Goal: Communication & Community: Answer question/provide support

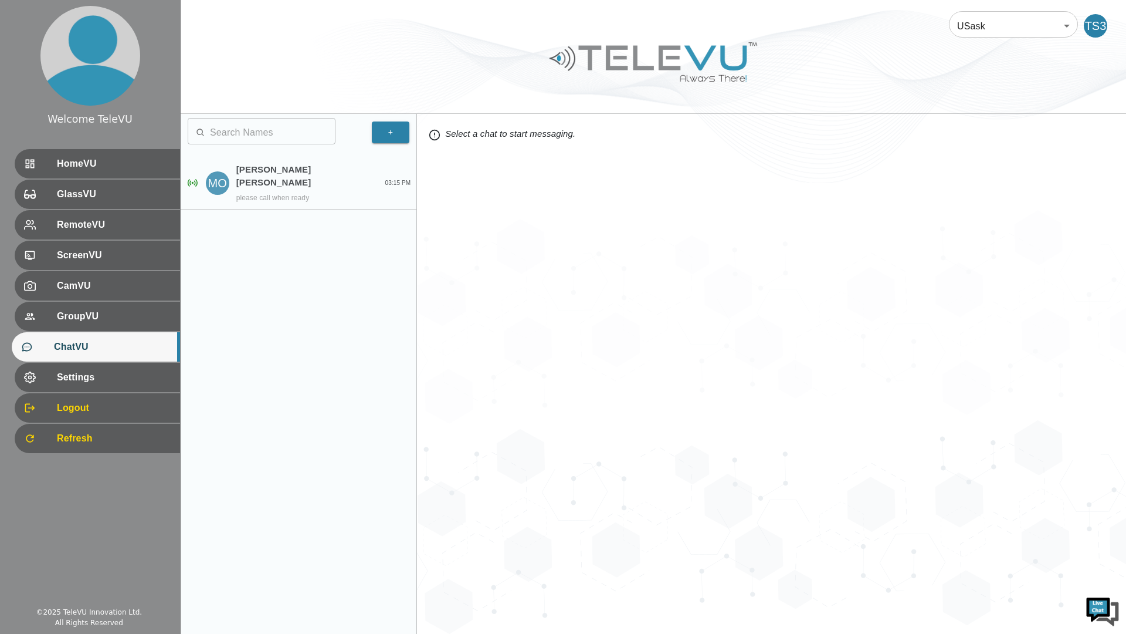
click at [325, 170] on p "[PERSON_NAME] [PERSON_NAME]" at bounding box center [302, 176] width 133 height 26
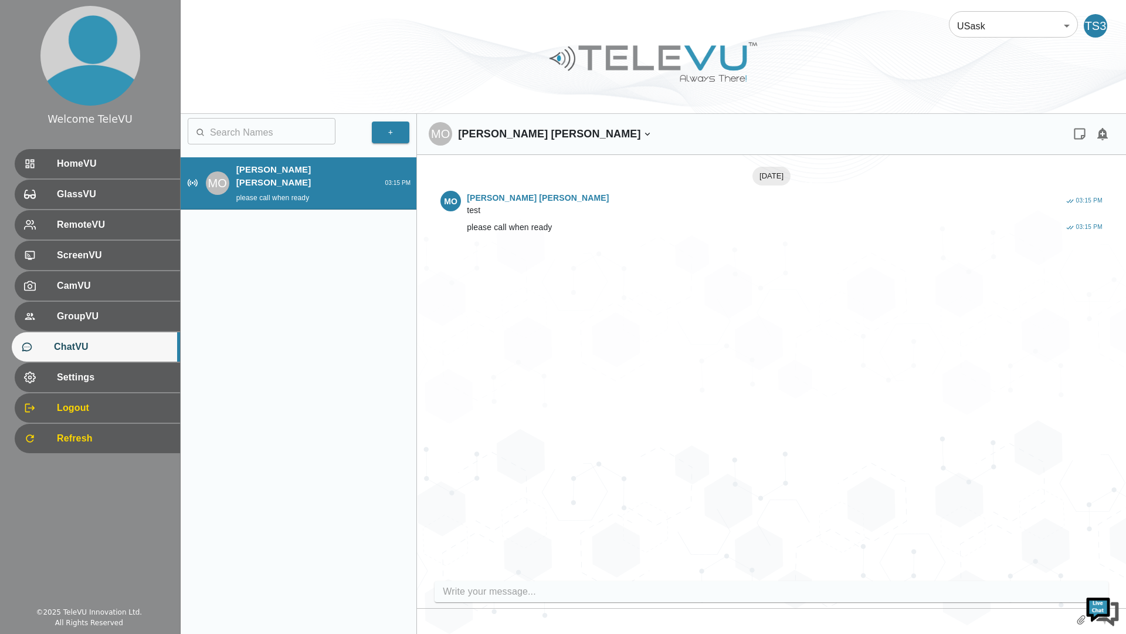
click at [534, 595] on input "write your message" at bounding box center [774, 591] width 663 height 19
click at [542, 589] on input "write your message" at bounding box center [774, 591] width 663 height 19
click at [619, 597] on input "write your message" at bounding box center [774, 591] width 663 height 19
click at [628, 593] on input "write your message" at bounding box center [774, 591] width 663 height 19
click at [641, 597] on input "write your message" at bounding box center [774, 591] width 663 height 19
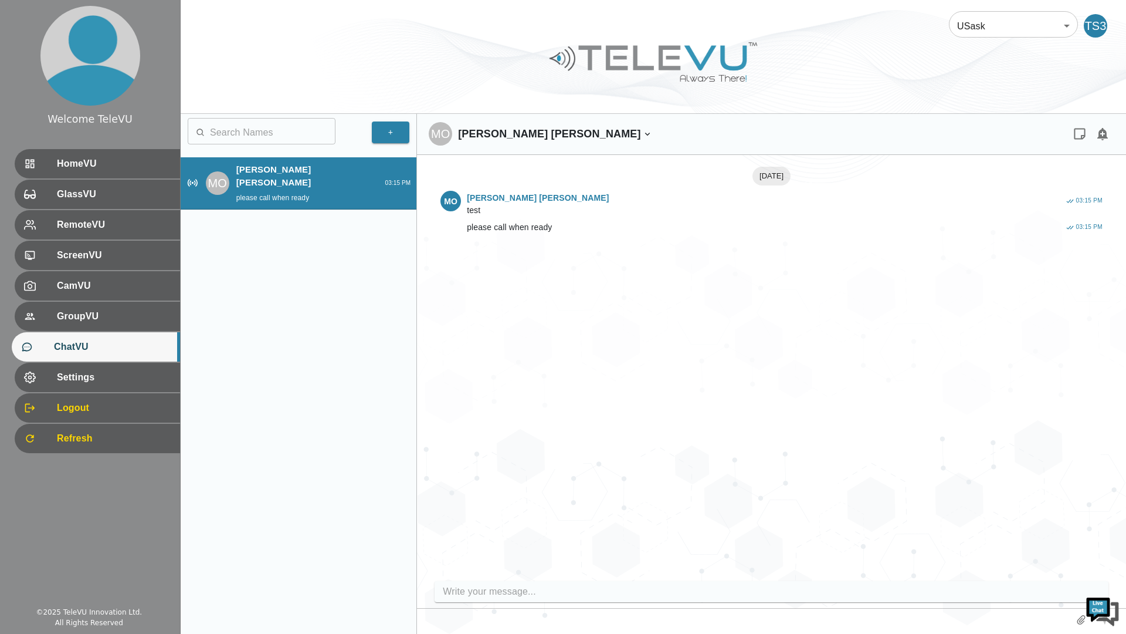
click at [649, 597] on input "write your message" at bounding box center [774, 591] width 663 height 19
click at [655, 595] on input "write your message" at bounding box center [774, 591] width 663 height 19
click at [737, 501] on div "Today MO Miranda Ong Smith test 03:15 PM MO Miranda Ong Smith please call when …" at bounding box center [772, 371] width 686 height 408
click at [157, 171] on div "HomeVU" at bounding box center [96, 163] width 168 height 29
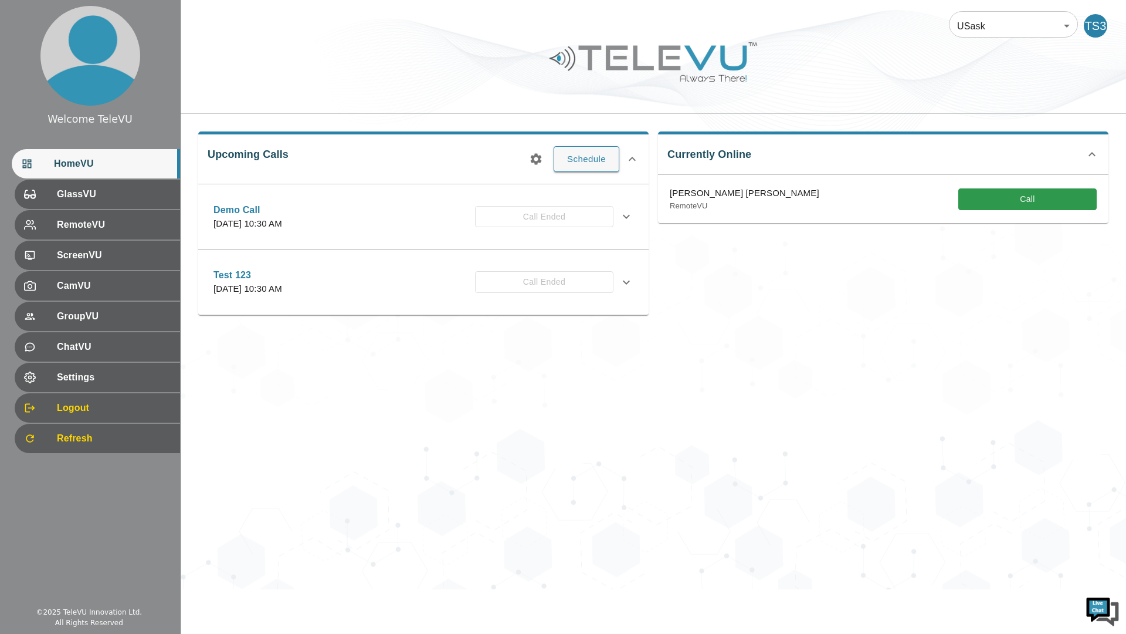
click at [150, 375] on span "Settings" at bounding box center [114, 377] width 114 height 14
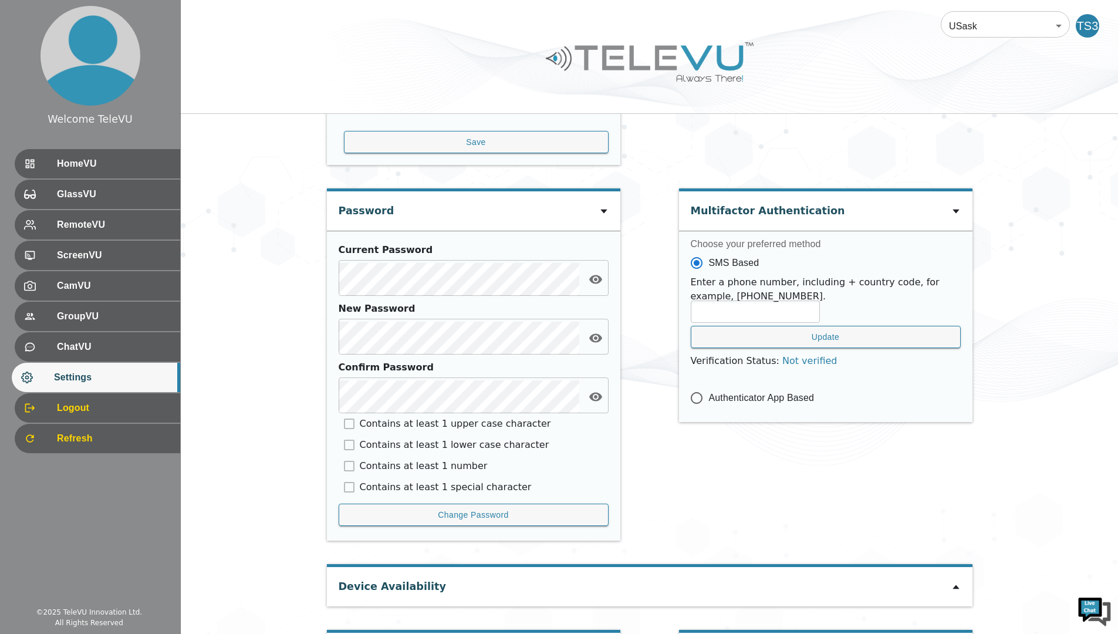
scroll to position [407, 0]
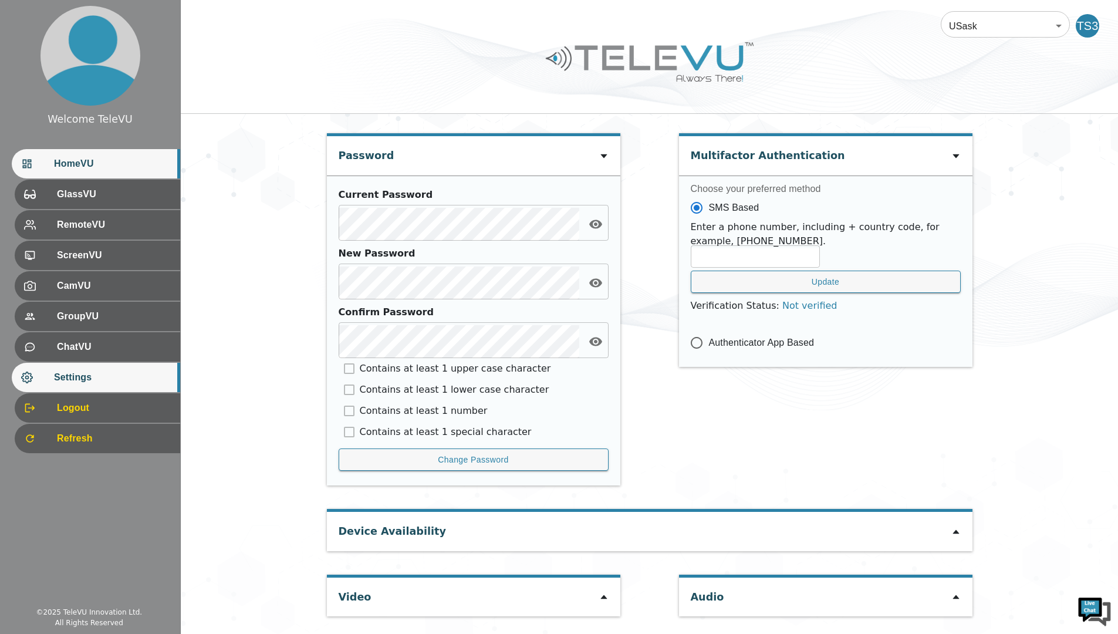
click at [123, 160] on span "HomeVU" at bounding box center [112, 164] width 117 height 14
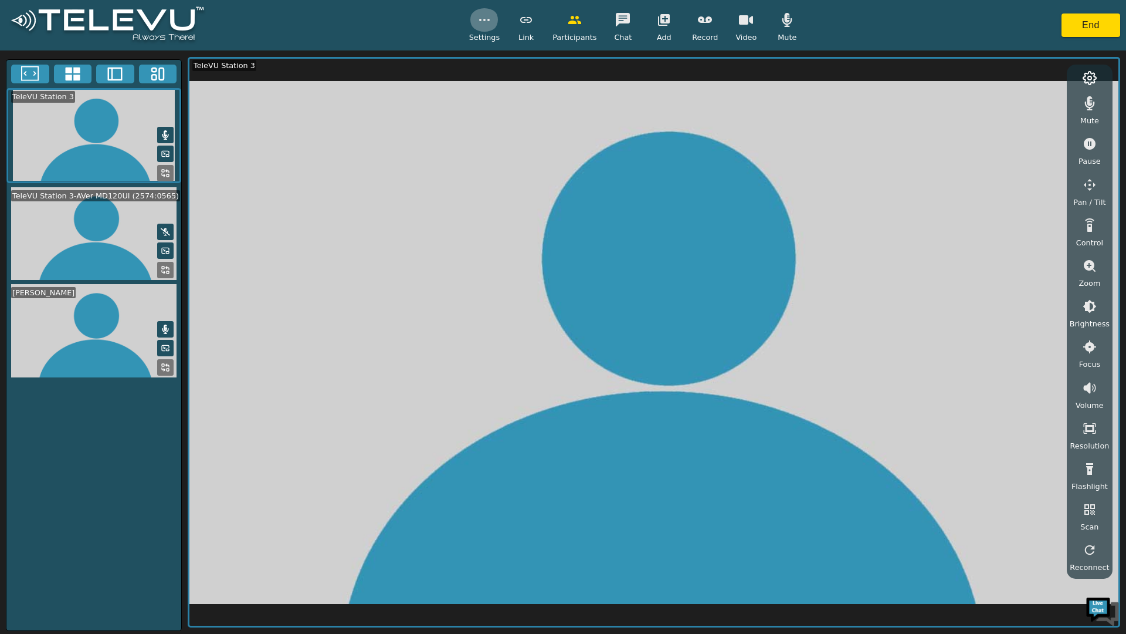
click at [482, 30] on button "button" at bounding box center [484, 19] width 29 height 23
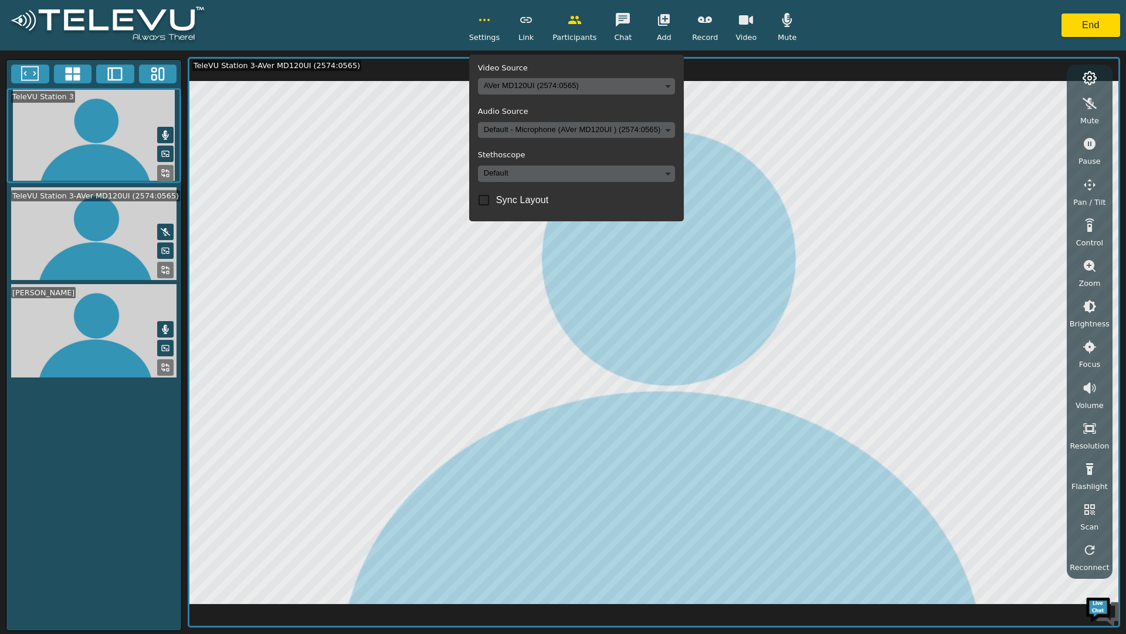
click at [559, 86] on body "Settings Video Source AVer MD120UI (2574:0565) 2390d42fe2ec3f0819d44b4c202e0207…" at bounding box center [563, 317] width 1126 height 634
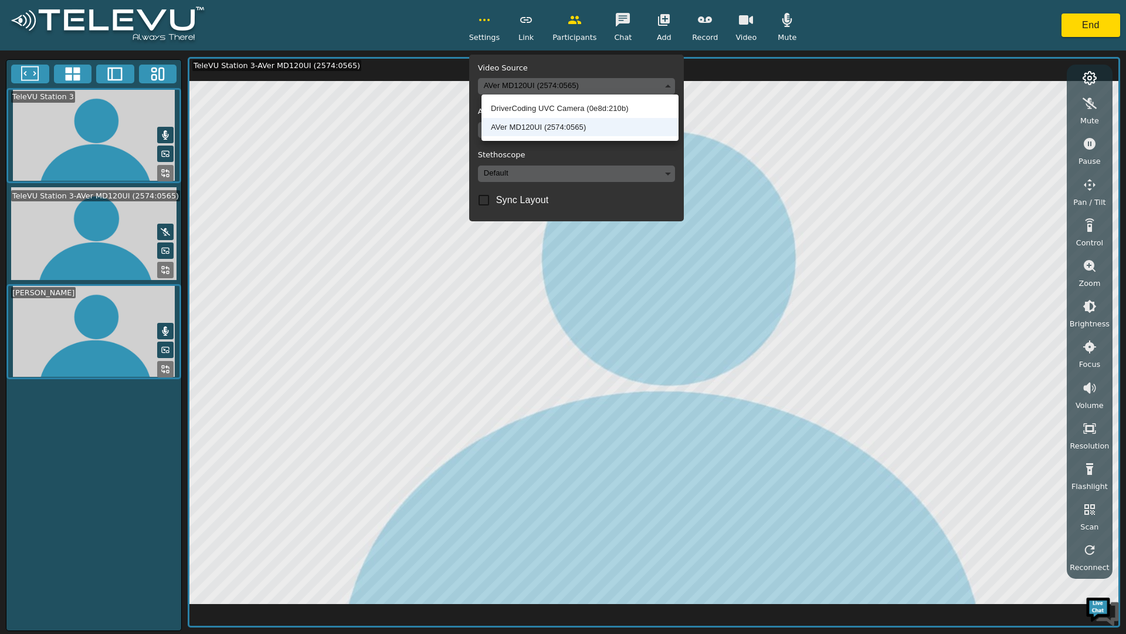
click at [611, 108] on li "DriverCoding UVC Camera (0e8d:210b)" at bounding box center [580, 108] width 197 height 19
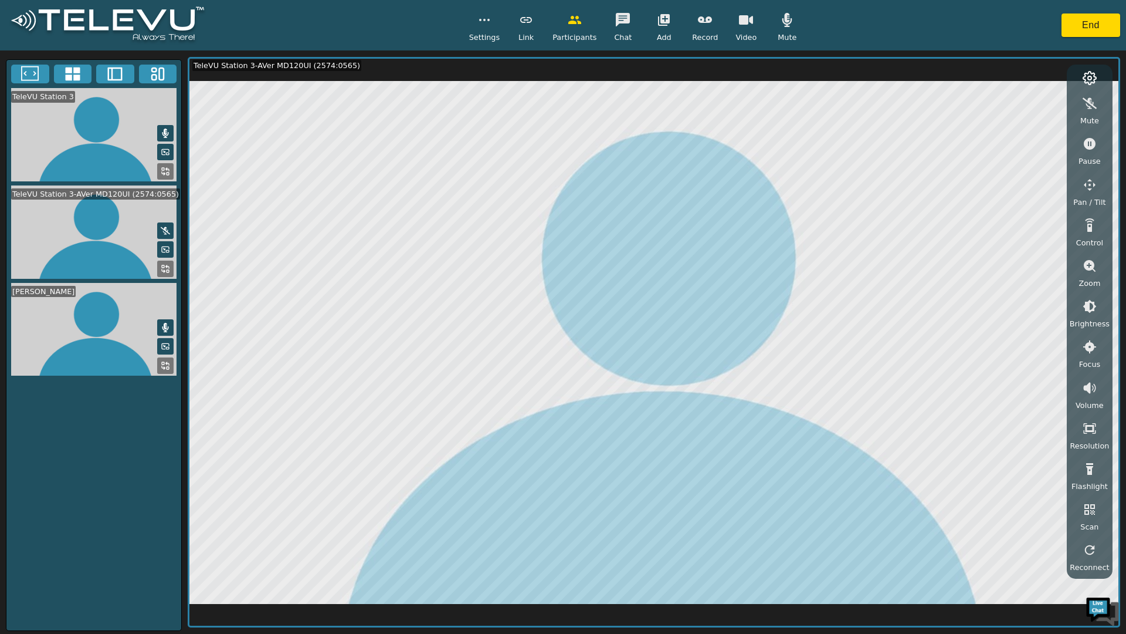
click at [1103, 105] on button "button" at bounding box center [1089, 103] width 29 height 23
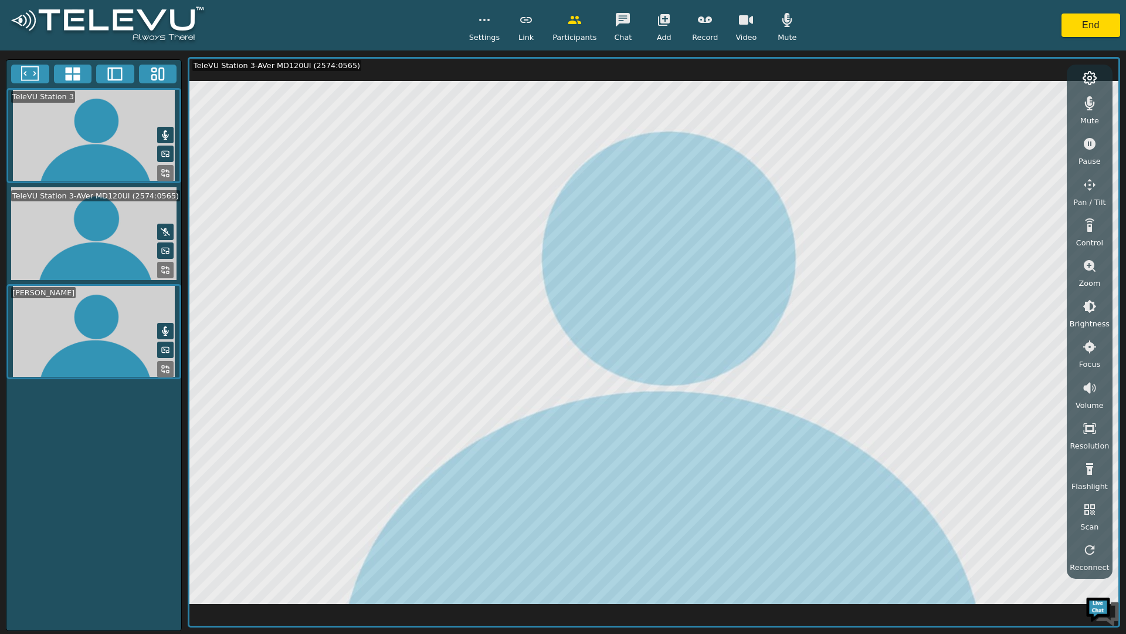
click at [481, 19] on circle "button" at bounding box center [480, 19] width 1 height 1
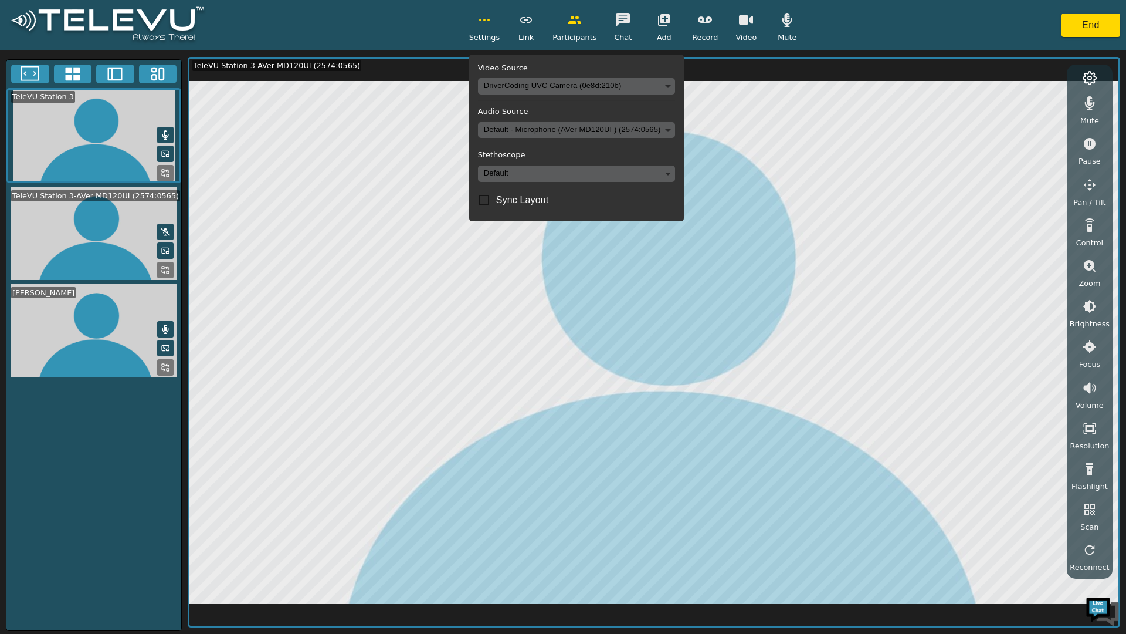
click at [631, 92] on body "Settings Video Source DriverCoding UVC Camera (0e8d:210b) 456e898b3d4c208e2bc3c…" at bounding box center [563, 317] width 1126 height 634
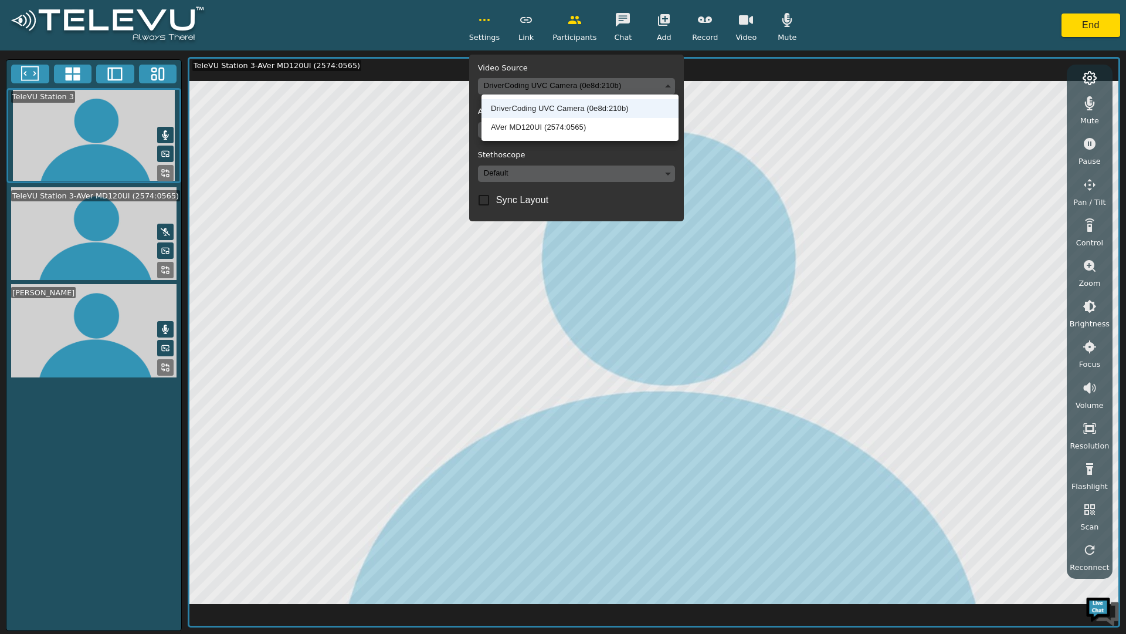
click at [578, 133] on li "AVer MD120UI (2574:0565)" at bounding box center [580, 127] width 197 height 19
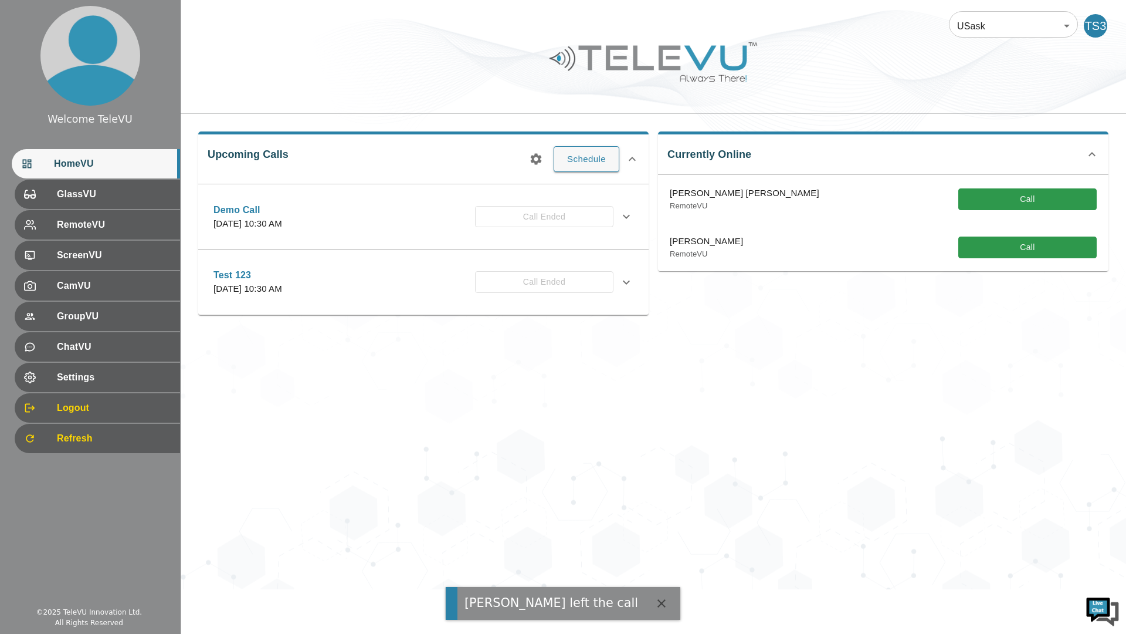
click at [131, 375] on span "Settings" at bounding box center [114, 377] width 114 height 14
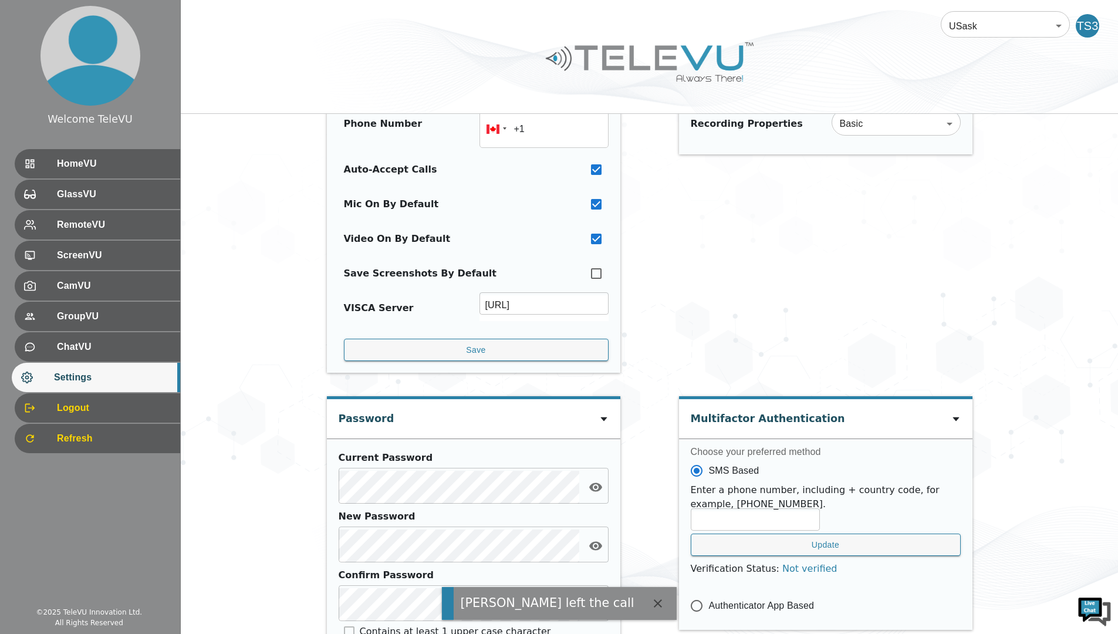
scroll to position [407, 0]
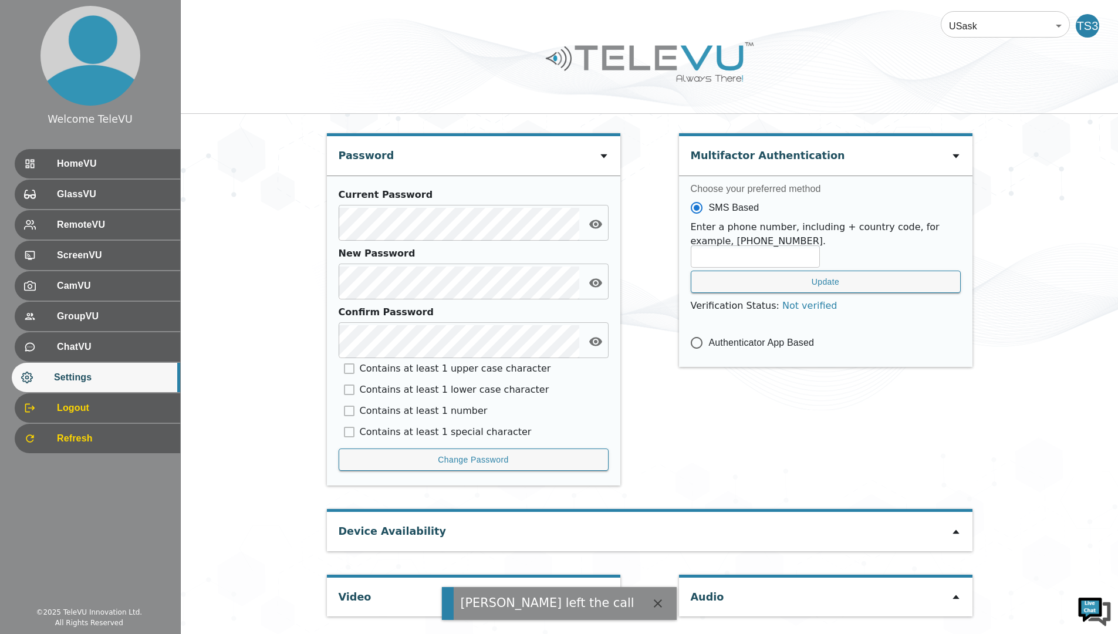
click at [480, 540] on div "Device Availability" at bounding box center [649, 531] width 645 height 39
click at [414, 607] on div "Video" at bounding box center [473, 596] width 293 height 39
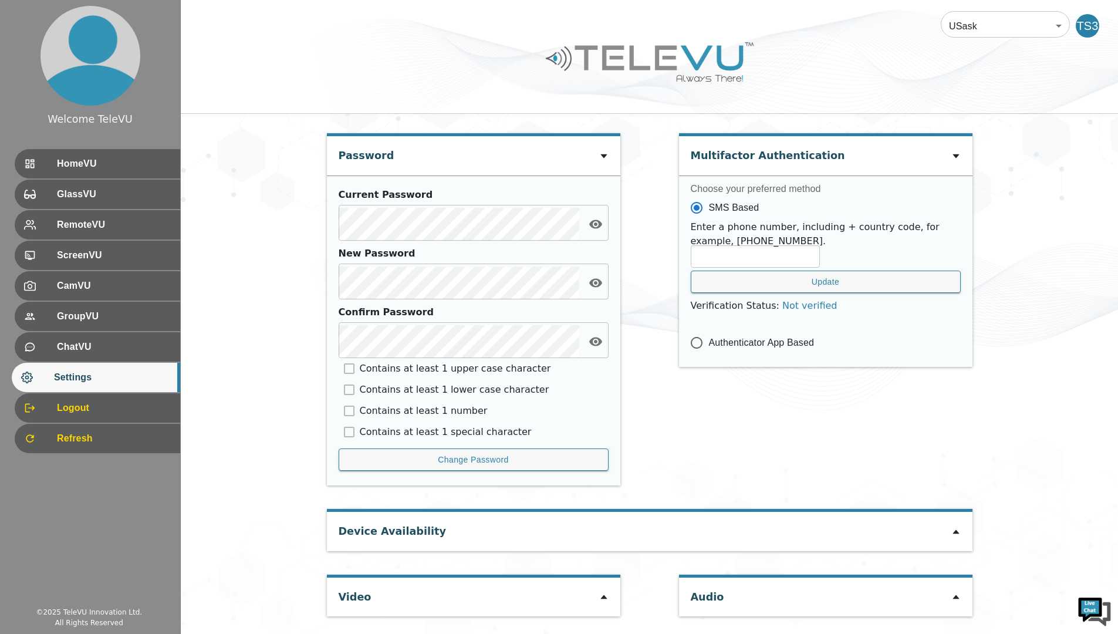
click at [603, 601] on icon at bounding box center [603, 596] width 9 height 9
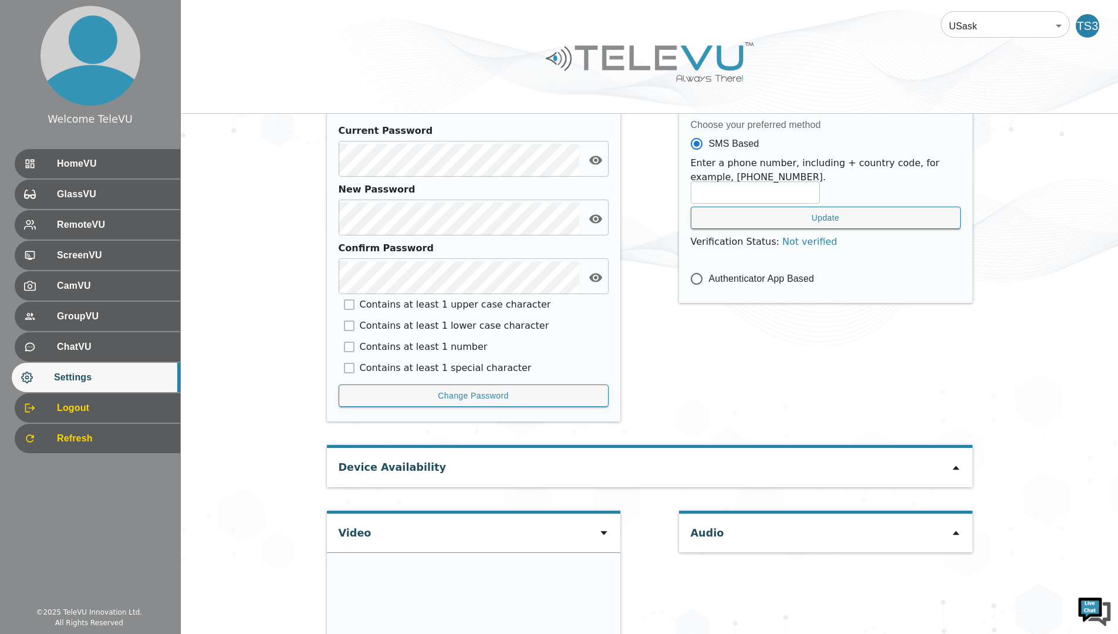
scroll to position [572, 0]
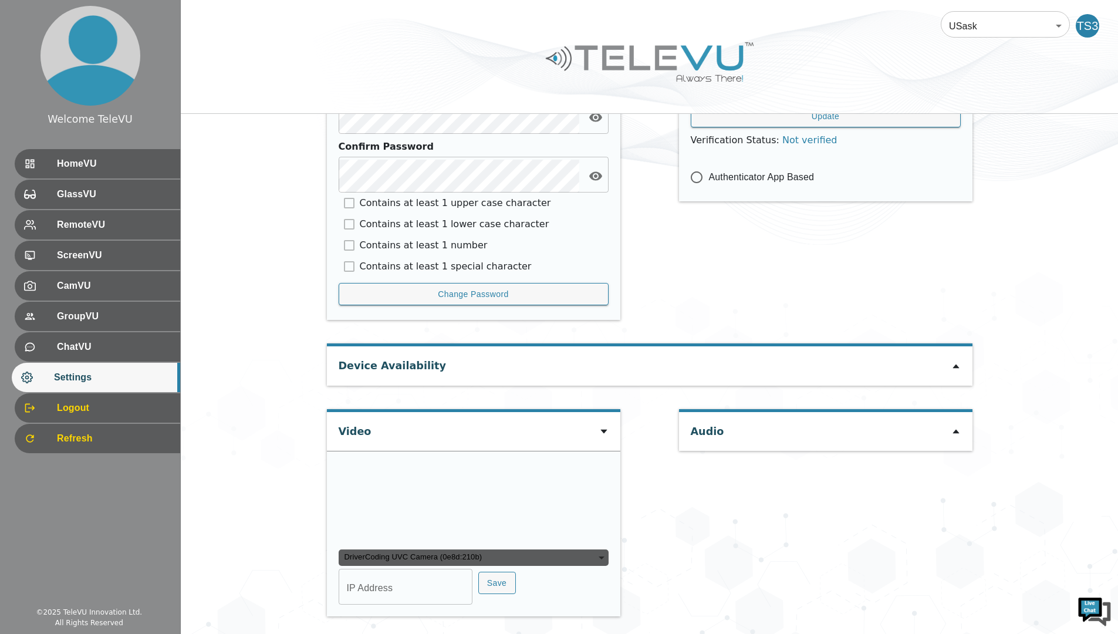
click at [456, 561] on div "DriverCoding UVC Camera (0e8d:210b)" at bounding box center [473, 557] width 270 height 16
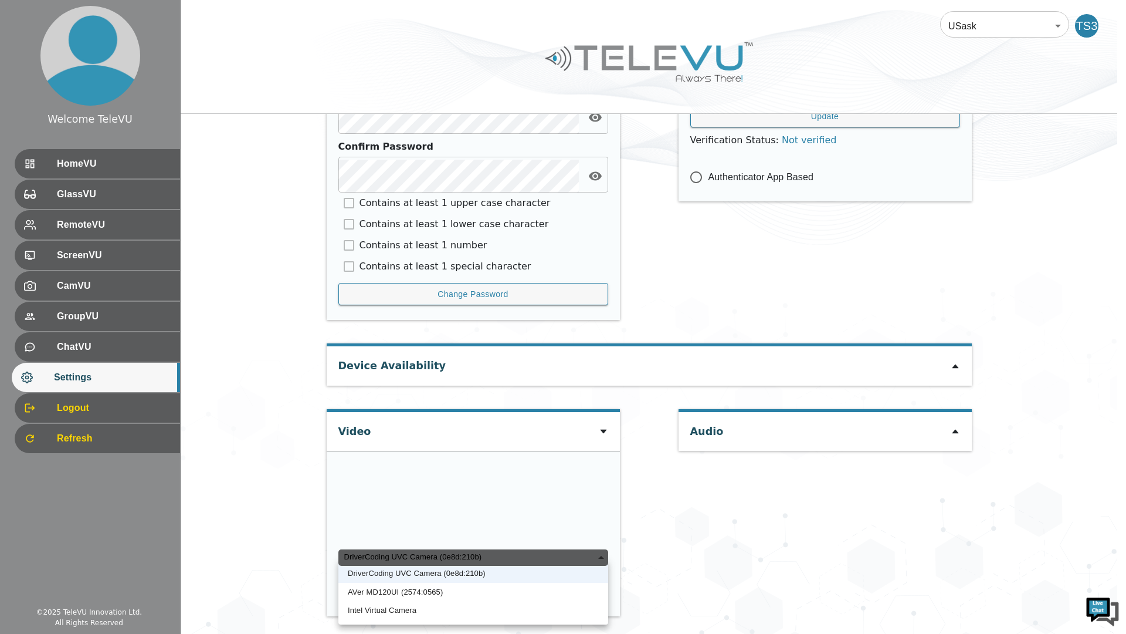
click at [417, 613] on li "Intel Virtual Camera" at bounding box center [473, 610] width 270 height 19
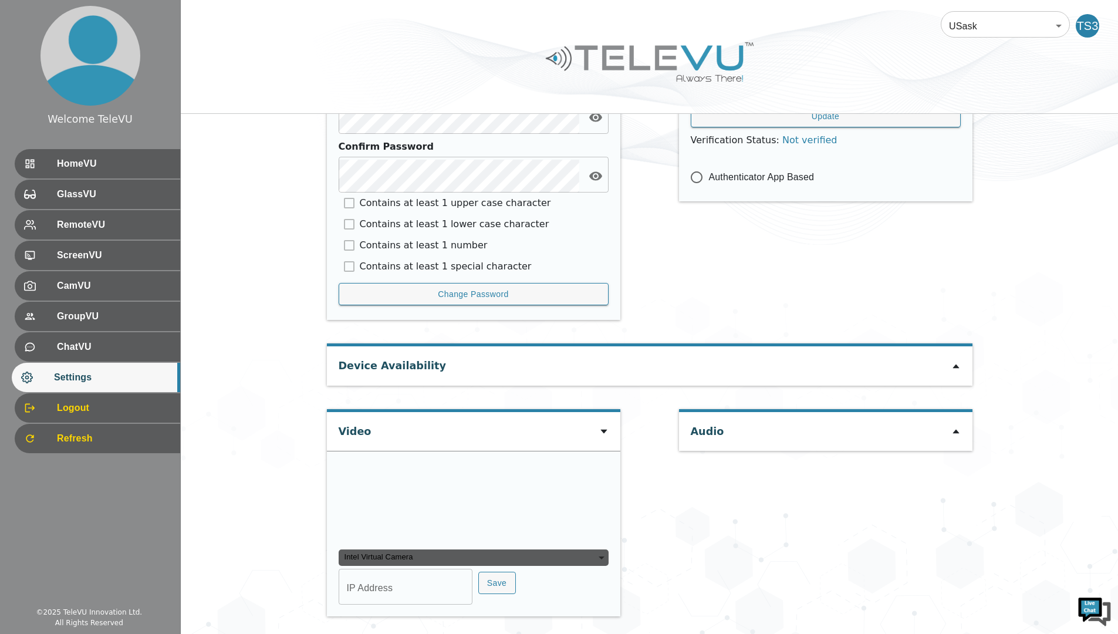
click at [411, 566] on div "Intel Virtual Camera" at bounding box center [473, 557] width 270 height 16
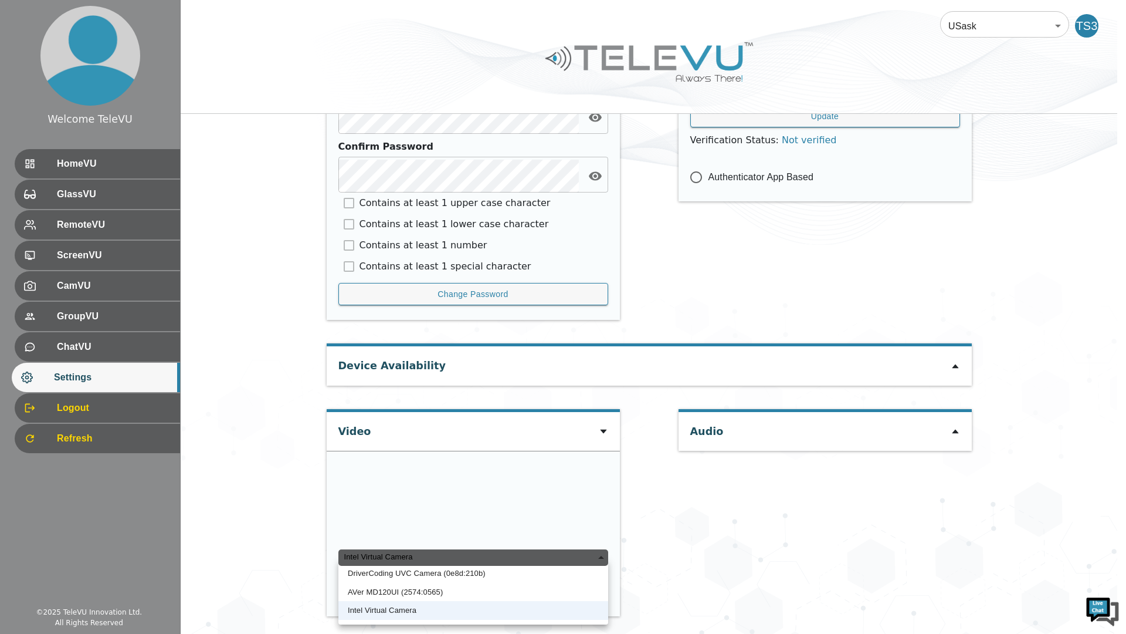
click at [414, 591] on li "AVer MD120UI (2574:0565)" at bounding box center [473, 592] width 270 height 19
type input "2390d42fe2ec3f0819d44b4c202e02075746372e5ecb060552566131eeeee40a"
type input "COM5"
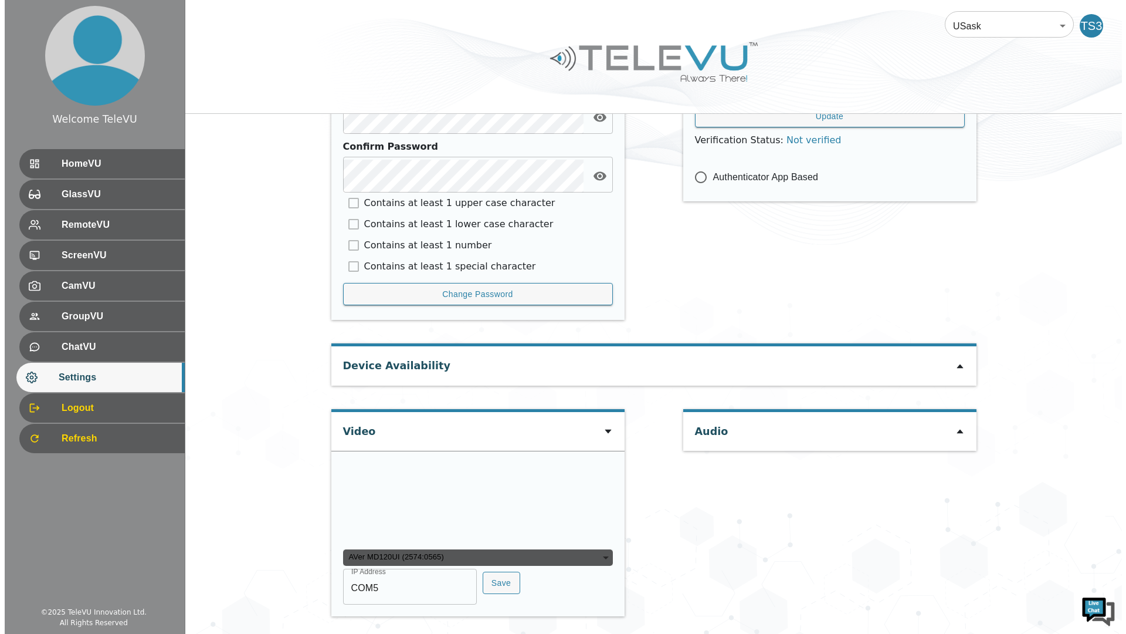
scroll to position [636, 0]
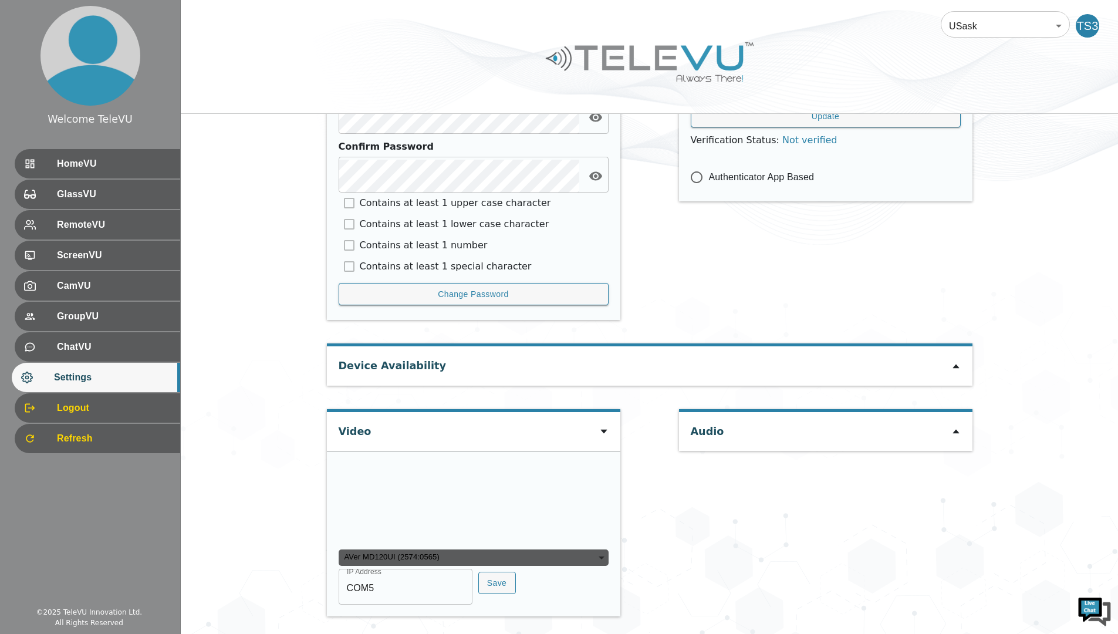
click at [386, 561] on div "AVer MD120UI (2574:0565)" at bounding box center [473, 557] width 270 height 16
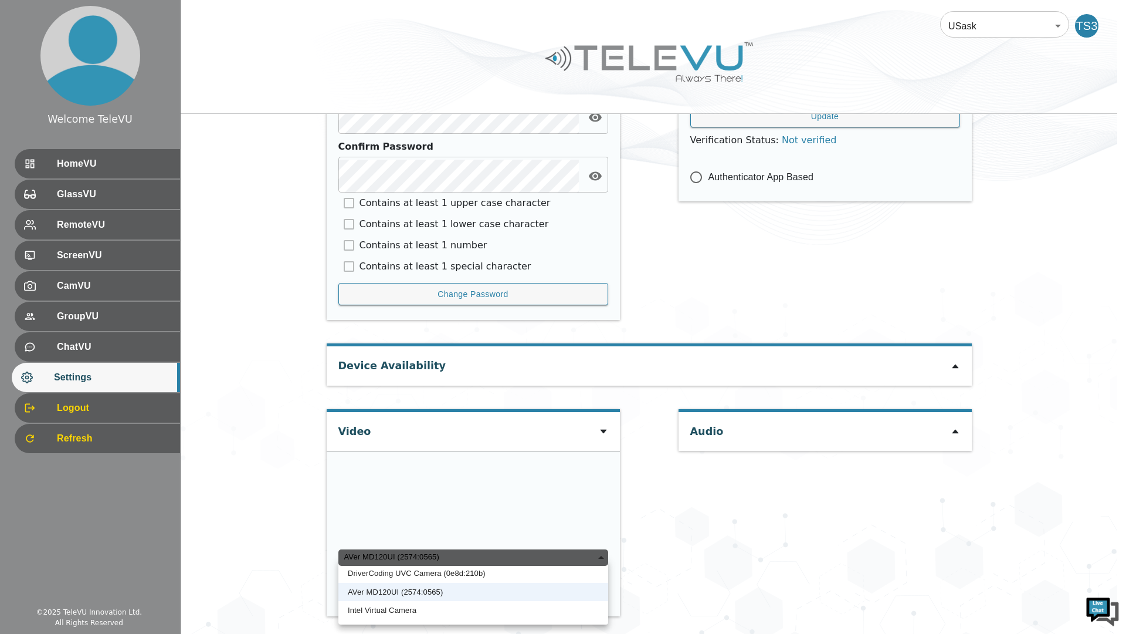
click at [409, 583] on li "AVer MD120UI (2574:0565)" at bounding box center [473, 592] width 270 height 19
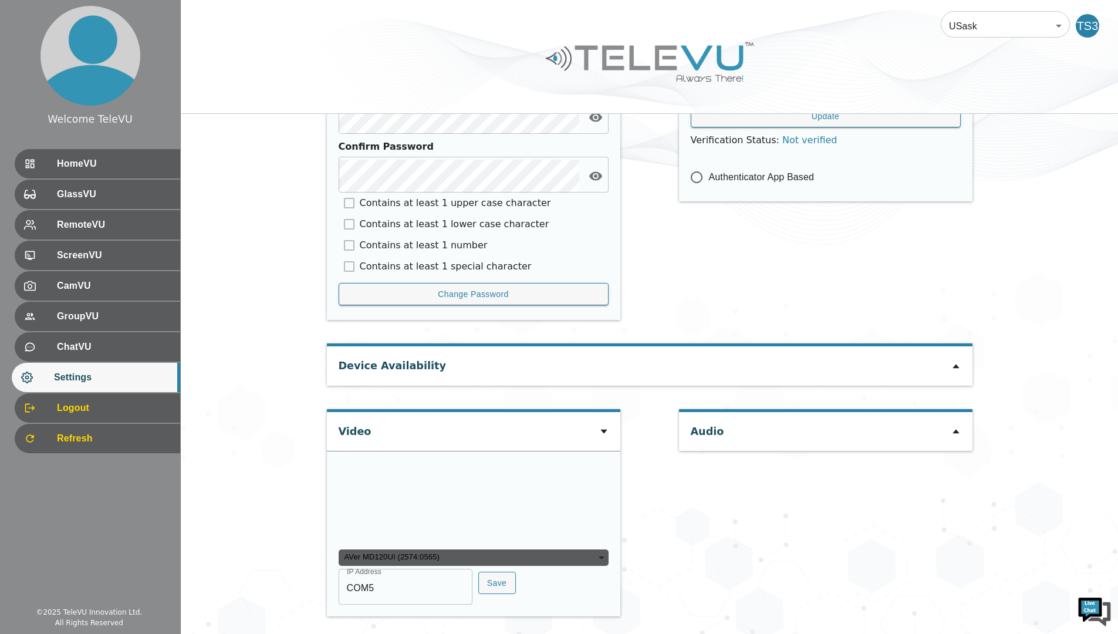
click at [421, 560] on div "AVer MD120UI (2574:0565)" at bounding box center [473, 557] width 270 height 16
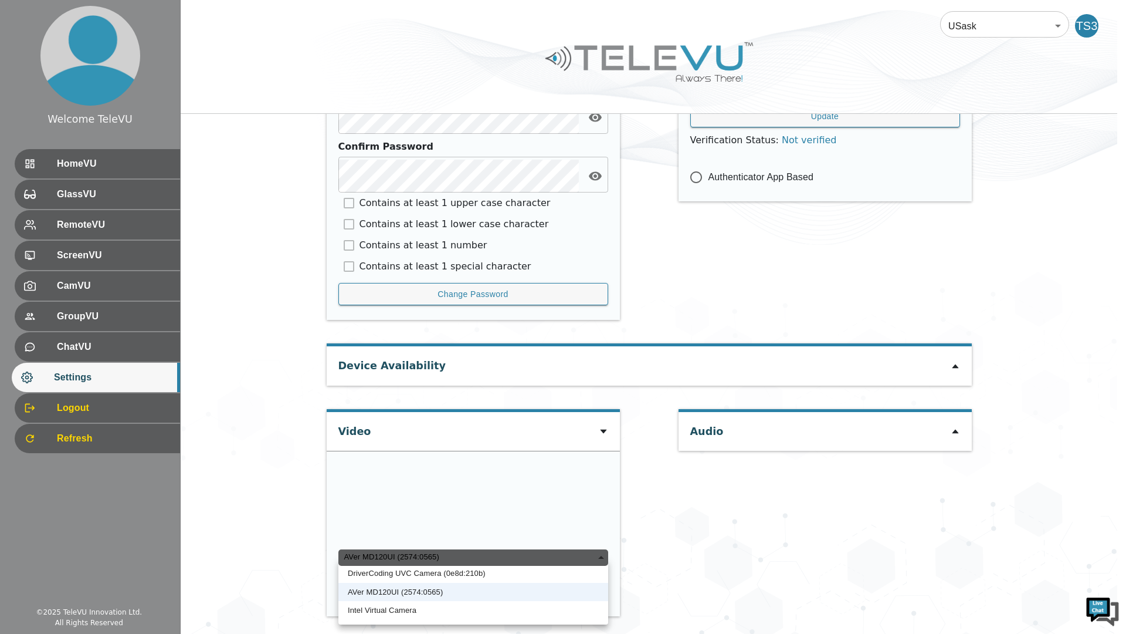
click at [430, 573] on li "DriverCoding UVC Camera (0e8d:210b)" at bounding box center [473, 573] width 270 height 19
type input "456e898b3d4c208e2bc3c354be78d9b412be9b89f4d39562e4eef19b5dbe6901"
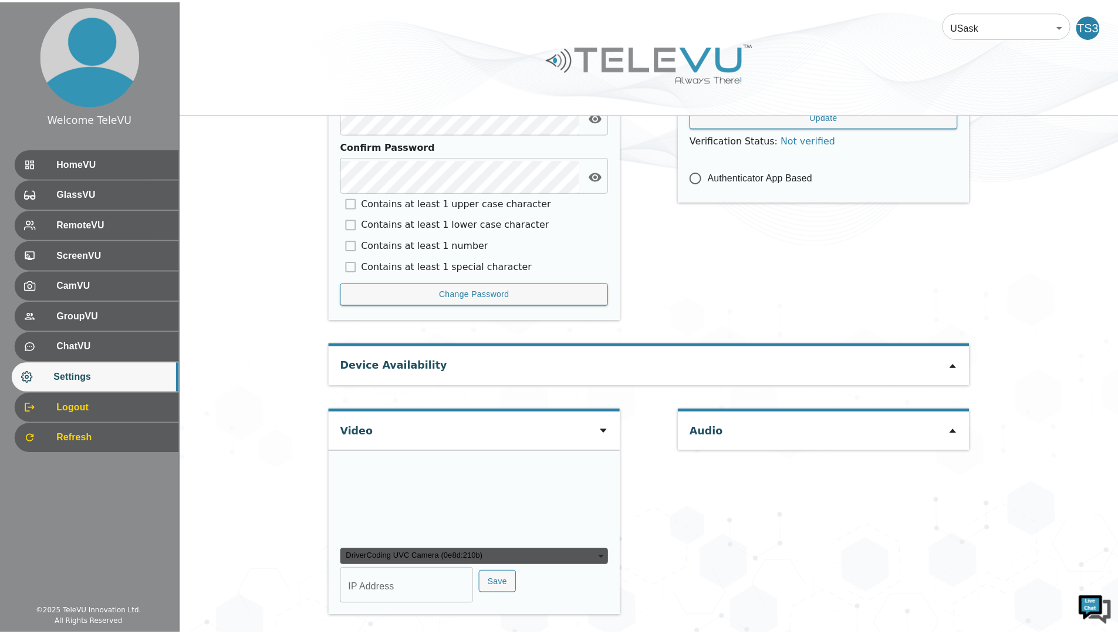
scroll to position [572, 0]
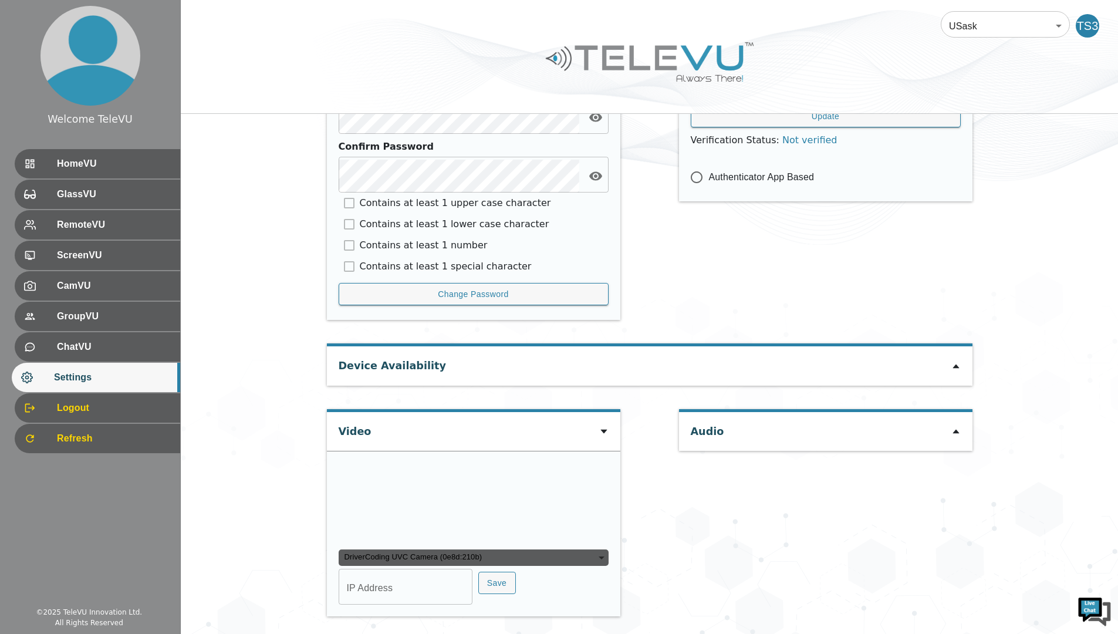
click at [418, 558] on div "DriverCoding UVC Camera (0e8d:210b)" at bounding box center [473, 557] width 270 height 16
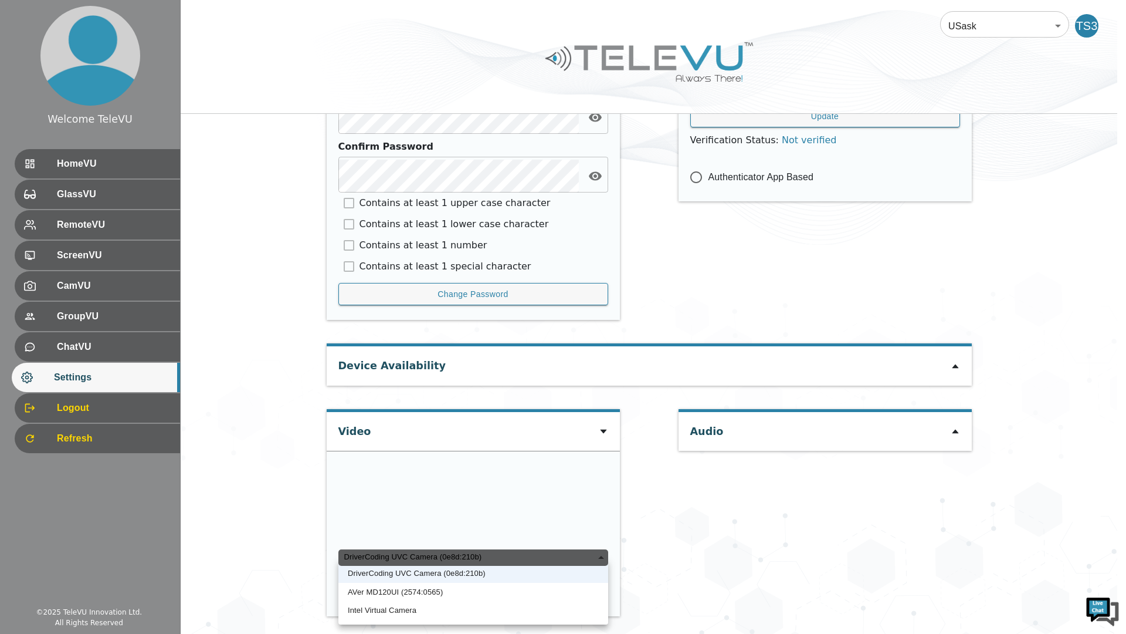
click at [393, 612] on li "Intel Virtual Camera" at bounding box center [473, 610] width 270 height 19
type input "5dff2766bf5792c7f693936d9852521c53e6ba4c4d11e5b14705028d3e85a800"
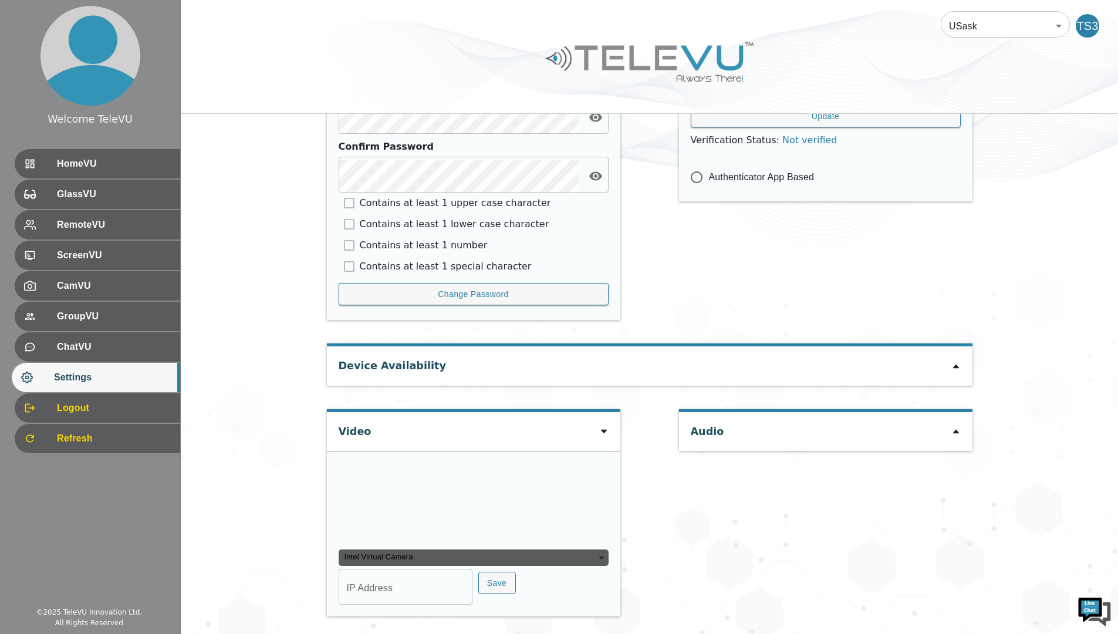
click at [563, 366] on div "Device Availability" at bounding box center [649, 365] width 645 height 39
click at [957, 364] on icon at bounding box center [955, 365] width 9 height 9
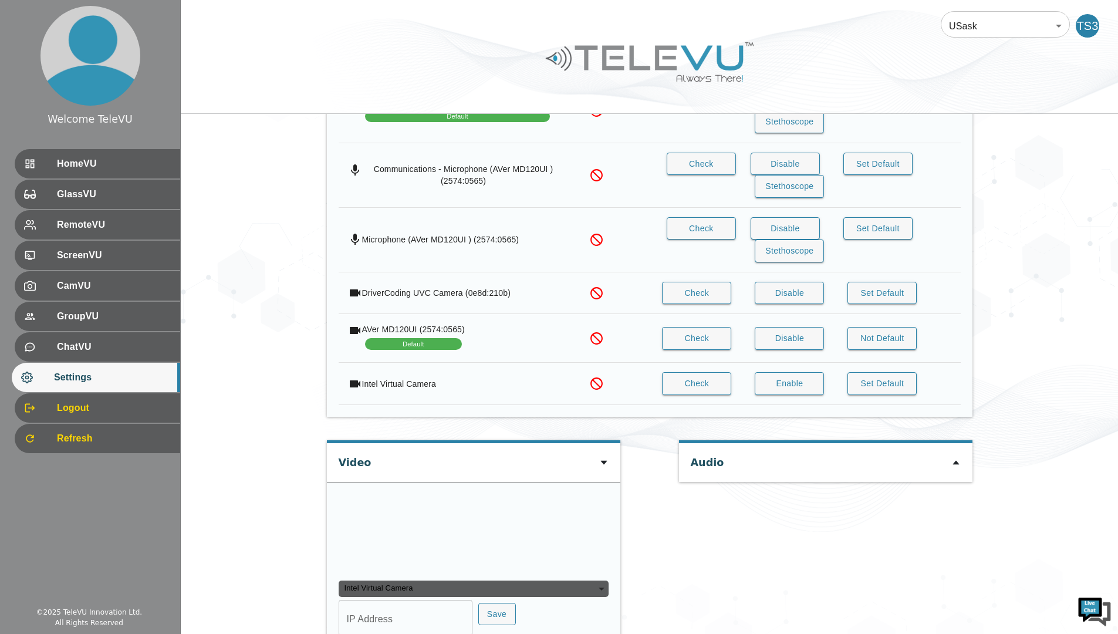
scroll to position [1014, 0]
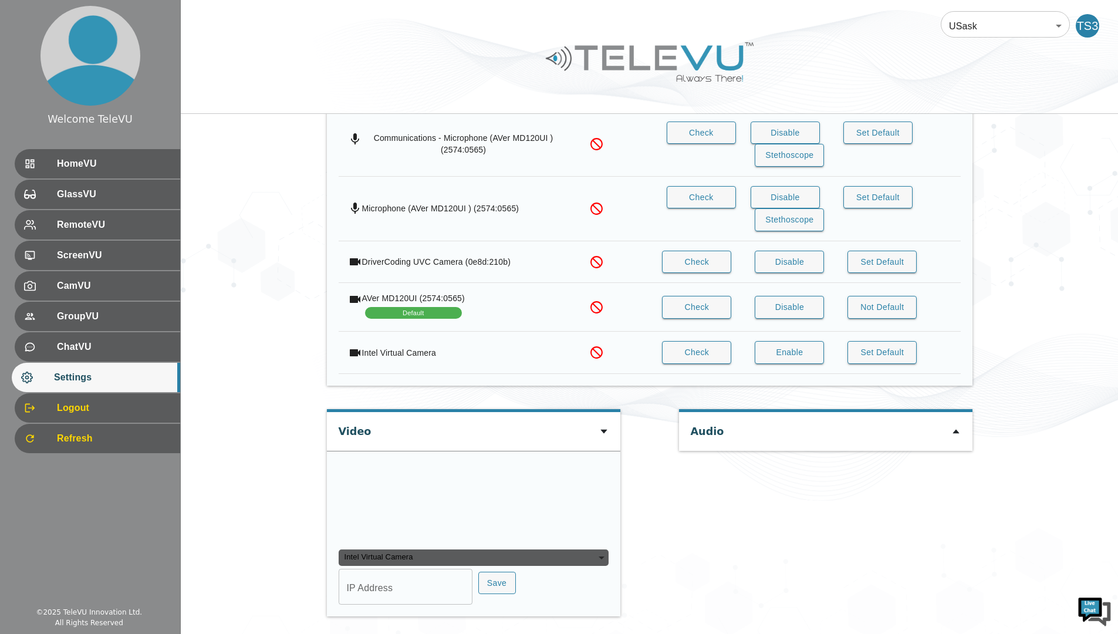
click at [606, 429] on icon at bounding box center [603, 431] width 6 height 4
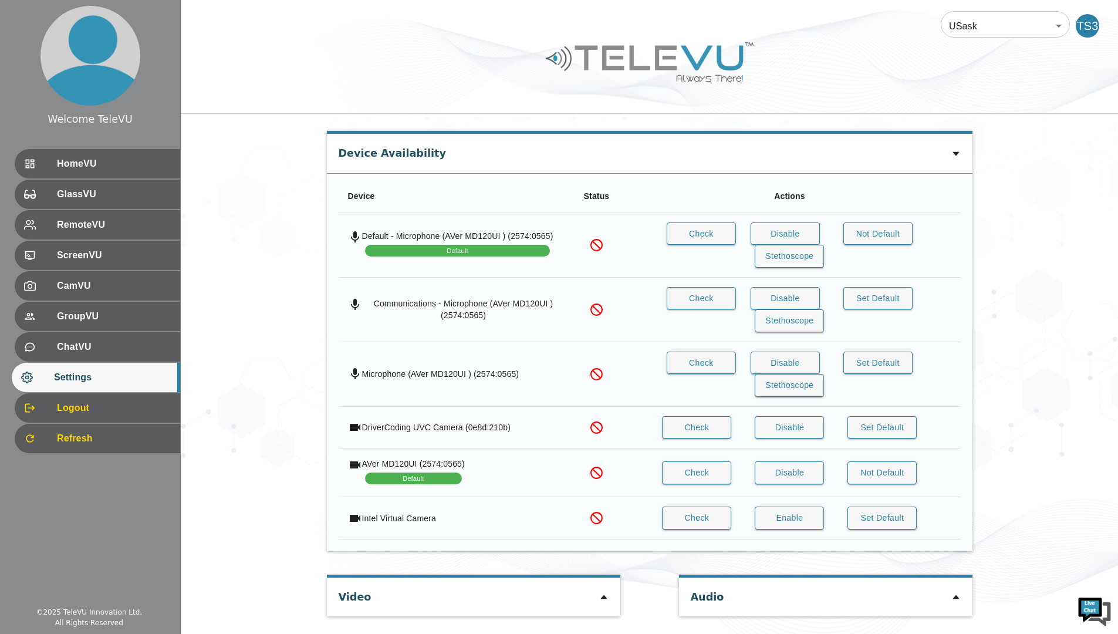
scroll to position [784, 0]
click at [503, 455] on th "AVer MD120UI (2574:0565) Default" at bounding box center [456, 472] width 236 height 49
click at [455, 453] on th "AVer MD120UI (2574:0565) Default" at bounding box center [456, 472] width 236 height 49
click at [711, 436] on button "Check" at bounding box center [696, 427] width 69 height 23
click at [585, 606] on div "Video" at bounding box center [473, 596] width 293 height 39
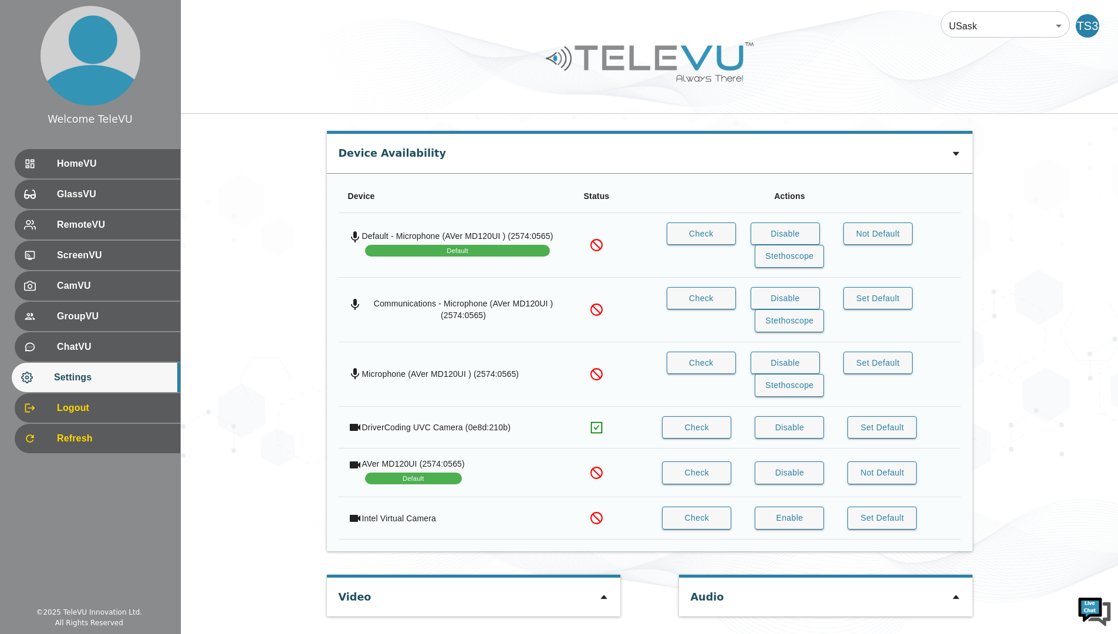
click at [603, 601] on icon at bounding box center [603, 596] width 9 height 9
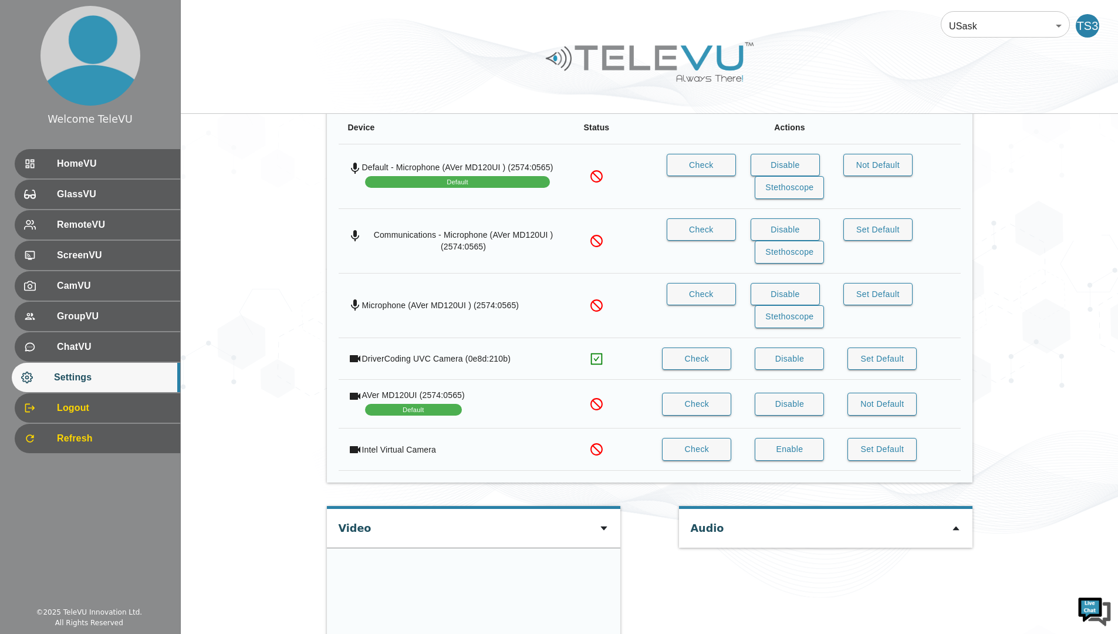
scroll to position [950, 0]
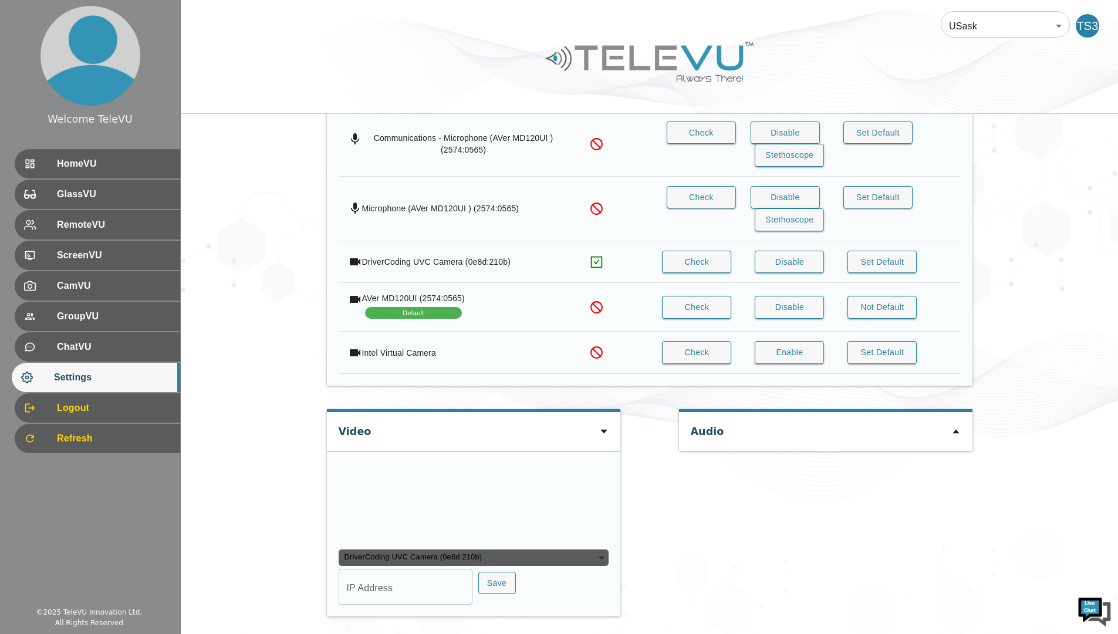
click at [493, 561] on div "DriverCoding UVC Camera (0e8d:210b)" at bounding box center [473, 557] width 270 height 16
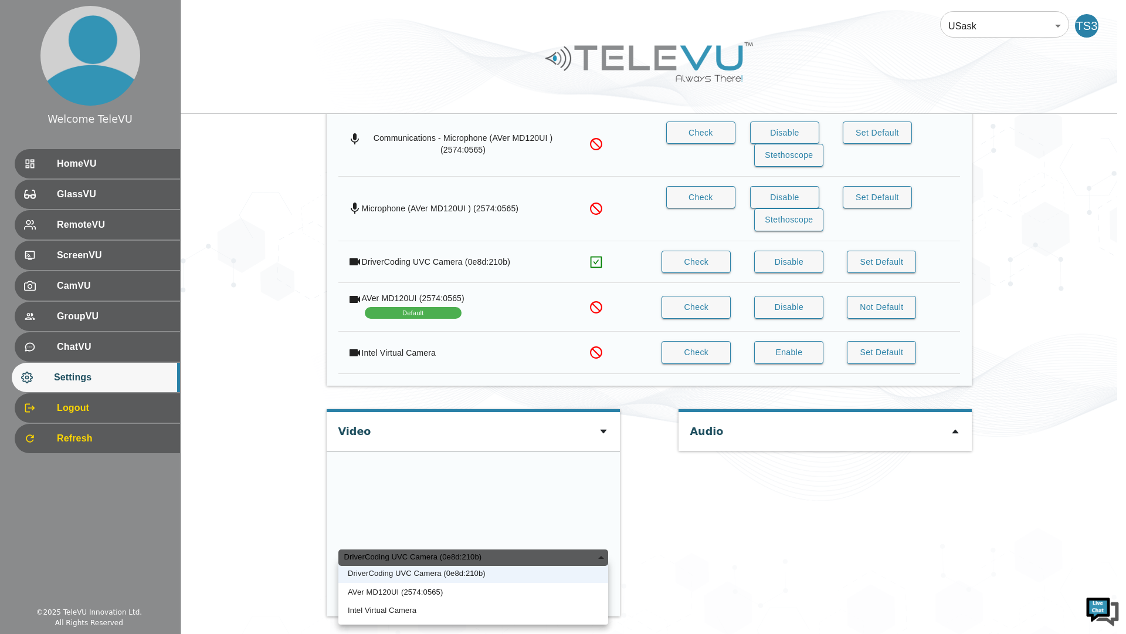
click at [479, 575] on li "DriverCoding UVC Camera (0e8d:210b)" at bounding box center [473, 573] width 270 height 19
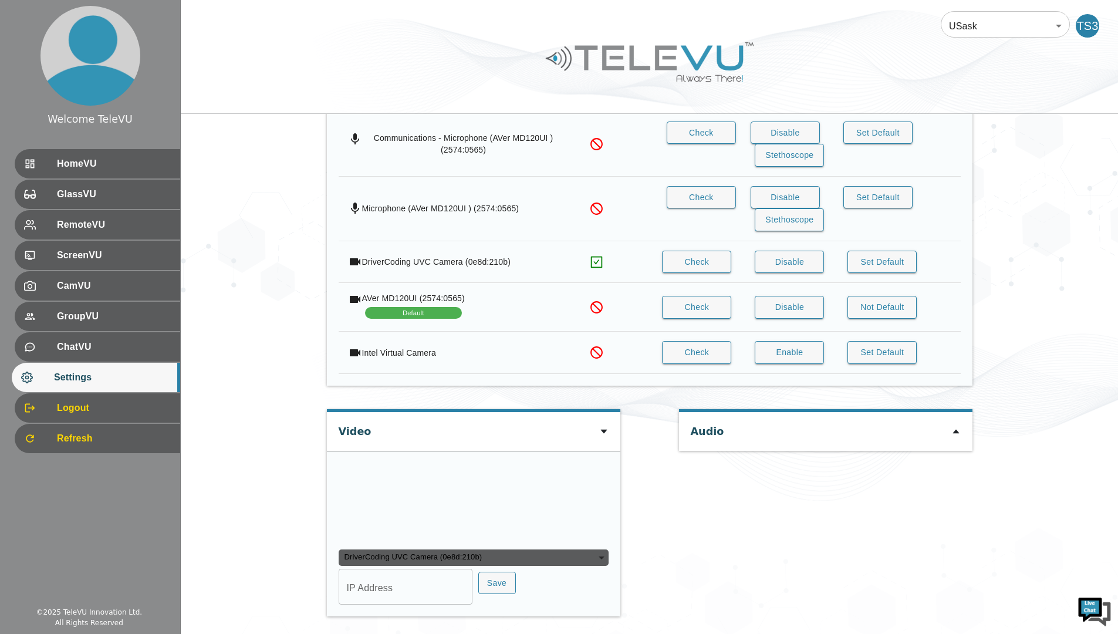
click at [508, 563] on div "DriverCoding UVC Camera (0e8d:210b)" at bounding box center [473, 557] width 270 height 16
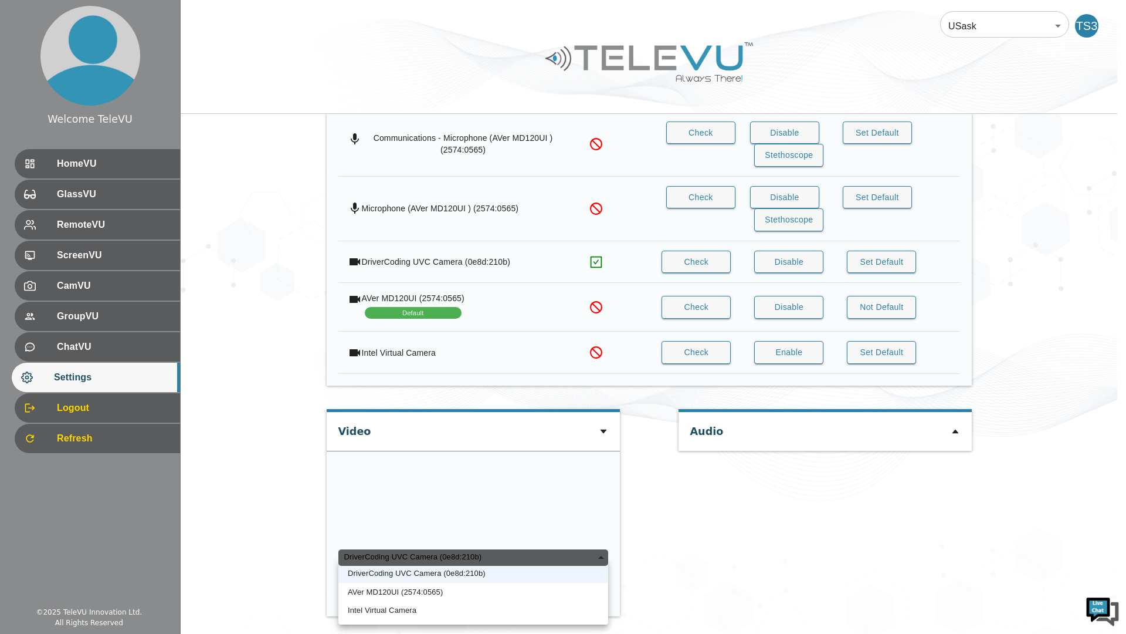
click at [434, 614] on li "Intel Virtual Camera" at bounding box center [473, 610] width 270 height 19
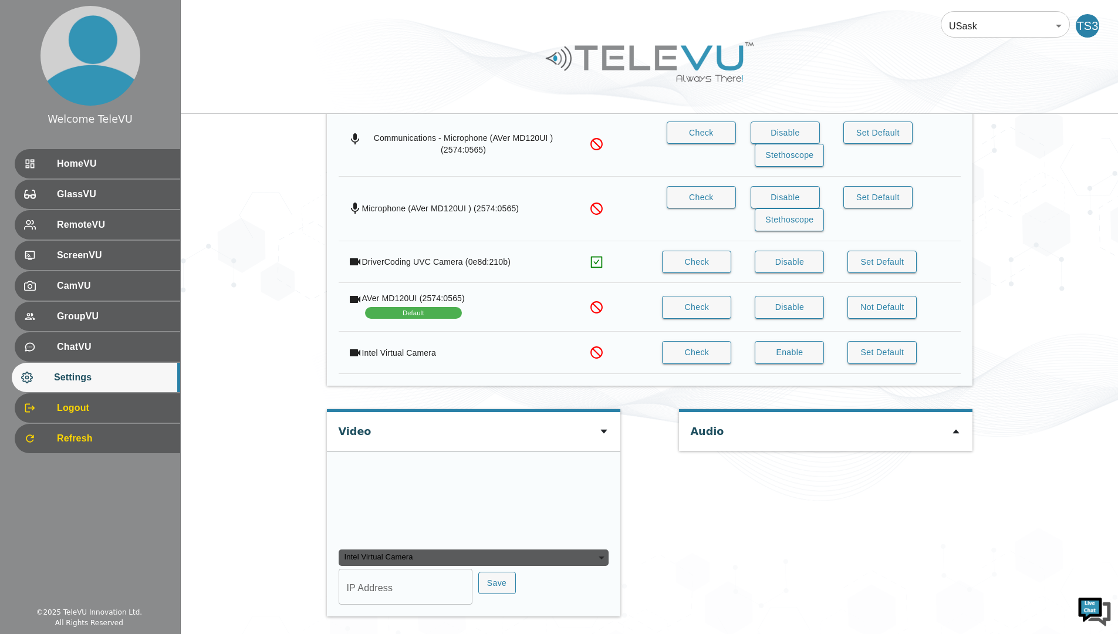
click at [438, 566] on div "Intel Virtual Camera" at bounding box center [473, 557] width 270 height 16
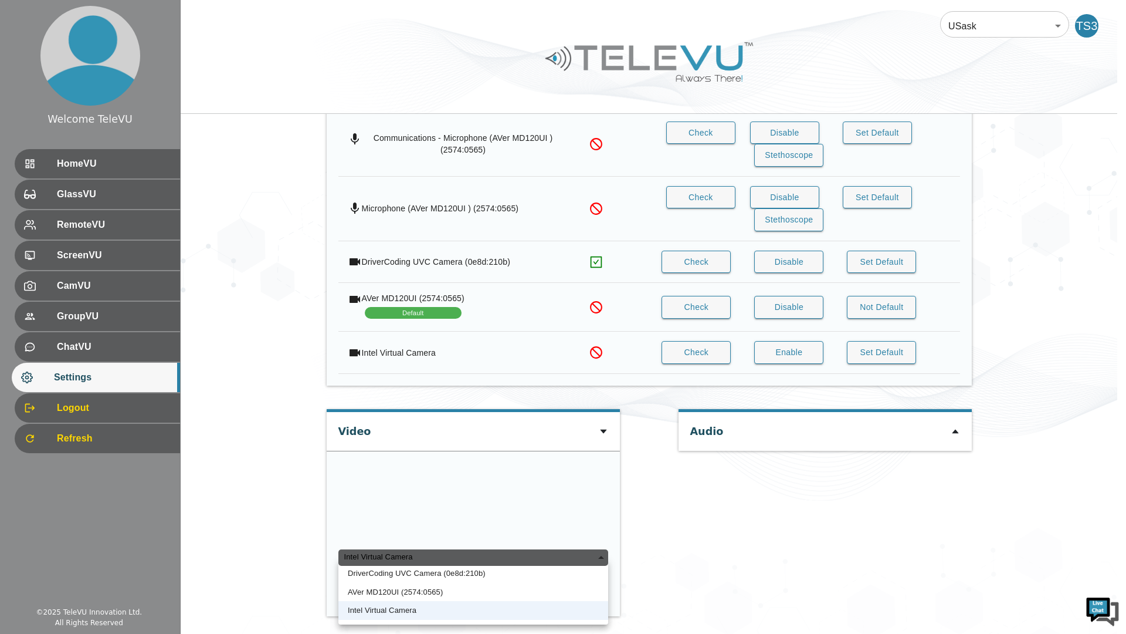
click at [459, 568] on li "DriverCoding UVC Camera (0e8d:210b)" at bounding box center [473, 573] width 270 height 19
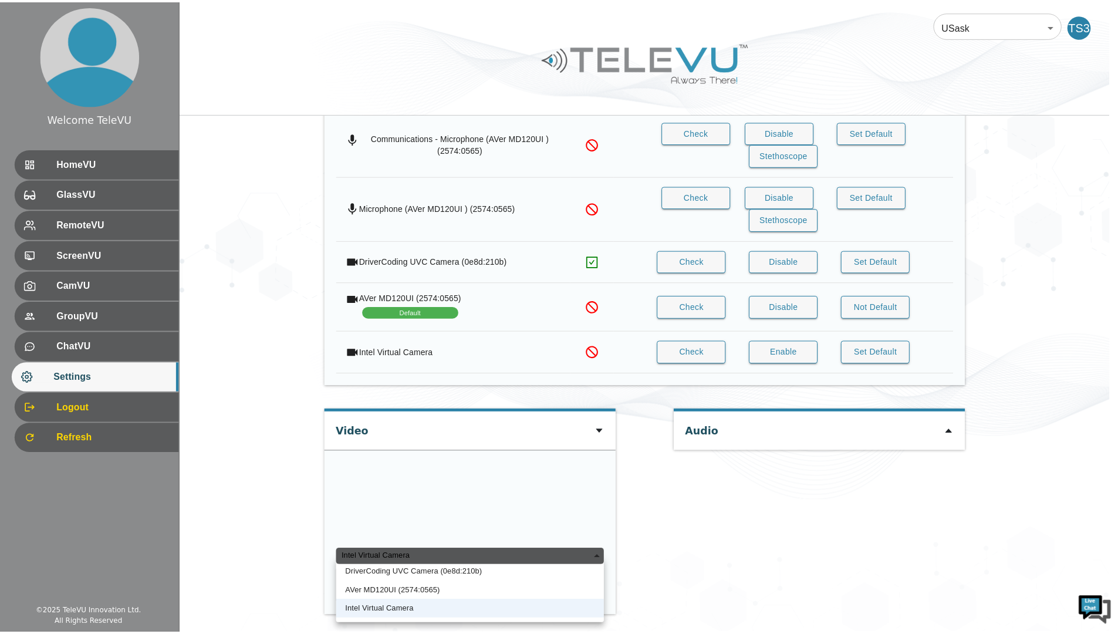
type input "456e898b3d4c208e2bc3c354be78d9b412be9b89f4d39562e4eef19b5dbe6901"
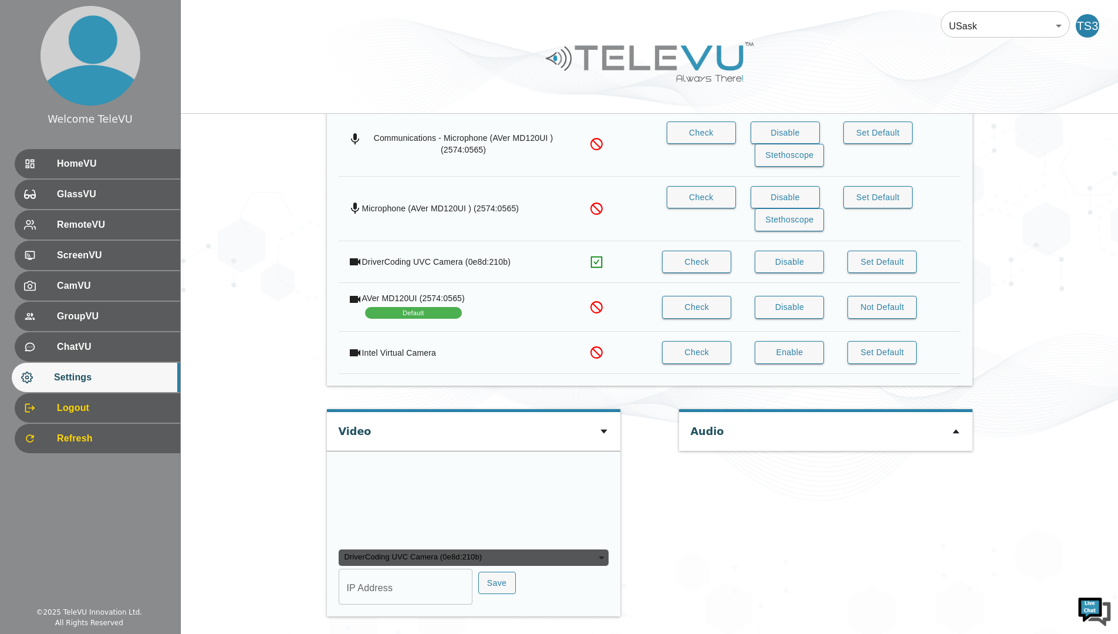
scroll to position [872, 0]
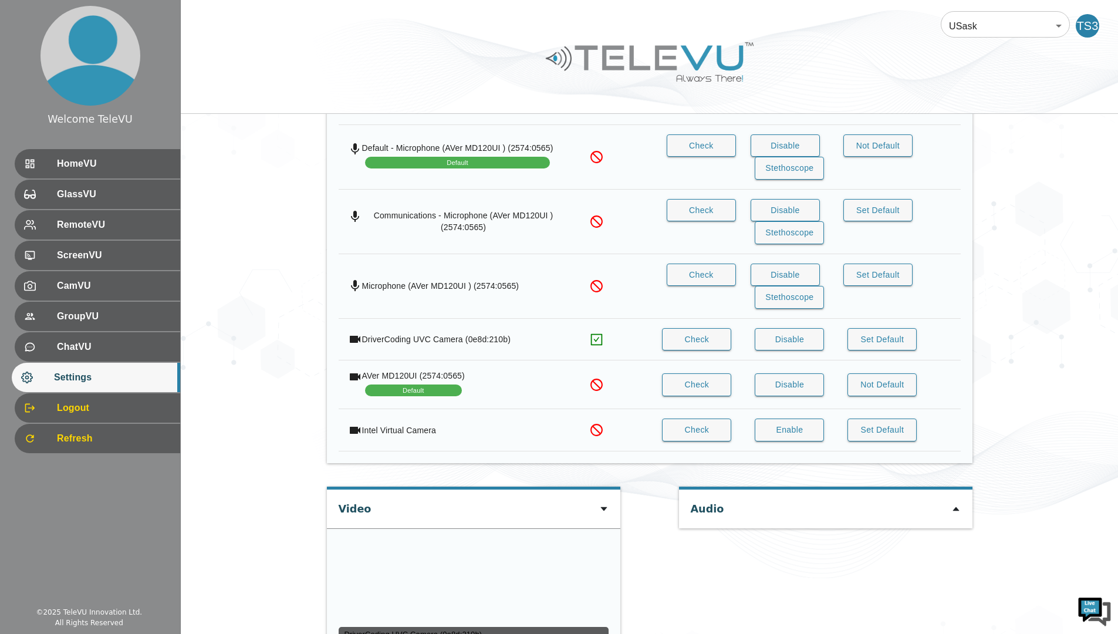
click at [602, 344] on icon "simple table" at bounding box center [596, 339] width 15 height 15
click at [598, 332] on icon "simple table" at bounding box center [596, 339] width 15 height 15
click at [708, 342] on button "Check" at bounding box center [696, 339] width 69 height 23
click at [692, 334] on button "Check" at bounding box center [696, 339] width 69 height 23
click at [605, 509] on icon at bounding box center [603, 509] width 6 height 4
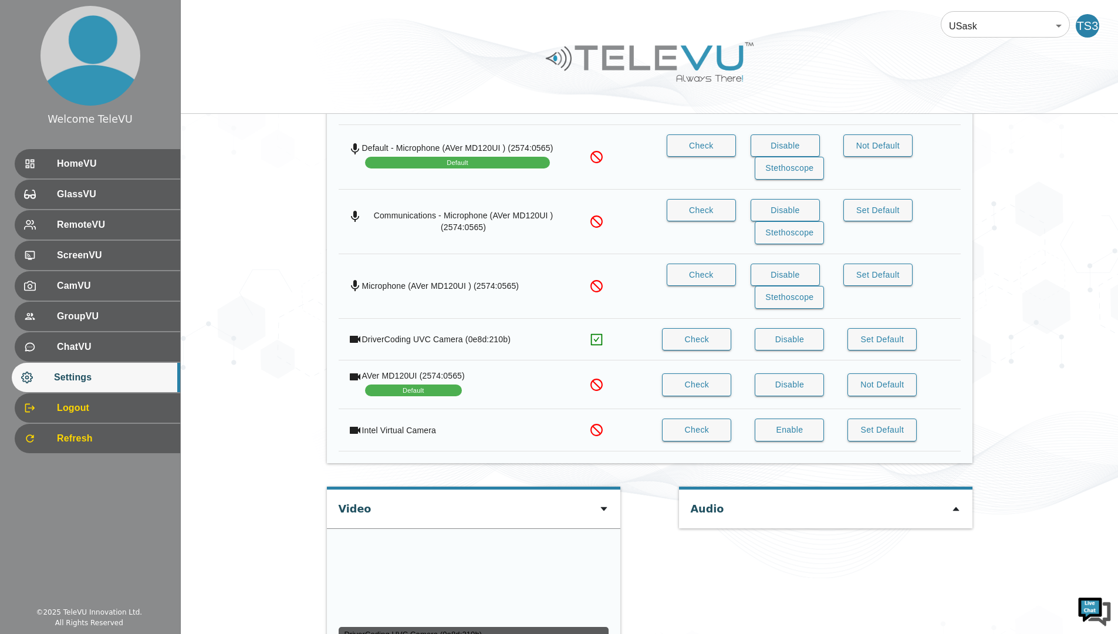
scroll to position [784, 0]
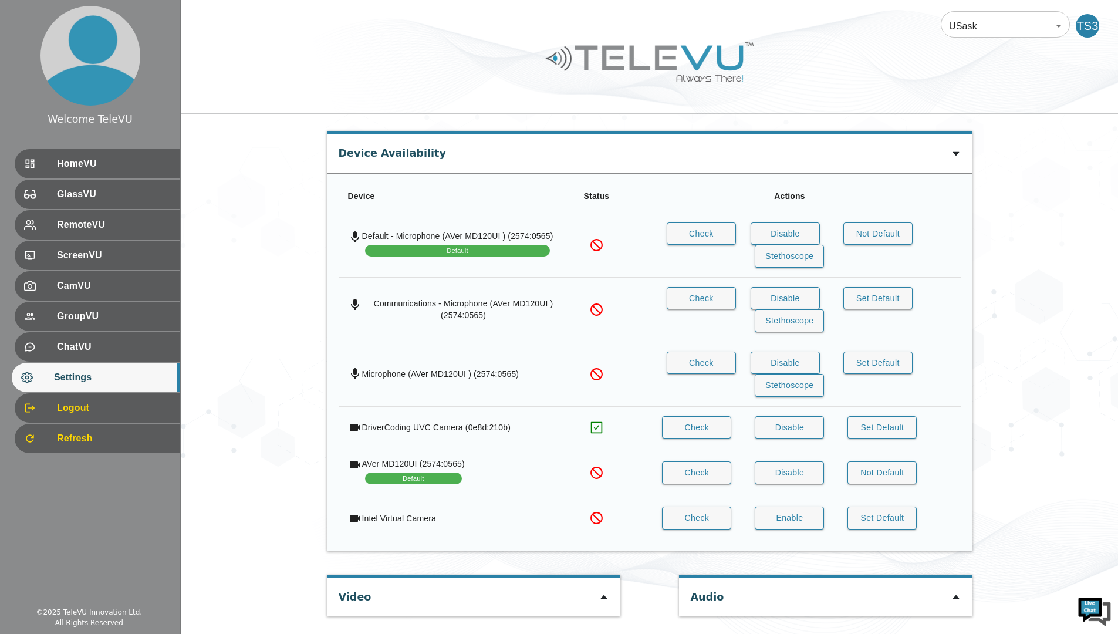
click at [603, 598] on icon at bounding box center [603, 597] width 6 height 4
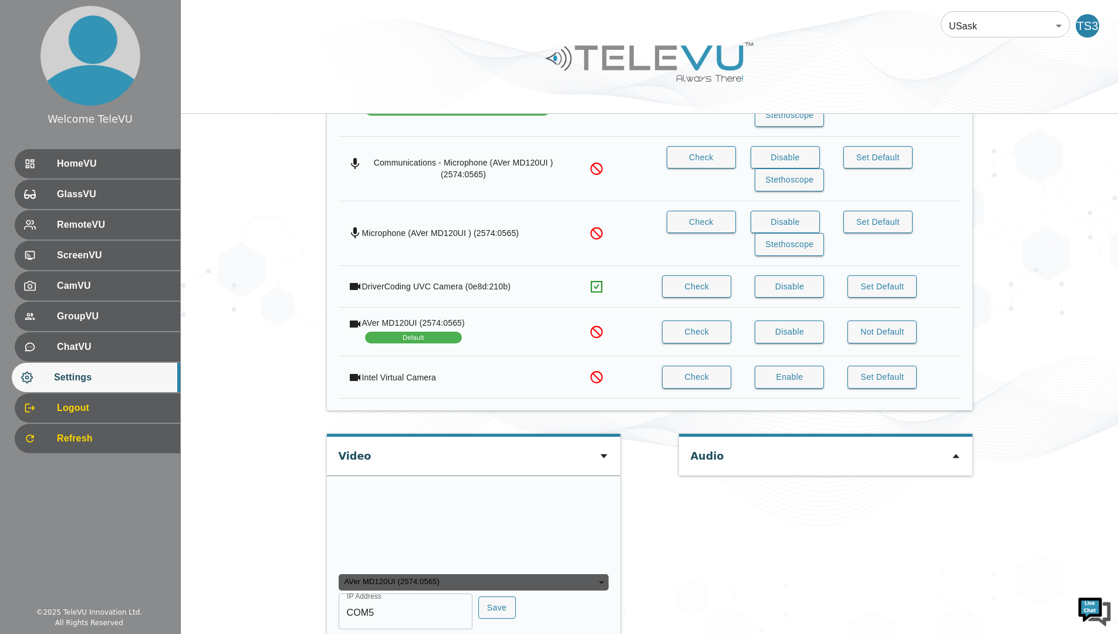
scroll to position [1014, 0]
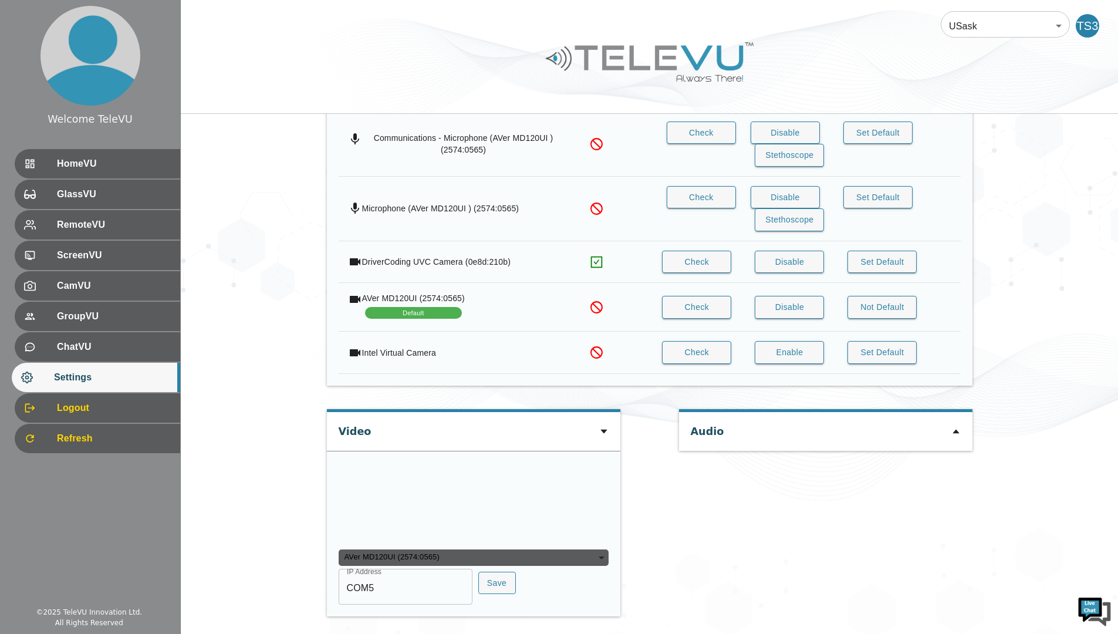
click at [365, 561] on div "AVer MD120UI (2574:0565)" at bounding box center [473, 557] width 270 height 16
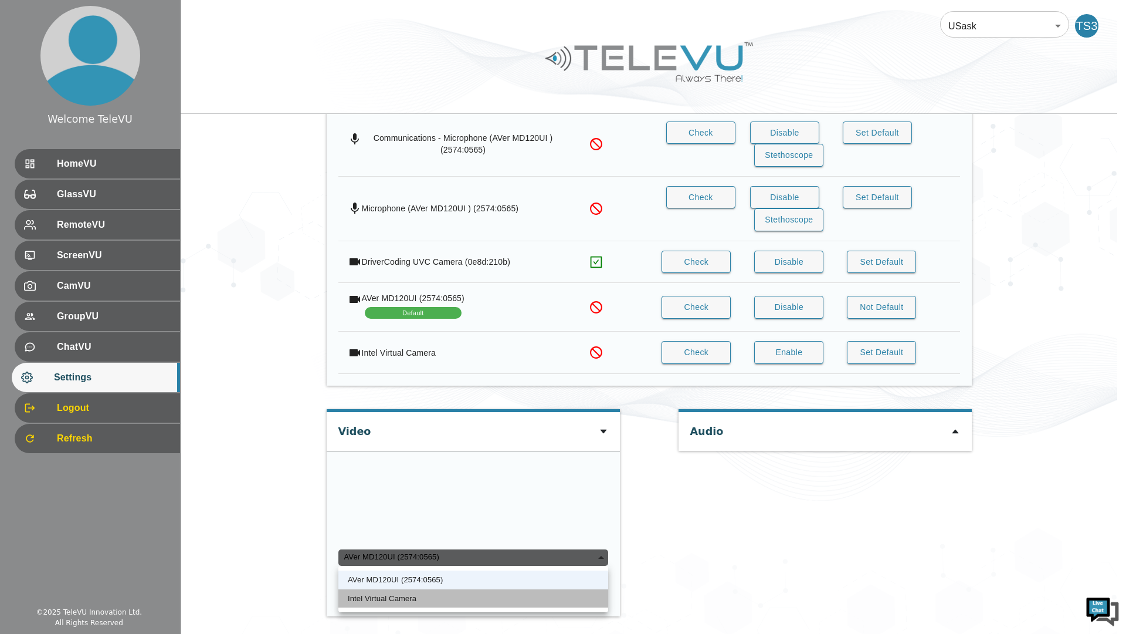
click at [360, 605] on li "Intel Virtual Camera" at bounding box center [473, 598] width 270 height 19
type input "5dff2766bf5792c7f693936d9852521c53e6ba4c4d11e5b14705028d3e85a800"
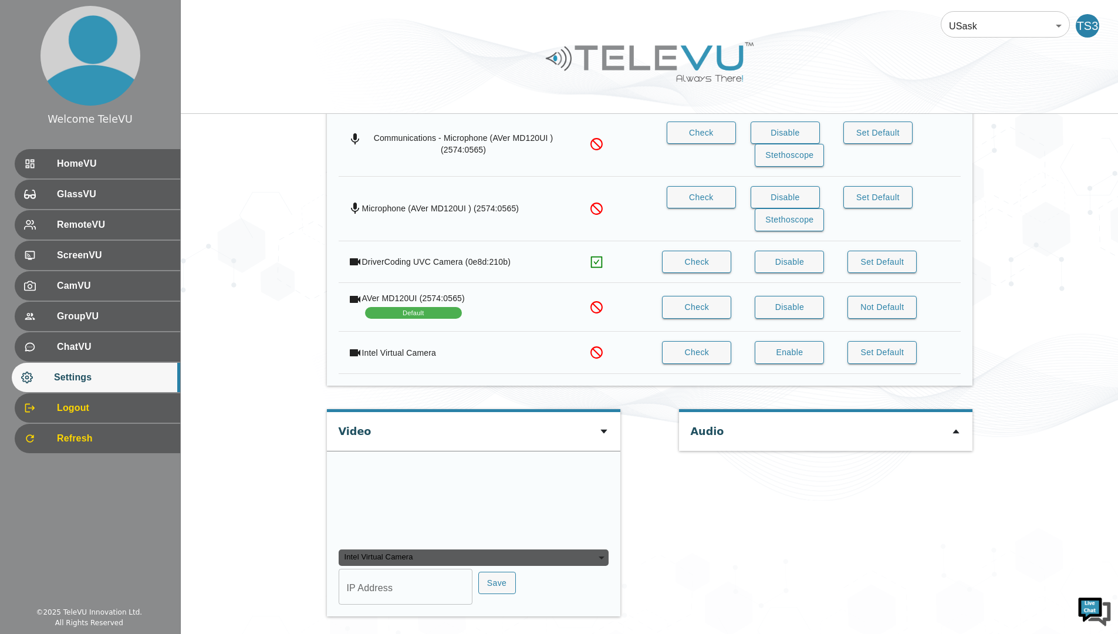
click at [373, 560] on div "Intel Virtual Camera" at bounding box center [473, 557] width 270 height 16
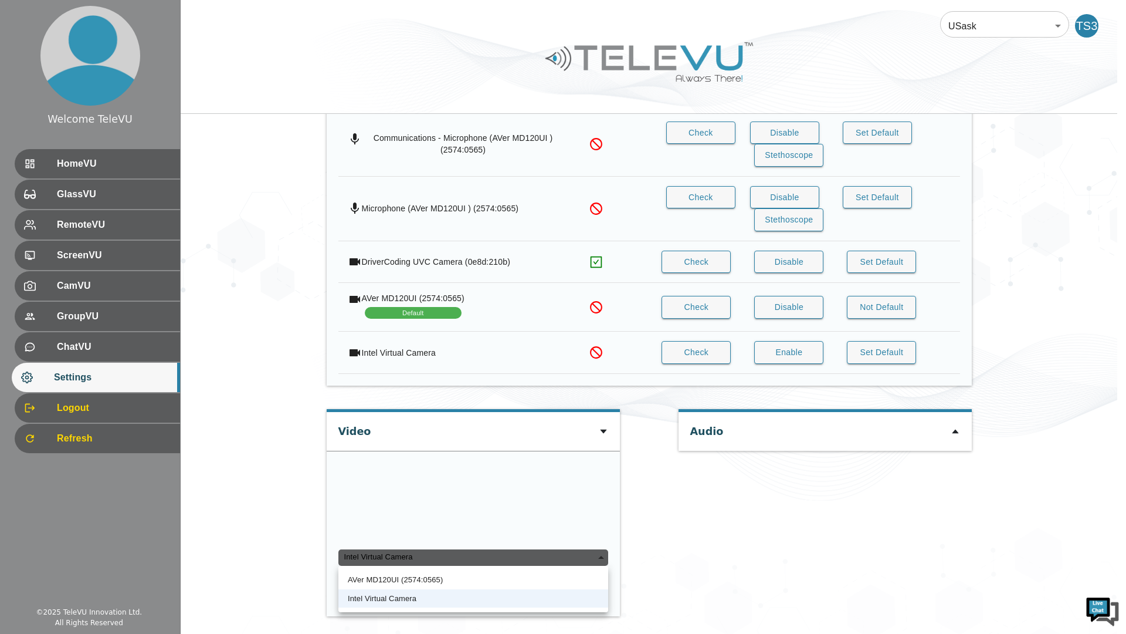
click at [391, 581] on li "AVer MD120UI (2574:0565)" at bounding box center [473, 579] width 270 height 19
type input "2390d42fe2ec3f0819d44b4c202e02075746372e5ecb060552566131eeeee40a"
type input "COM5"
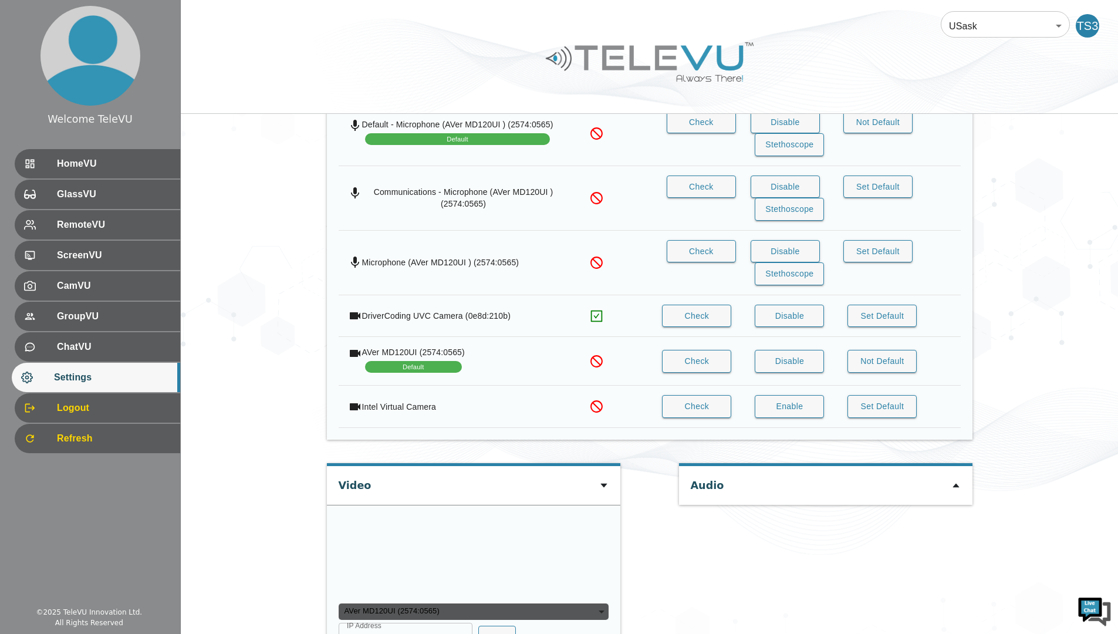
scroll to position [898, 0]
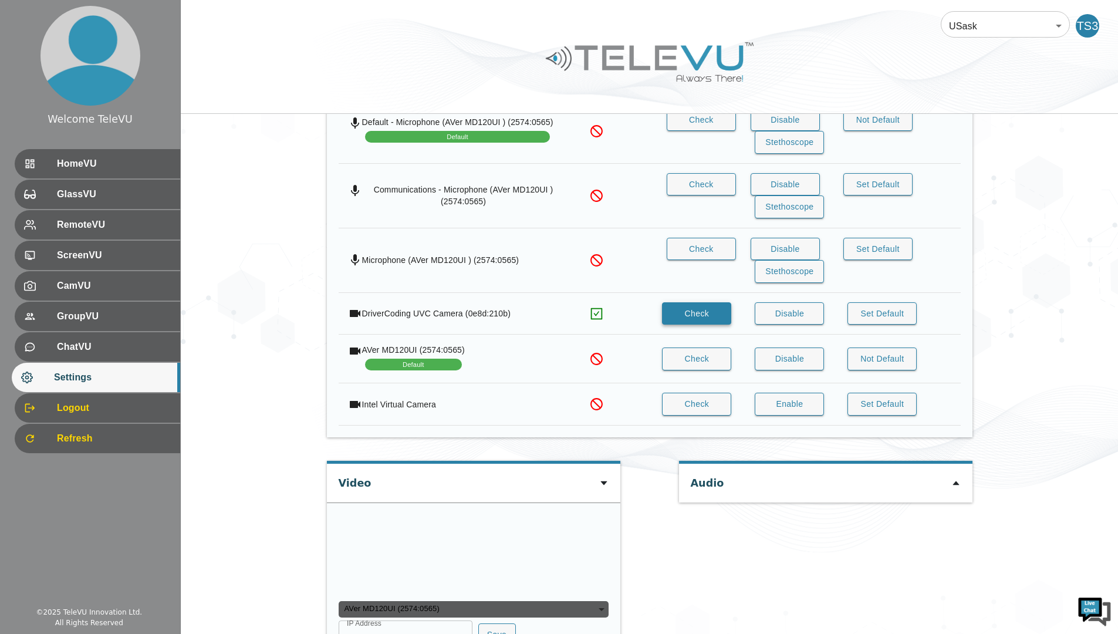
click at [692, 313] on button "Check" at bounding box center [696, 313] width 69 height 23
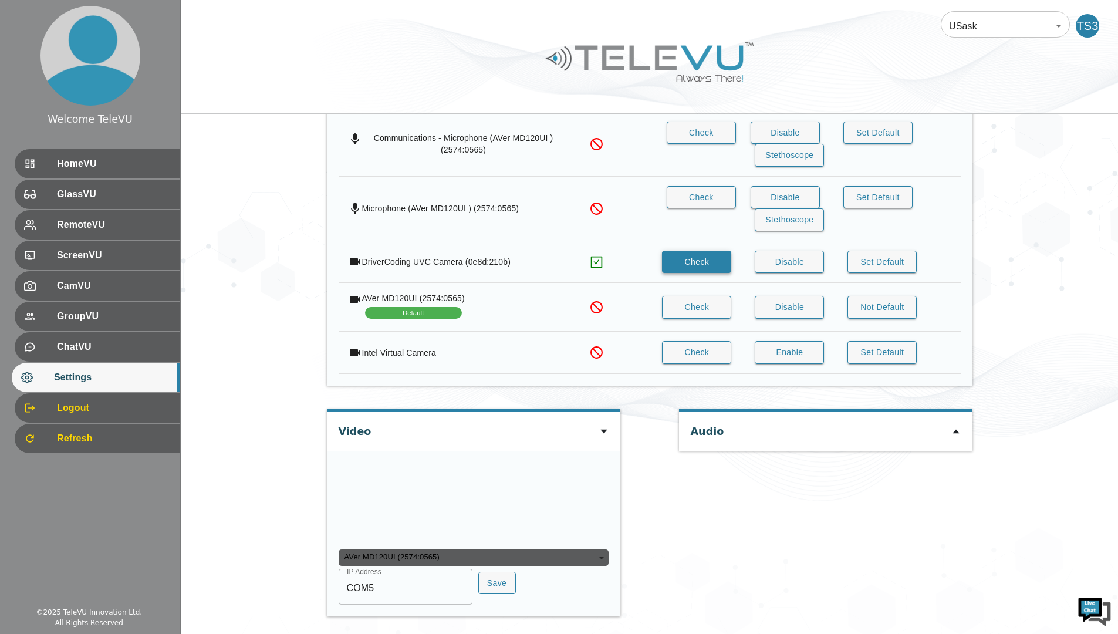
scroll to position [1014, 0]
click at [539, 561] on div "AVer MD120UI (2574:0565)" at bounding box center [473, 557] width 270 height 16
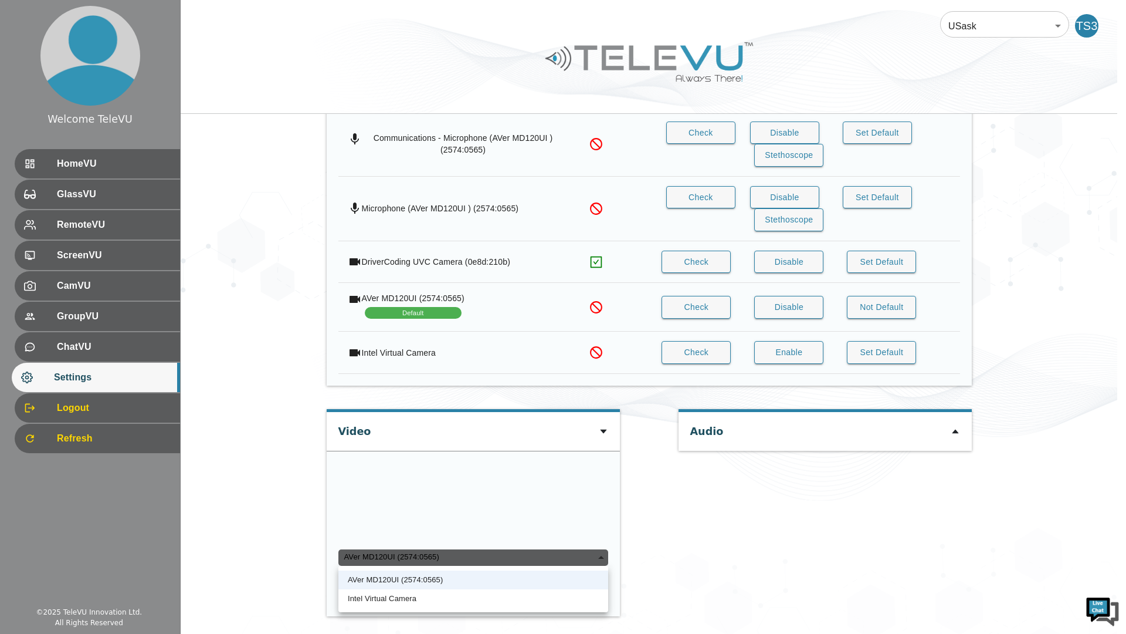
click at [663, 541] on div at bounding box center [563, 317] width 1126 height 634
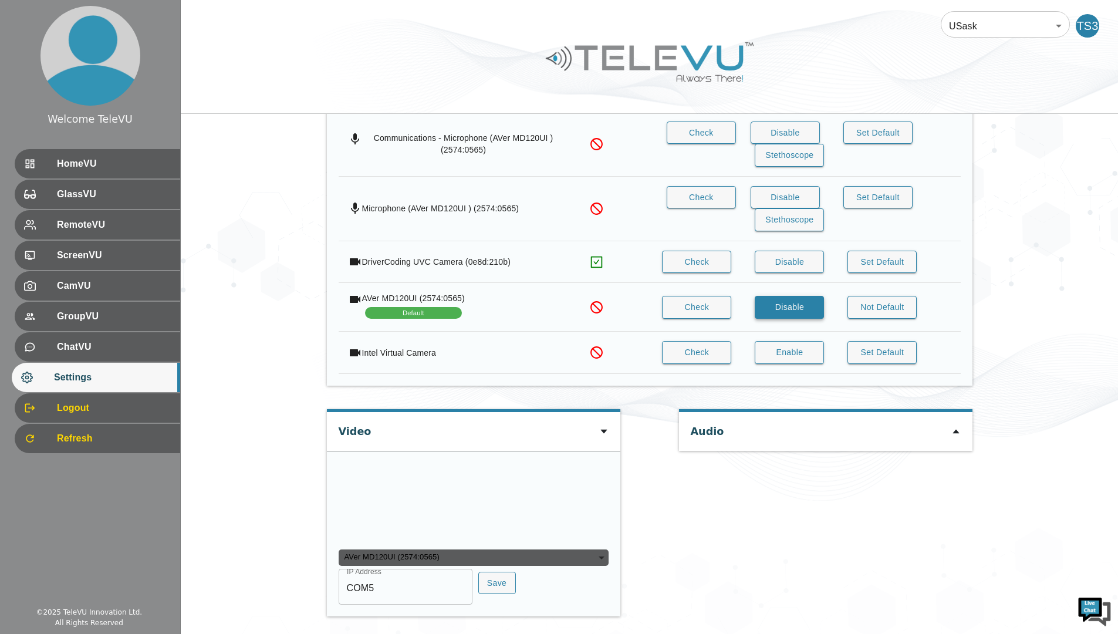
click at [779, 296] on button "Disable" at bounding box center [788, 307] width 69 height 23
click at [791, 296] on button "Enable" at bounding box center [788, 307] width 69 height 23
click at [597, 602] on div "IP Address COM5 IP Address Save" at bounding box center [473, 587] width 270 height 33
click at [584, 564] on div "AVer MD120UI (2574:0565)" at bounding box center [473, 557] width 270 height 16
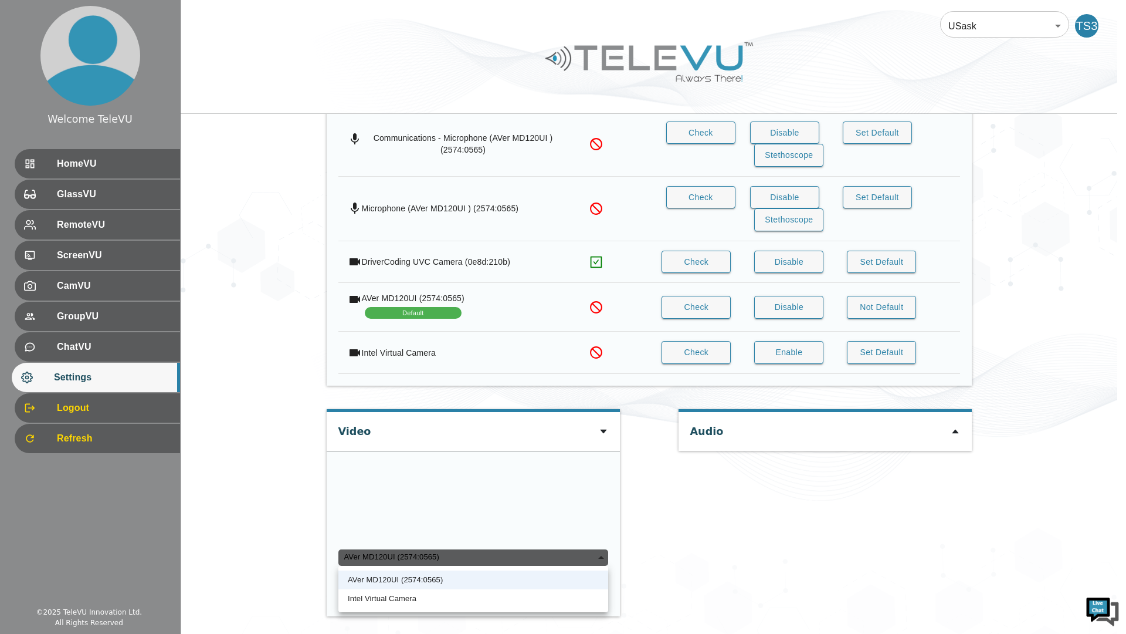
click at [666, 524] on div at bounding box center [563, 317] width 1126 height 634
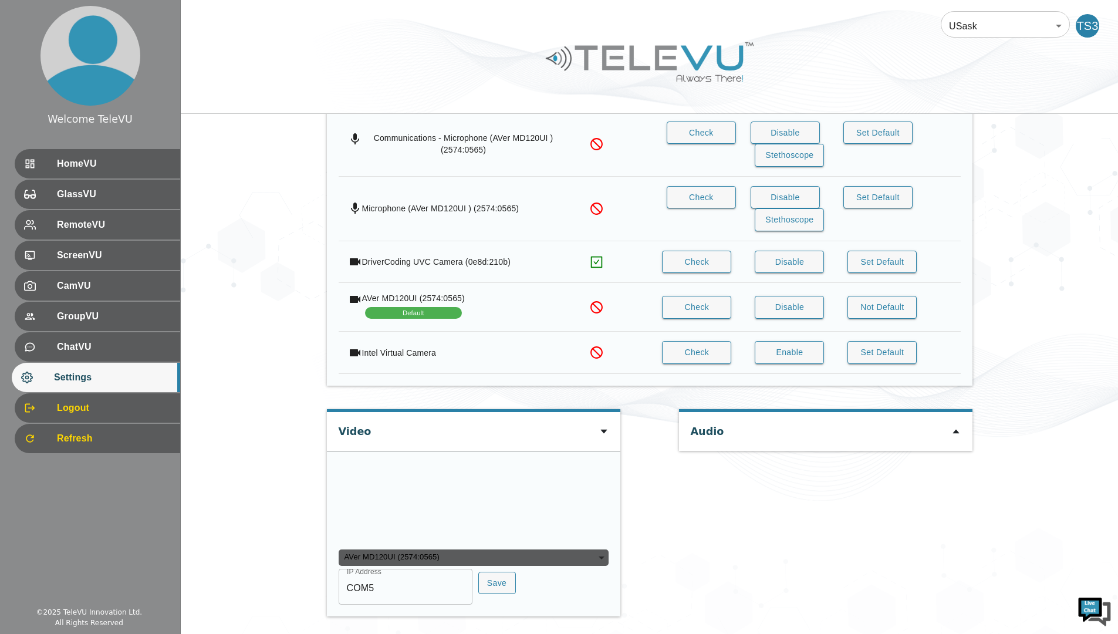
click at [702, 412] on div "Audio" at bounding box center [706, 428] width 33 height 33
click at [145, 174] on div "HomeVU" at bounding box center [96, 163] width 168 height 29
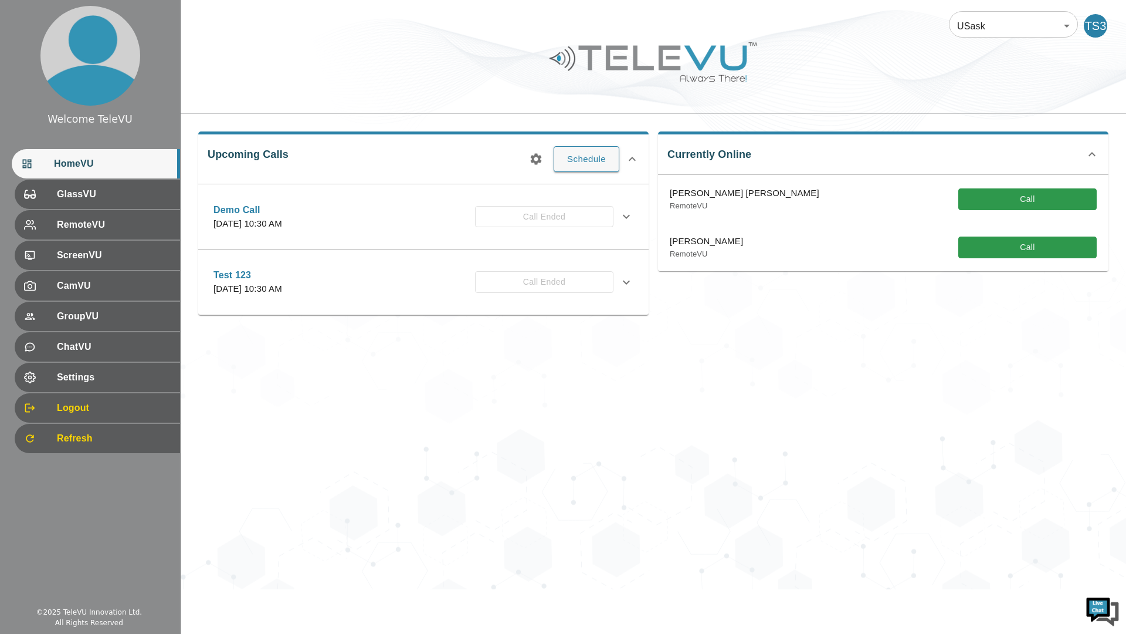
click at [153, 391] on div "Settings" at bounding box center [97, 377] width 165 height 29
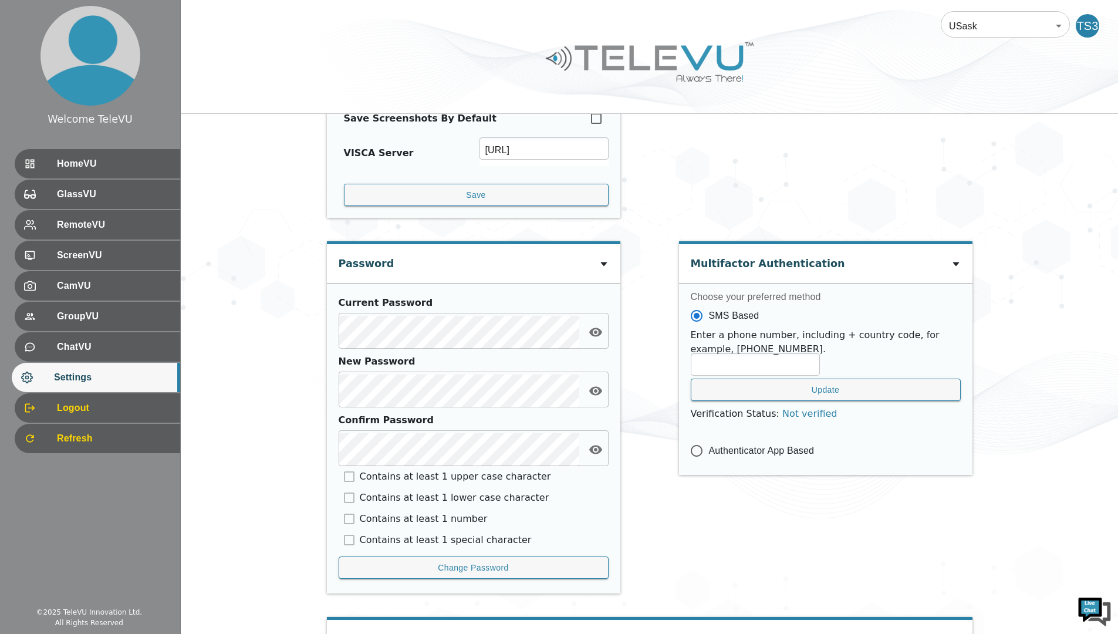
scroll to position [407, 0]
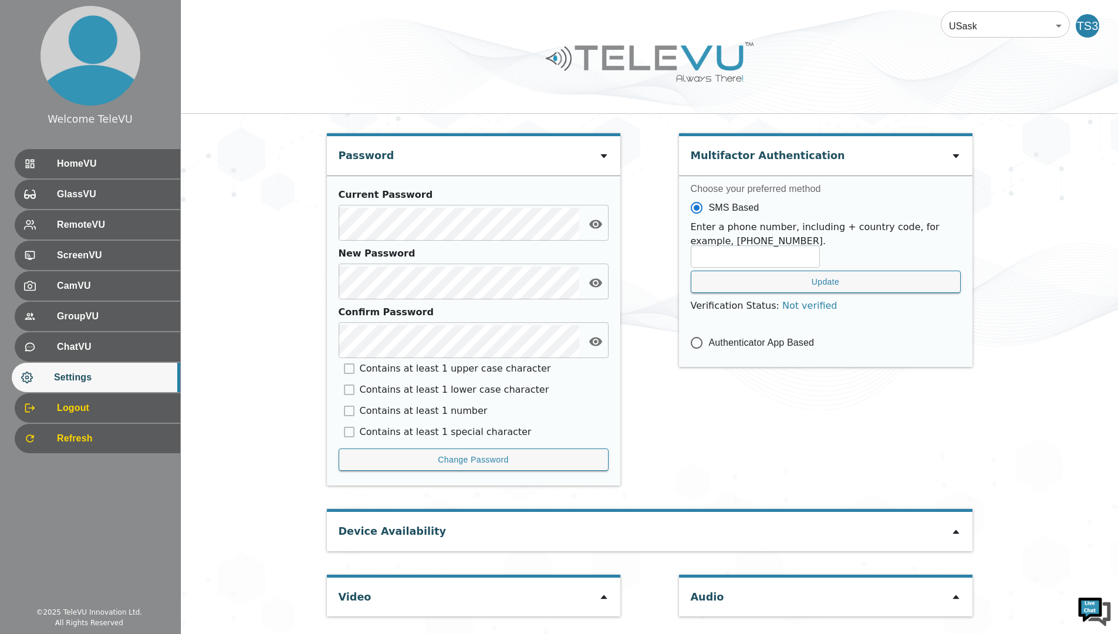
click at [602, 601] on icon at bounding box center [603, 596] width 9 height 9
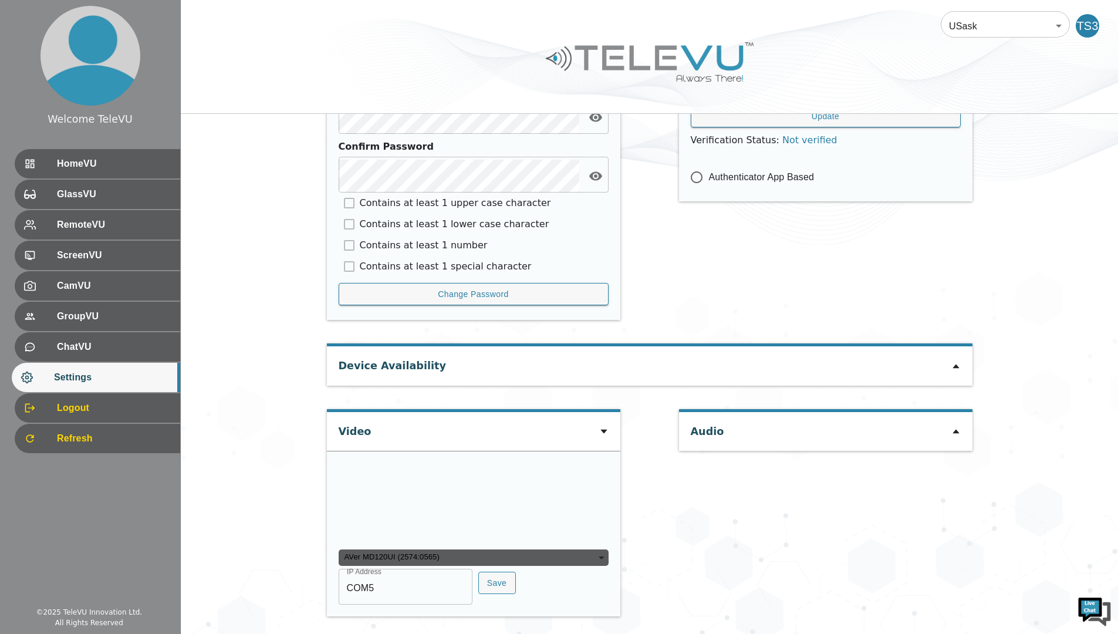
scroll to position [636, 0]
click at [598, 551] on div "AVer MD120UI (2574:0565)" at bounding box center [473, 557] width 270 height 16
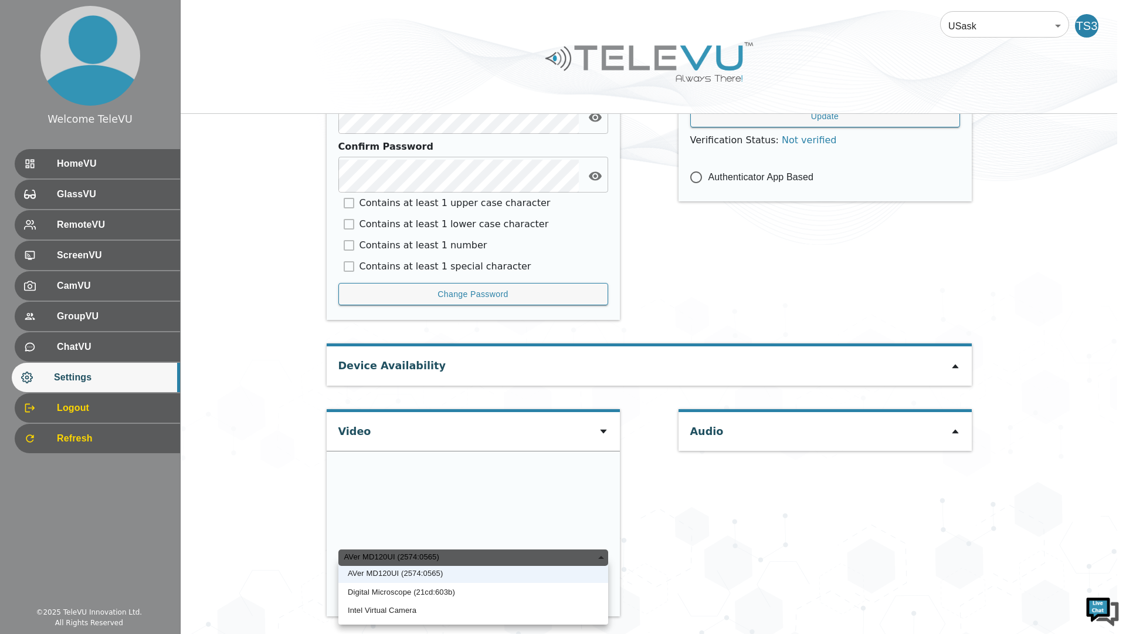
click at [412, 593] on li "Digital Microscope (21cd:603b)" at bounding box center [473, 592] width 270 height 19
type input "74c752c0ee013b4ebdebe00c95b77f111871873b464f0927e5ead01ea0ac05ea"
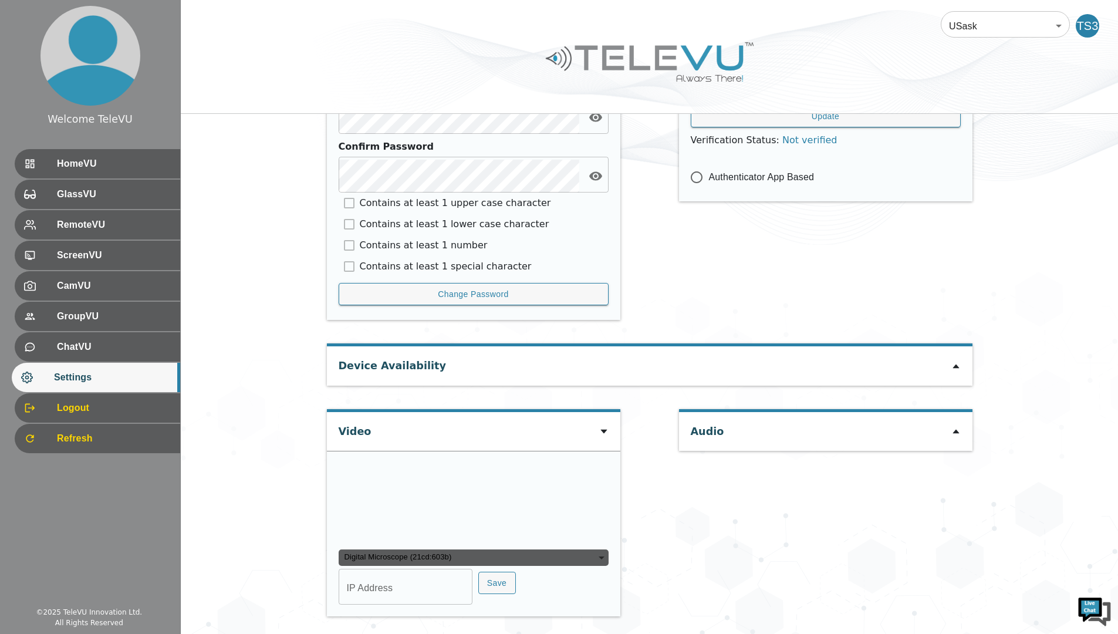
click at [446, 566] on div "Digital Microscope (21cd:603b)" at bounding box center [473, 557] width 270 height 16
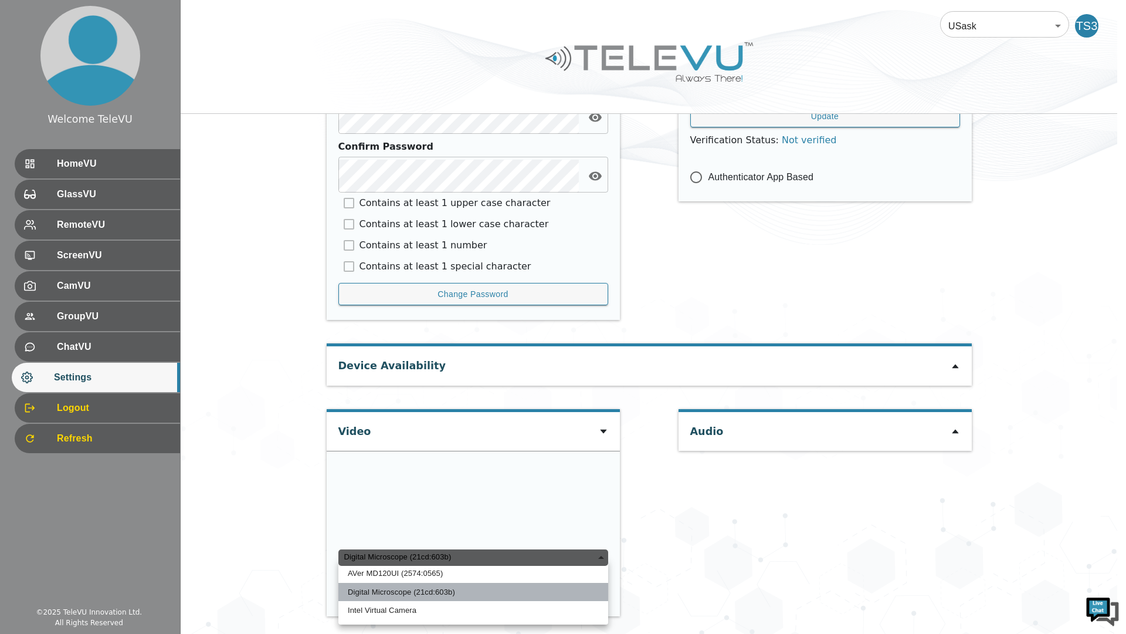
click at [402, 592] on li "Digital Microscope (21cd:603b)" at bounding box center [473, 592] width 270 height 19
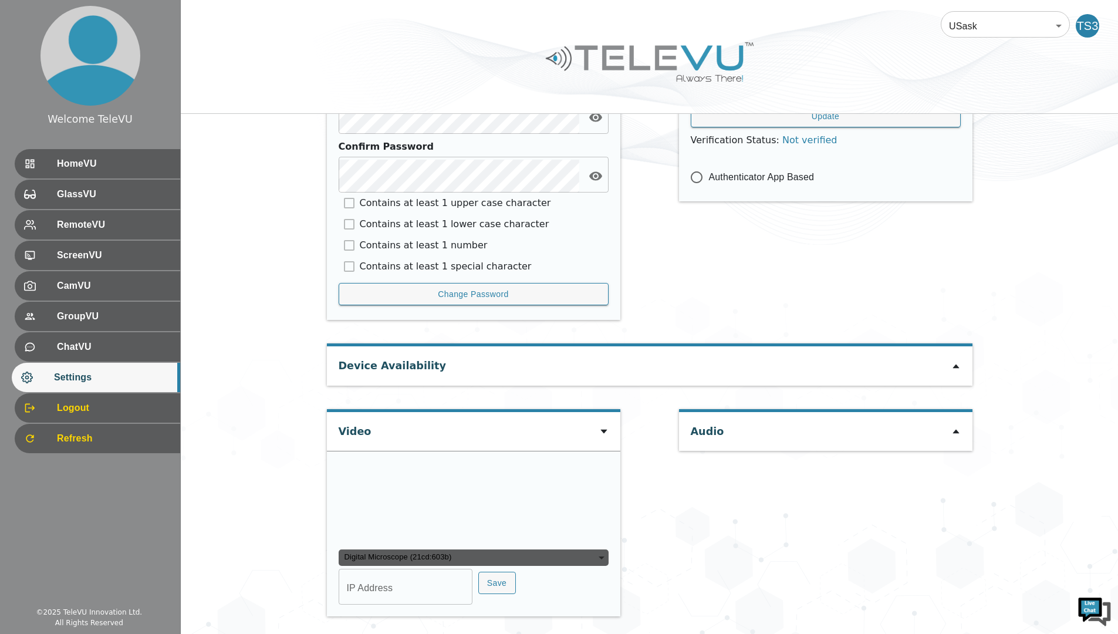
click at [442, 566] on div "Digital Microscope (21cd:603b)" at bounding box center [473, 557] width 270 height 16
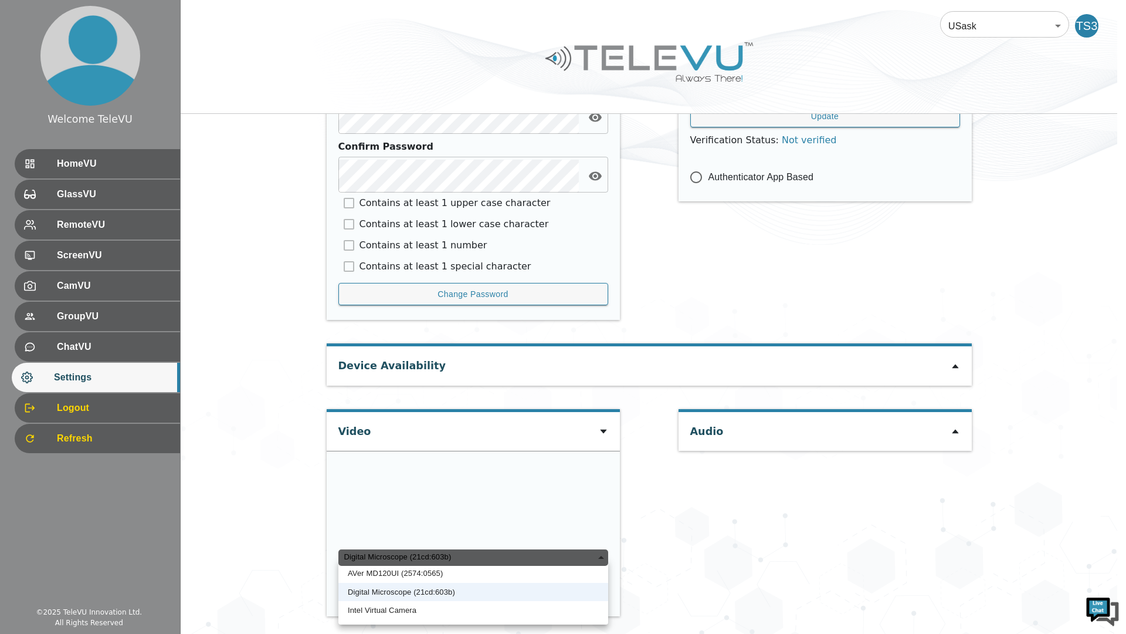
click at [425, 570] on li "AVer MD120UI (2574:0565)" at bounding box center [473, 573] width 270 height 19
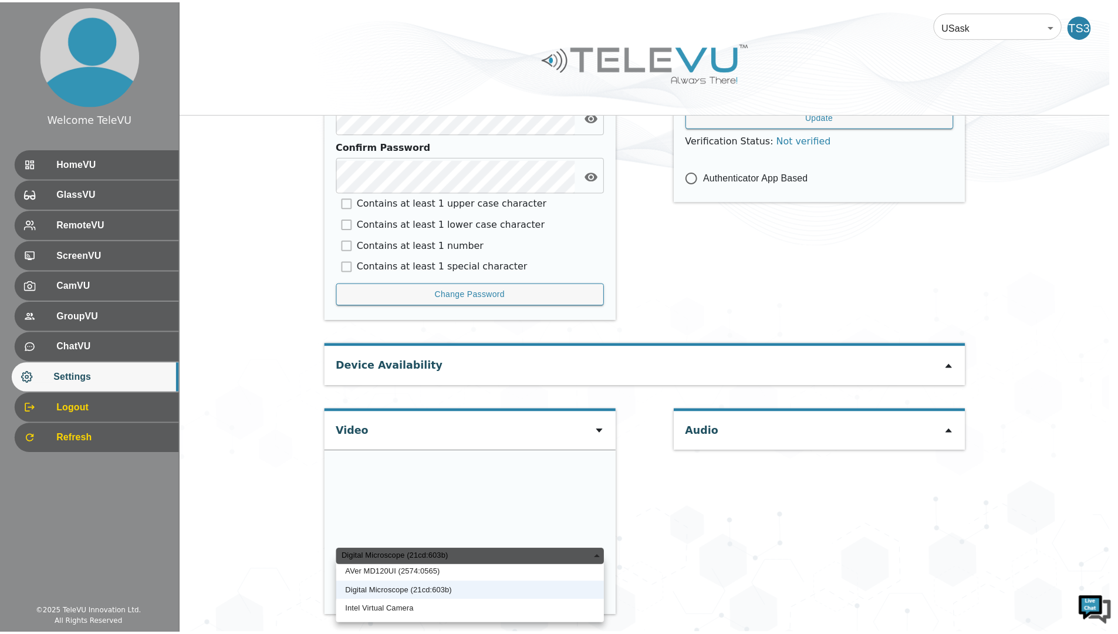
type input "2390d42fe2ec3f0819d44b4c202e02075746372e5ecb060552566131eeeee40a"
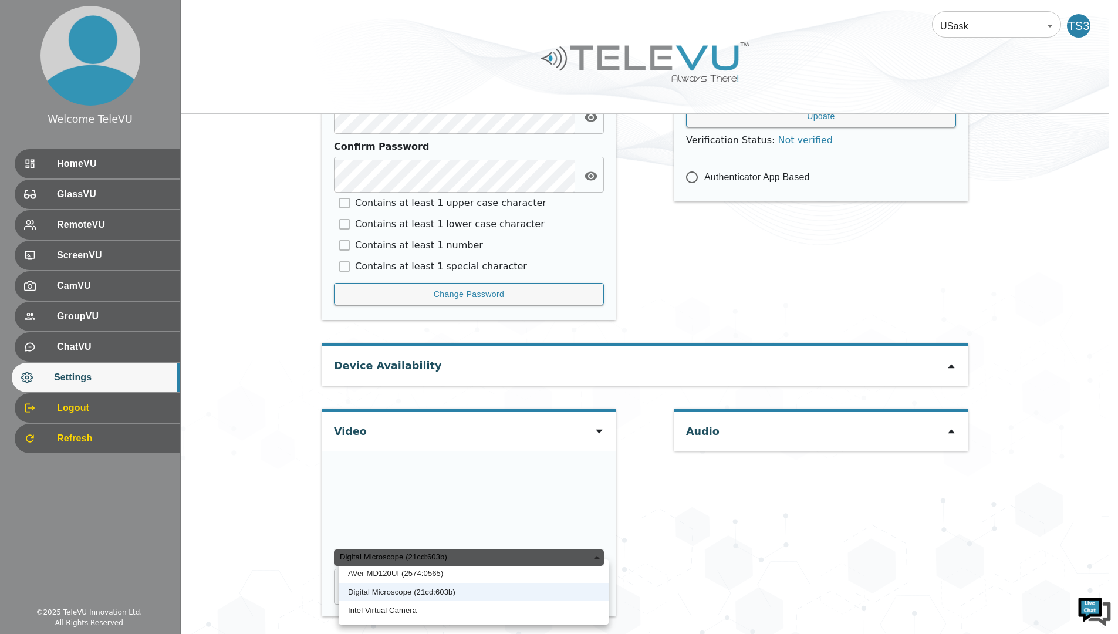
type input "COM5"
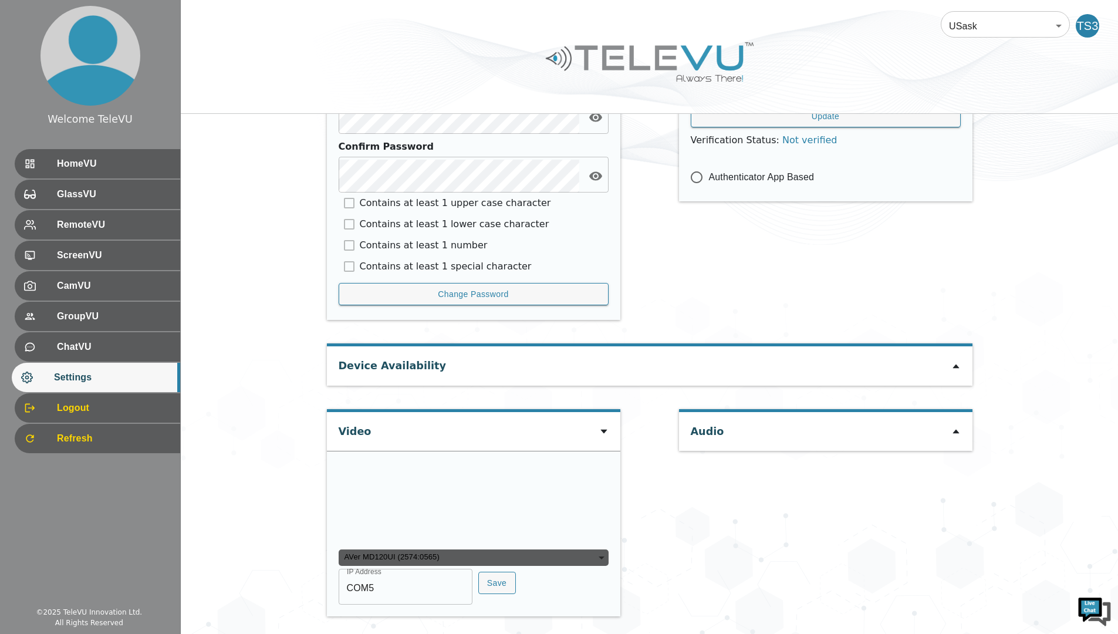
click at [426, 561] on div "AVer MD120UI (2574:0565)" at bounding box center [473, 557] width 270 height 16
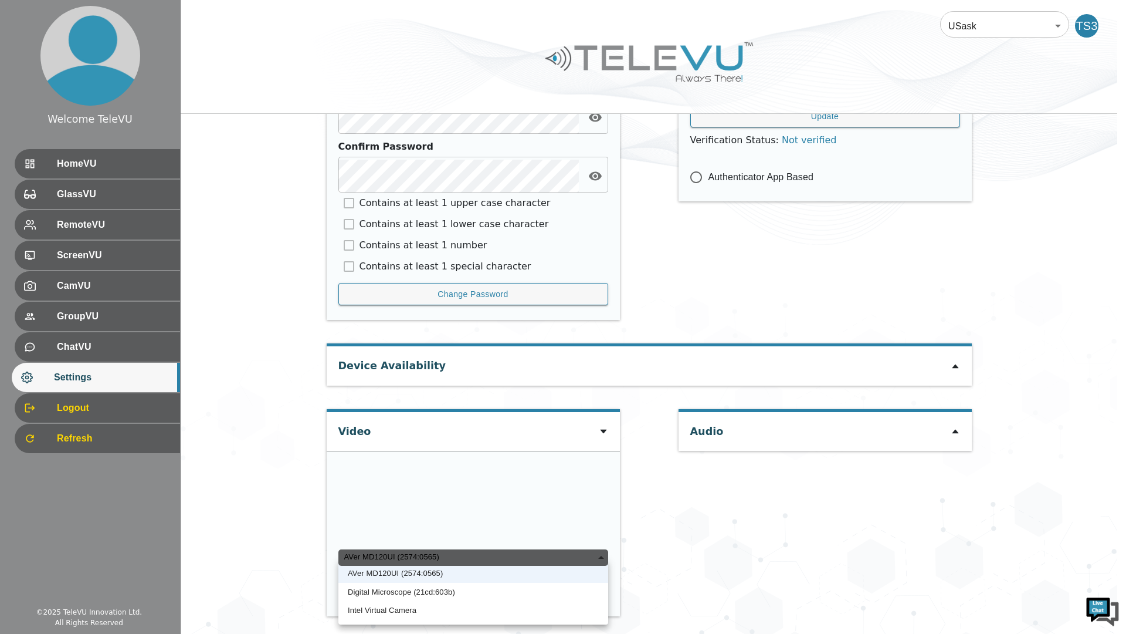
click at [417, 602] on li "Intel Virtual Camera" at bounding box center [473, 610] width 270 height 19
type input "5dff2766bf5792c7f693936d9852521c53e6ba4c4d11e5b14705028d3e85a800"
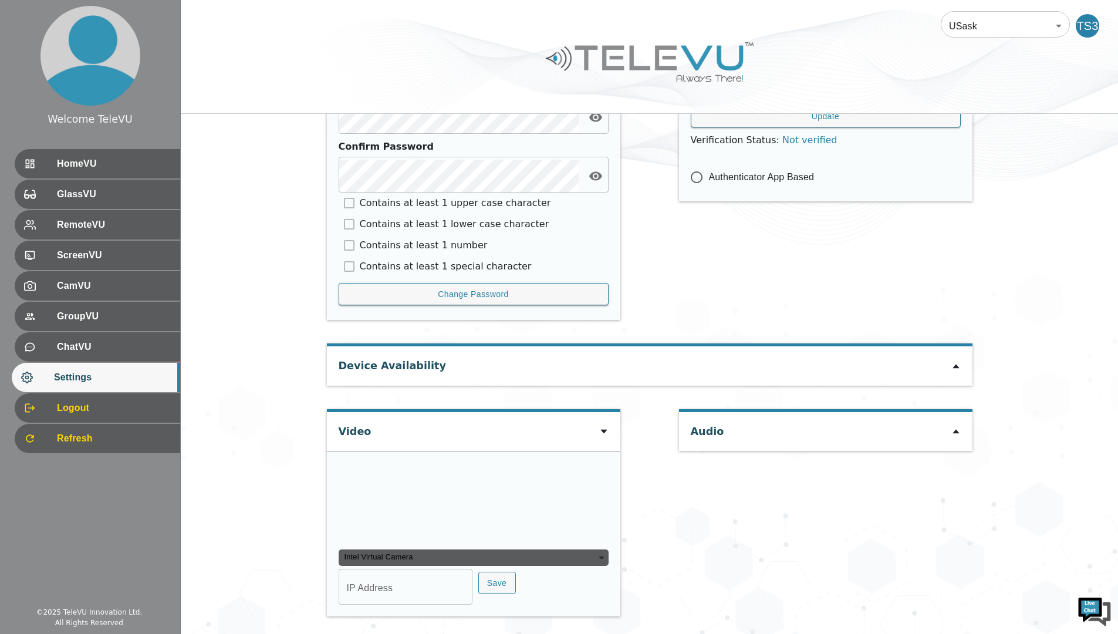
click at [405, 563] on div "Intel Virtual Camera" at bounding box center [473, 557] width 270 height 16
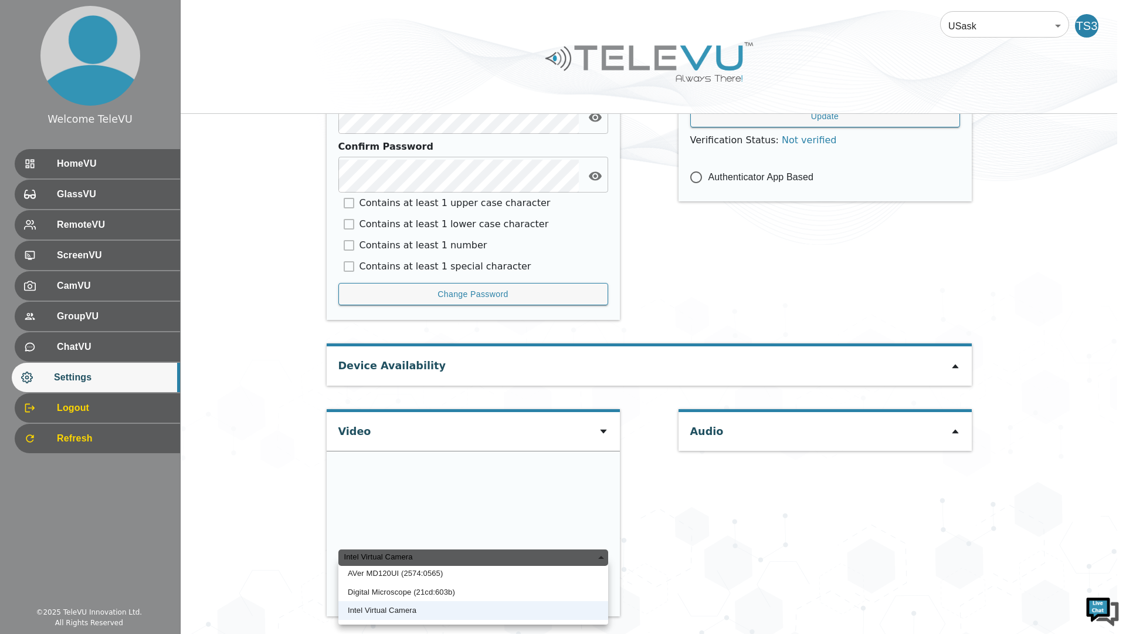
click at [403, 592] on li "Digital Microscope (21cd:603b)" at bounding box center [473, 592] width 270 height 19
type input "74c752c0ee013b4ebdebe00c95b77f111871873b464f0927e5ead01ea0ac05ea"
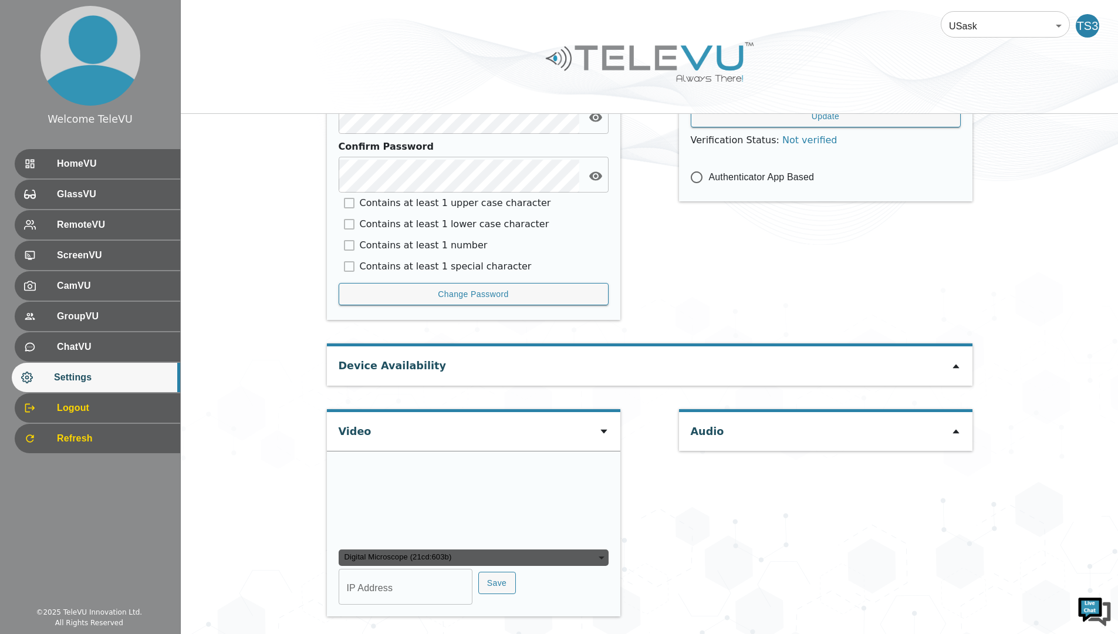
click at [606, 426] on icon at bounding box center [603, 430] width 9 height 9
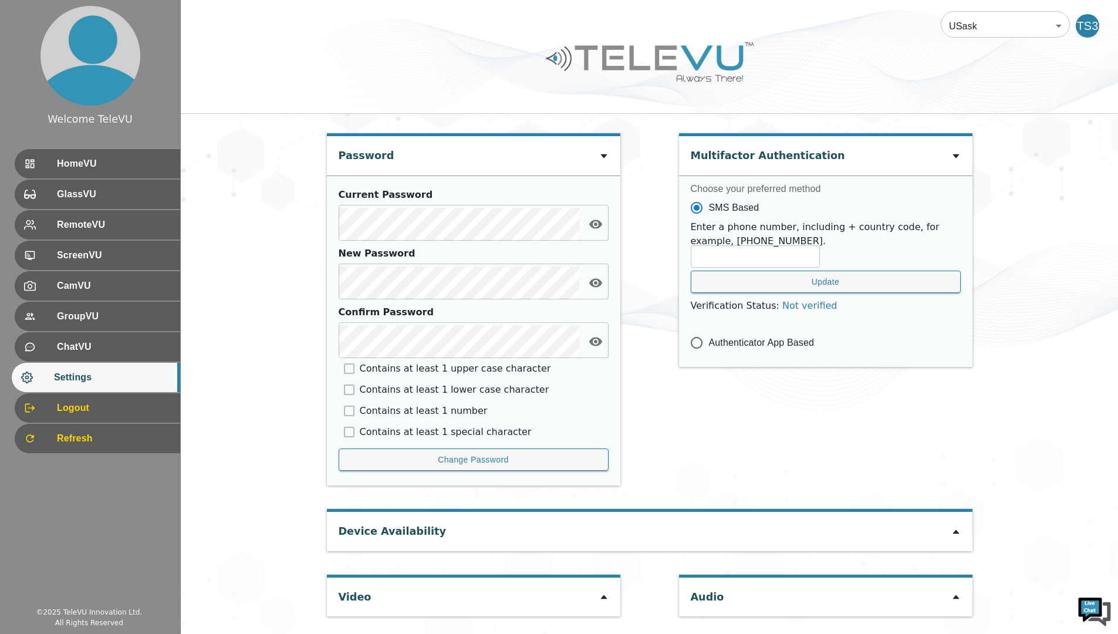
click at [606, 594] on icon at bounding box center [603, 596] width 9 height 9
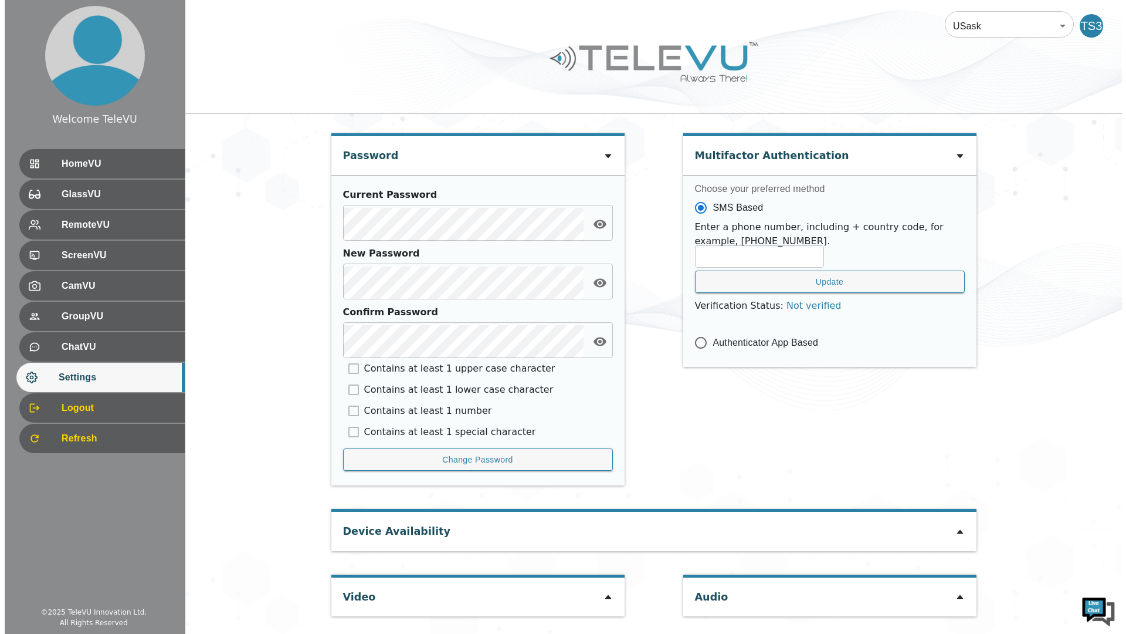
scroll to position [572, 0]
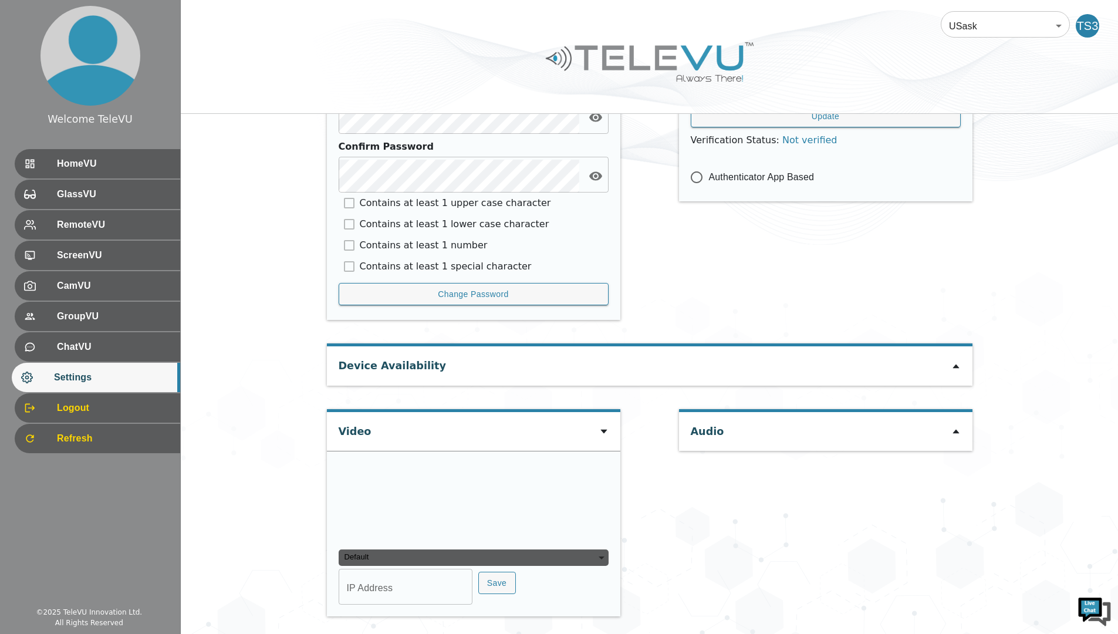
click at [607, 563] on div "Default" at bounding box center [473, 557] width 270 height 16
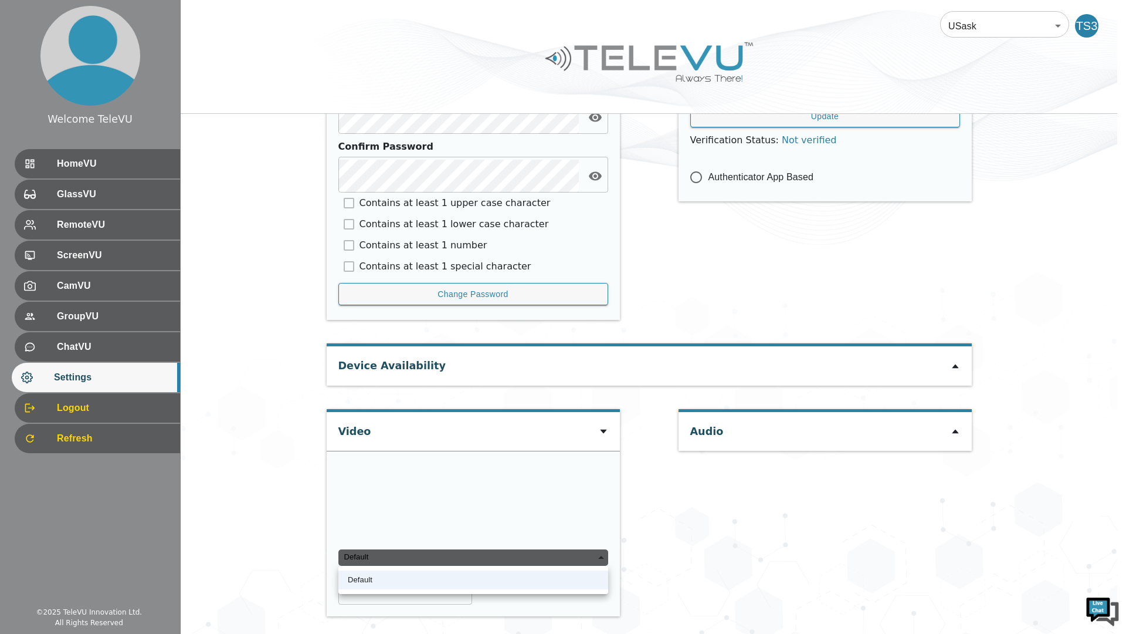
type input "2390d42fe2ec3f0819d44b4c202e02075746372e5ecb060552566131eeeee40a"
type input "COM5"
click at [385, 610] on ul "AVer MD120UI (2574:0565) Intel Virtual Camera" at bounding box center [473, 589] width 270 height 46
click at [378, 597] on li "Intel Virtual Camera" at bounding box center [473, 598] width 270 height 19
type input "5dff2766bf5792c7f693936d9852521c53e6ba4c4d11e5b14705028d3e85a800"
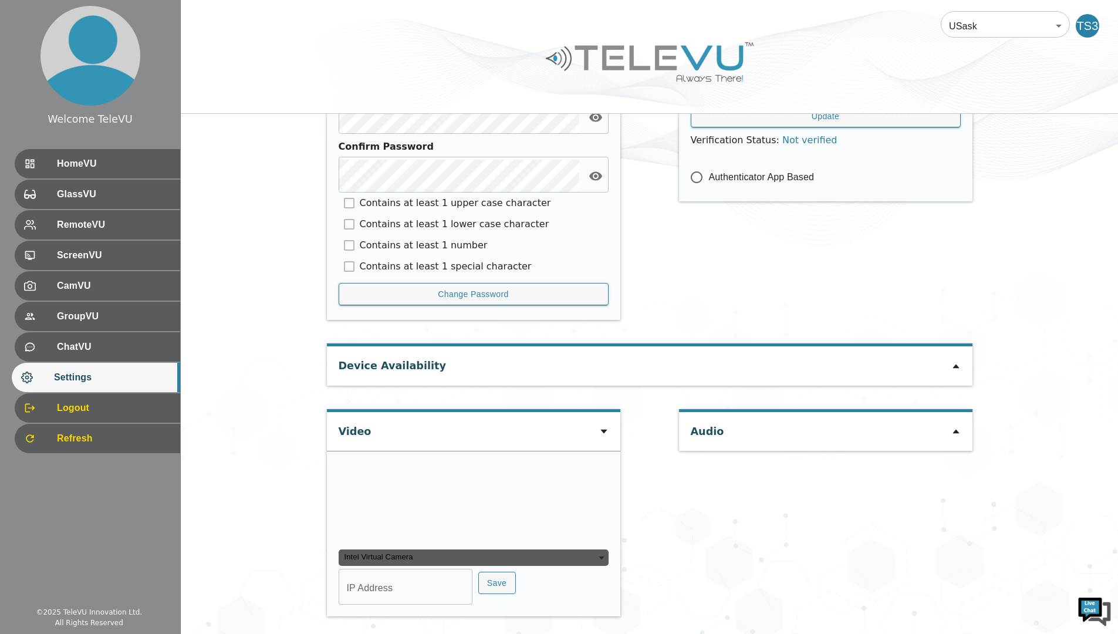
click at [604, 566] on div "Intel Virtual Camera" at bounding box center [473, 557] width 270 height 16
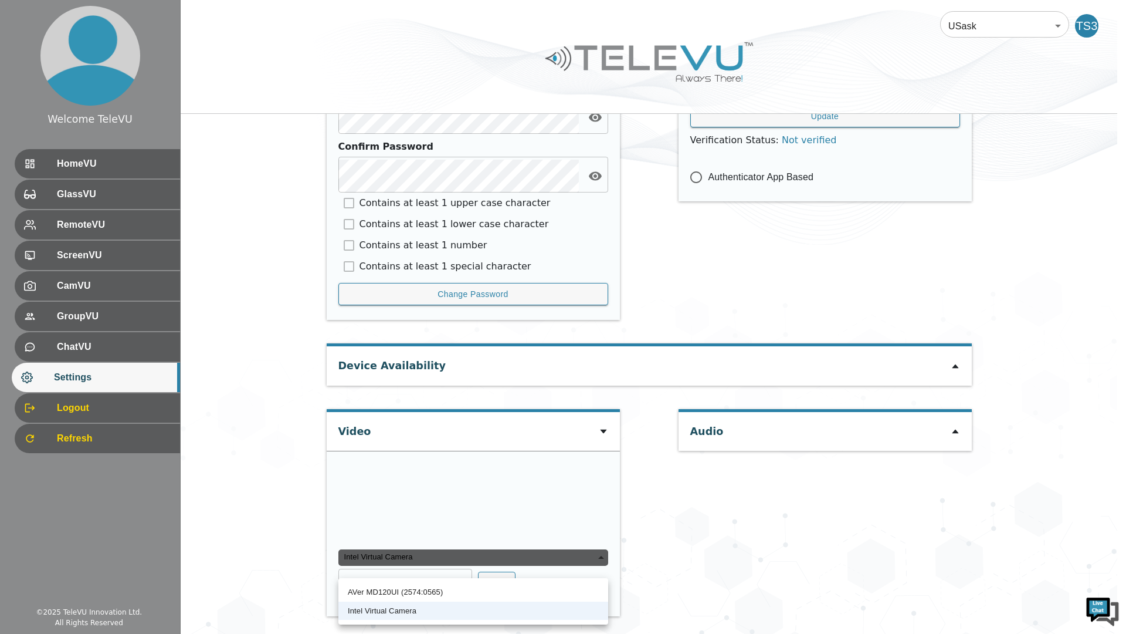
click at [422, 591] on li "AVer MD120UI (2574:0565)" at bounding box center [473, 592] width 270 height 19
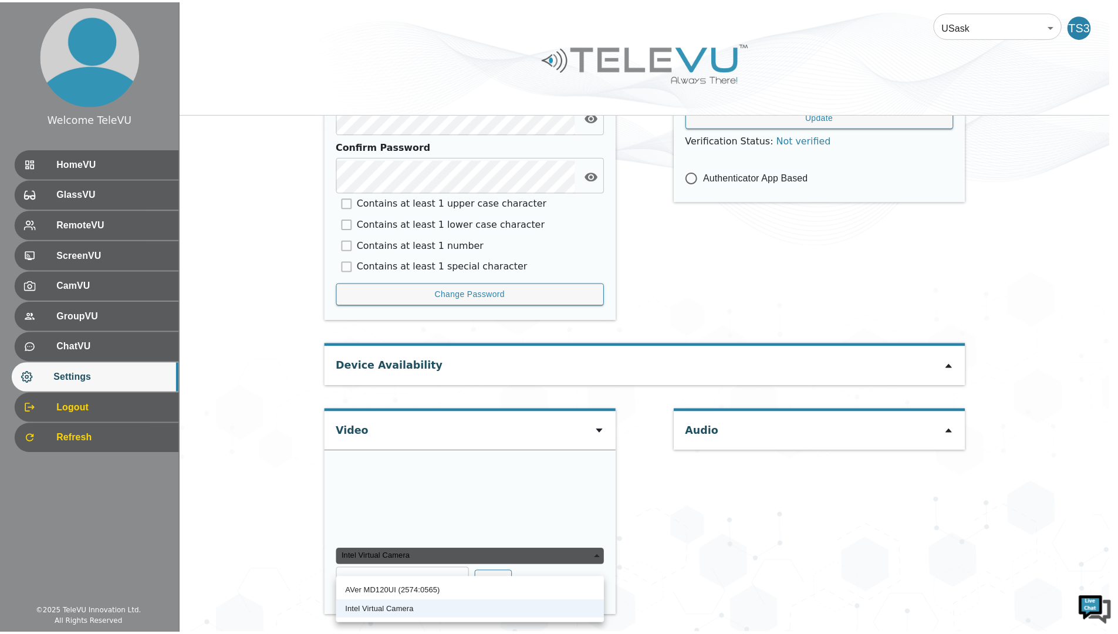
type input "2390d42fe2ec3f0819d44b4c202e02075746372e5ecb060552566131eeeee40a"
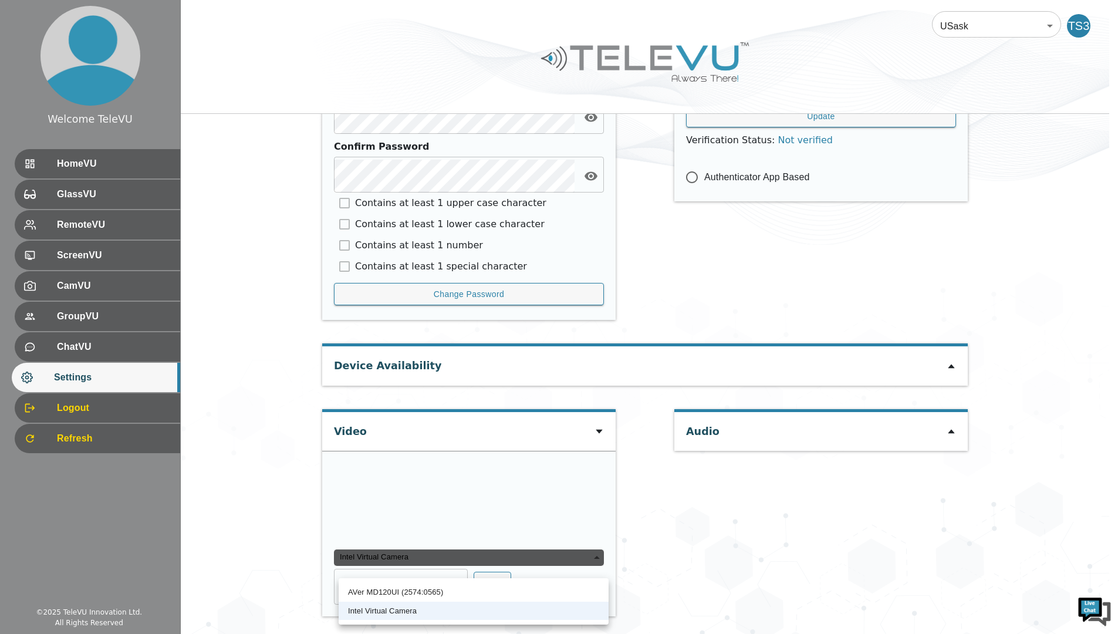
type input "COM5"
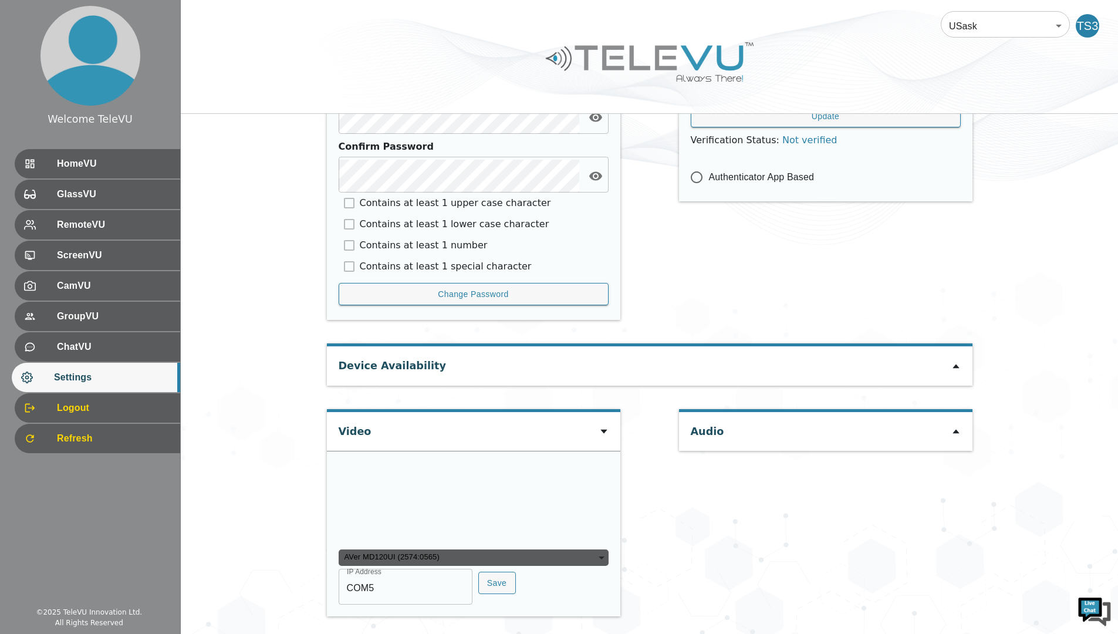
click at [600, 566] on div "AVer MD120UI (2574:0565)" at bounding box center [473, 557] width 270 height 16
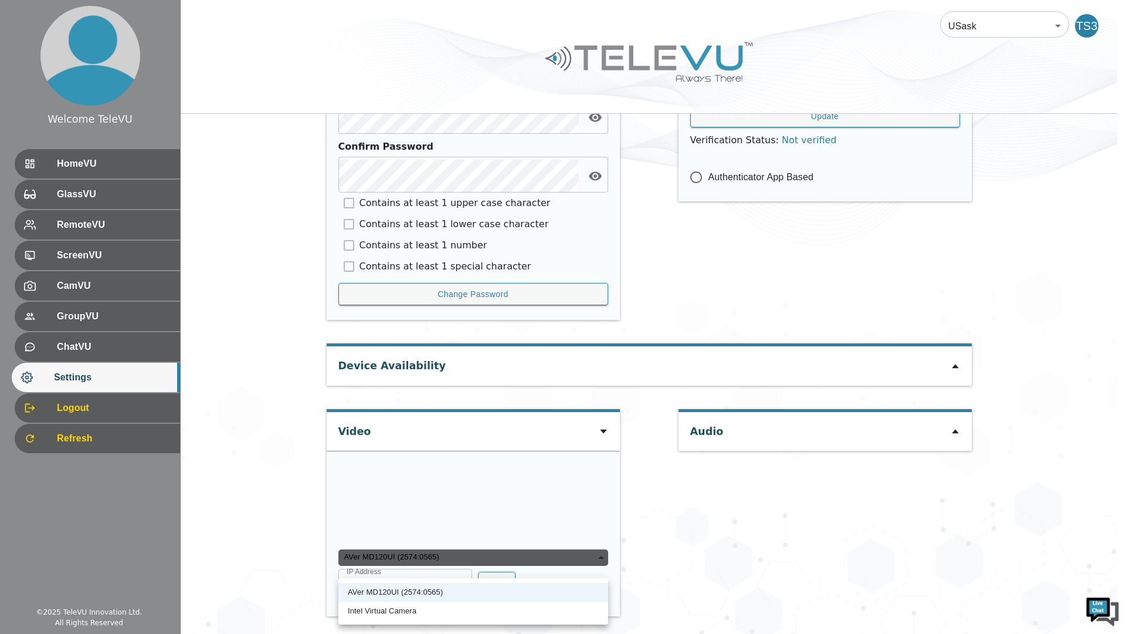
click at [73, 441] on div at bounding box center [563, 317] width 1126 height 634
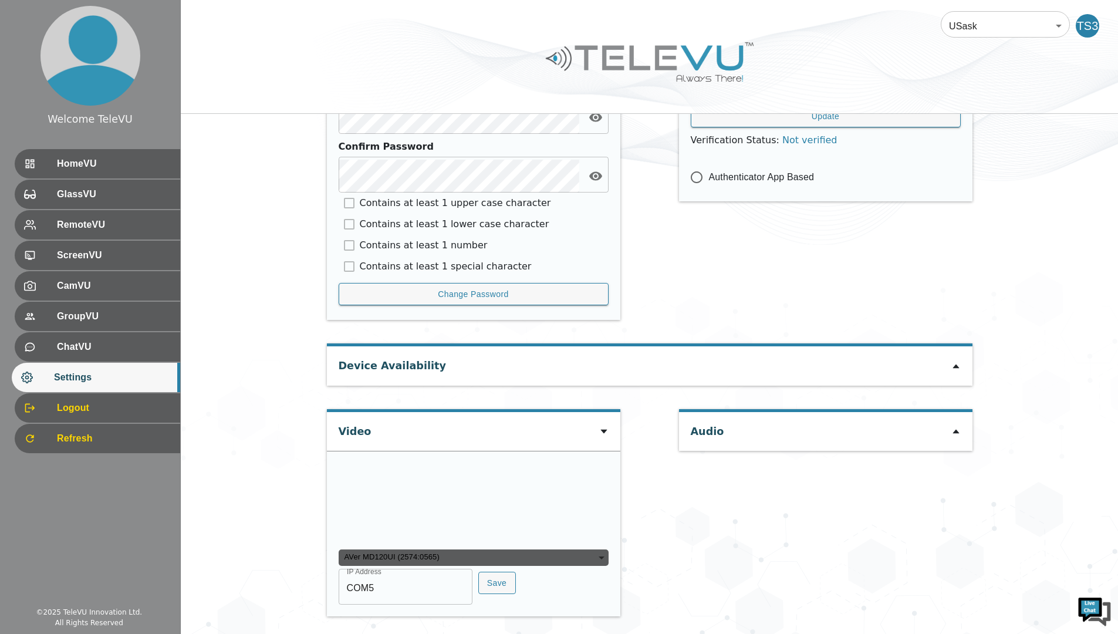
click at [602, 566] on div "AVer MD120UI (2574:0565)" at bounding box center [473, 557] width 270 height 16
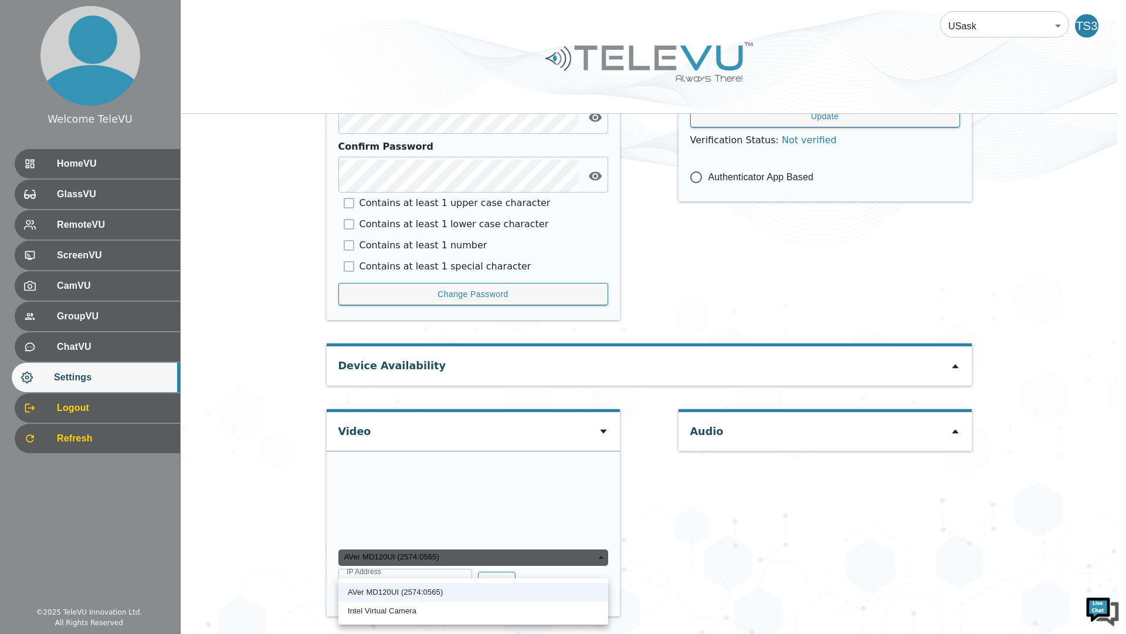
click at [598, 421] on div at bounding box center [563, 317] width 1126 height 634
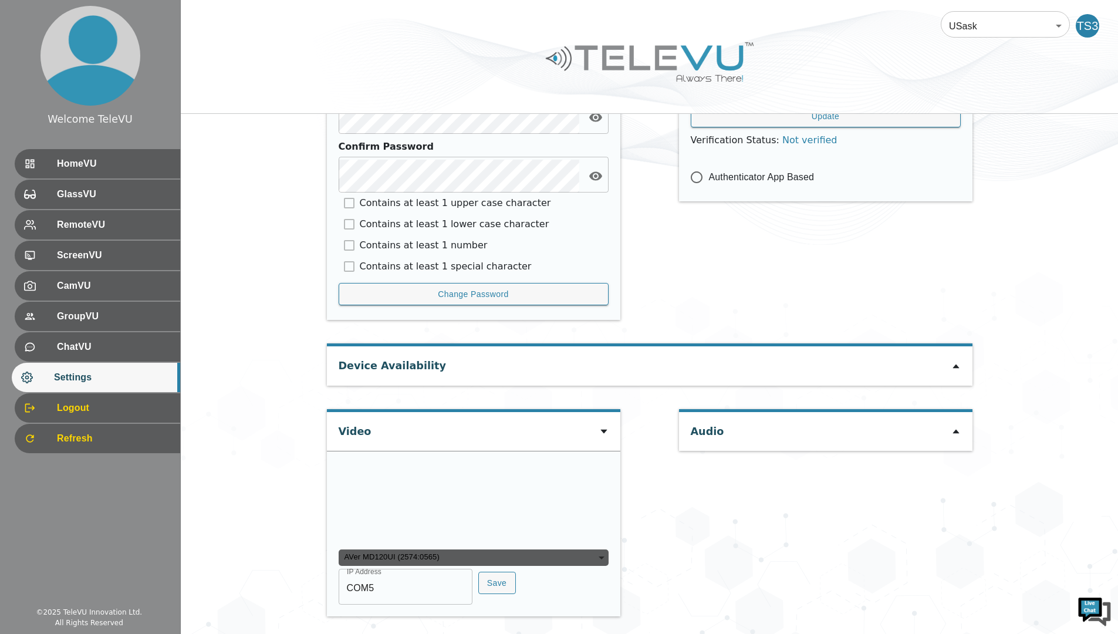
click at [598, 566] on div "AVer MD120UI (2574:0565)" at bounding box center [473, 557] width 270 height 16
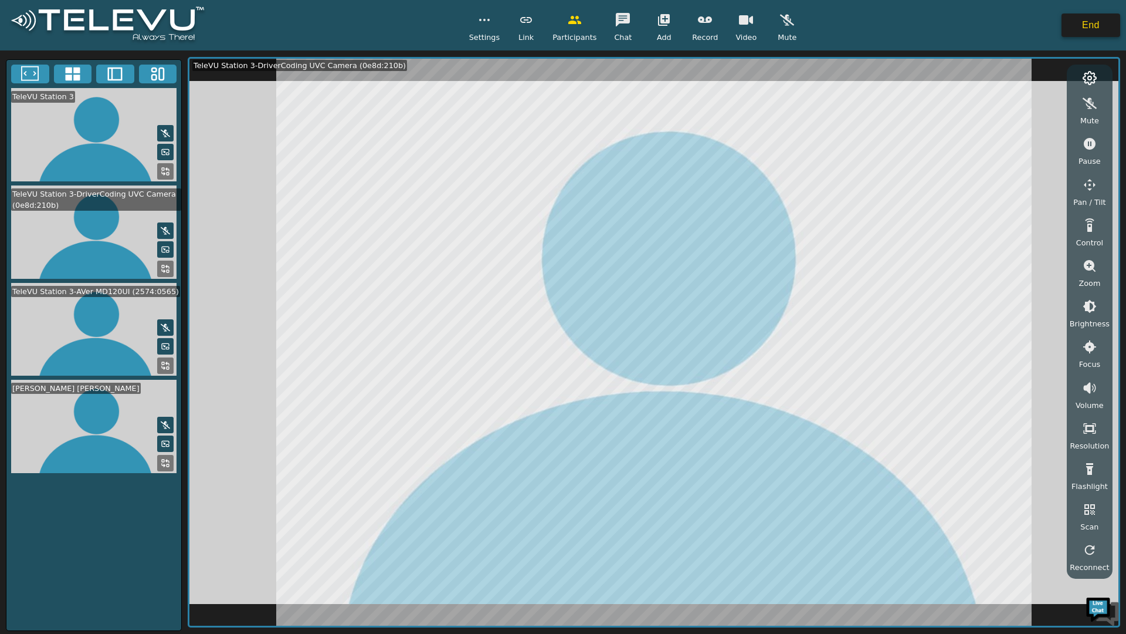
click at [1085, 25] on button "End" at bounding box center [1091, 24] width 59 height 23
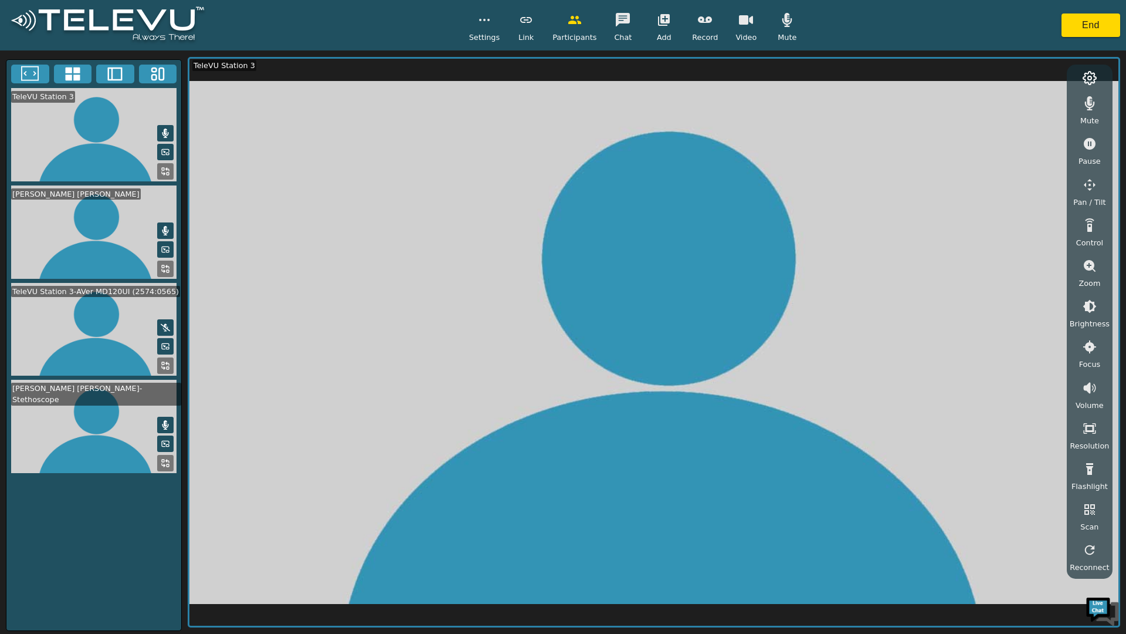
click at [486, 18] on icon "button" at bounding box center [485, 20] width 14 height 14
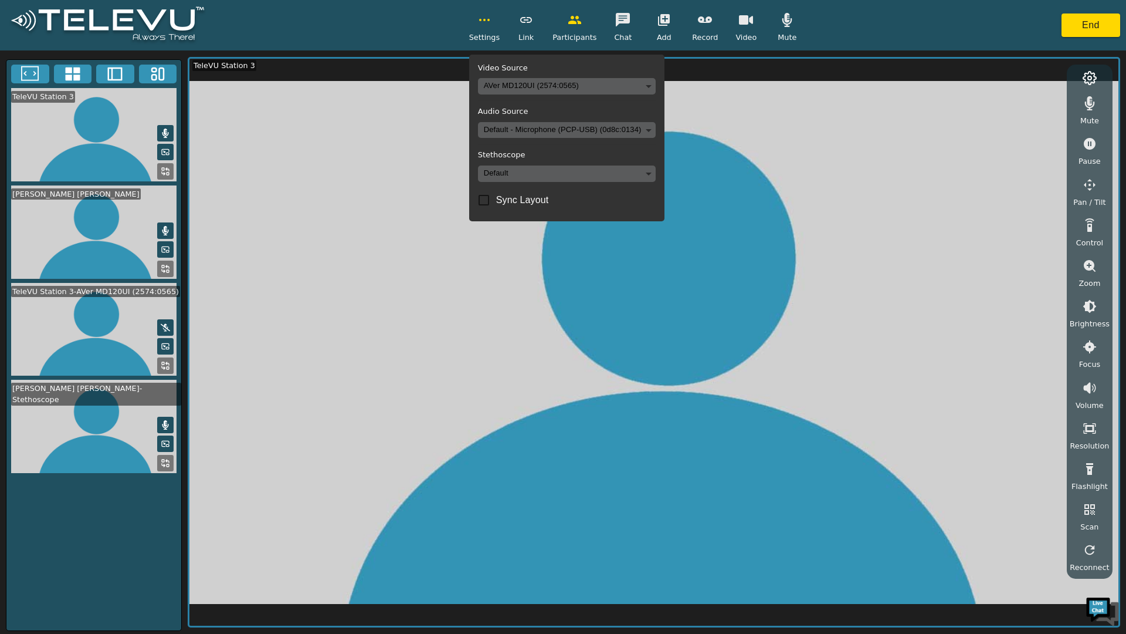
click at [648, 176] on body "Settings Video Source AVer MD120UI (2574:0565) 2390d42fe2ec3f0819d44b4c202e0207…" at bounding box center [563, 317] width 1126 height 634
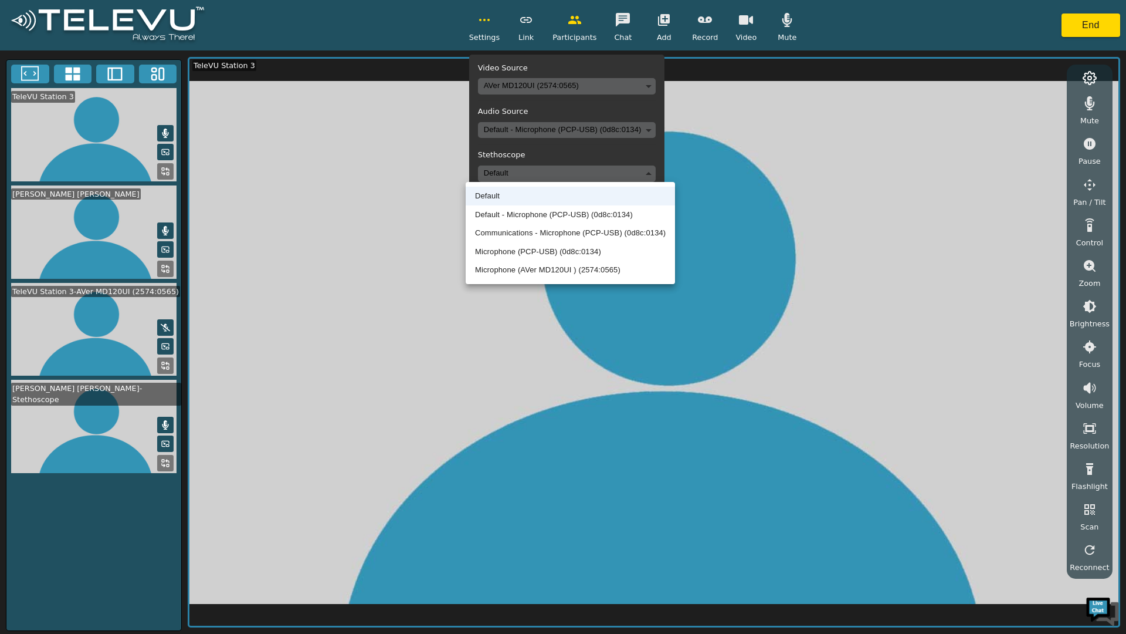
click at [557, 212] on li "Default - Microphone (PCP-USB) (0d8c:0134)" at bounding box center [570, 214] width 209 height 19
type input "default"
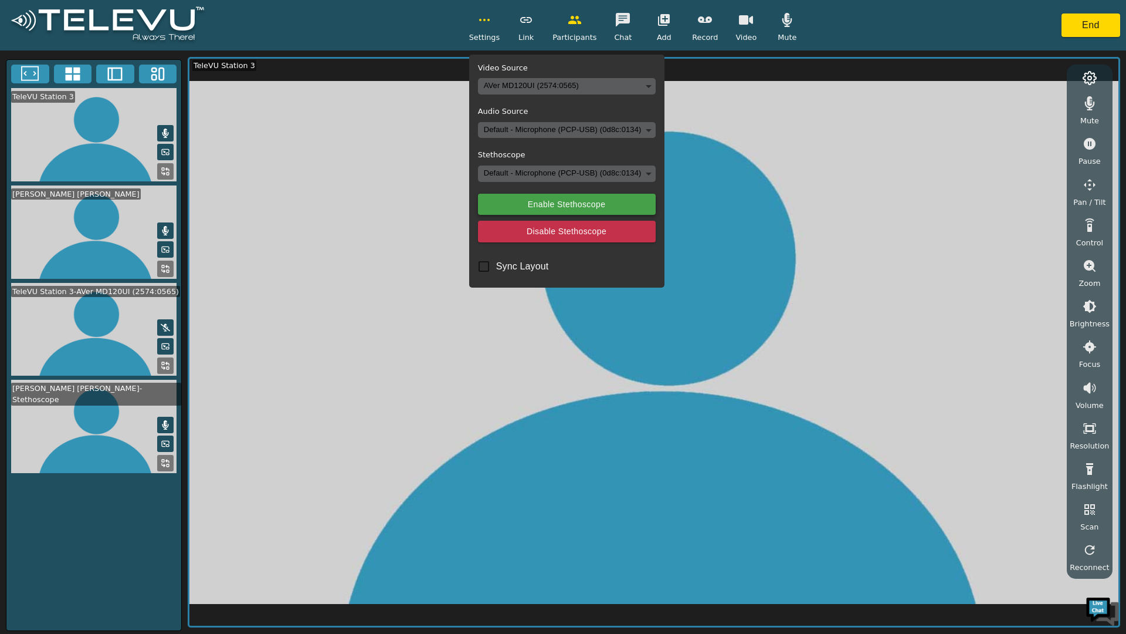
click at [554, 203] on button "Enable Stethoscope" at bounding box center [567, 205] width 178 height 22
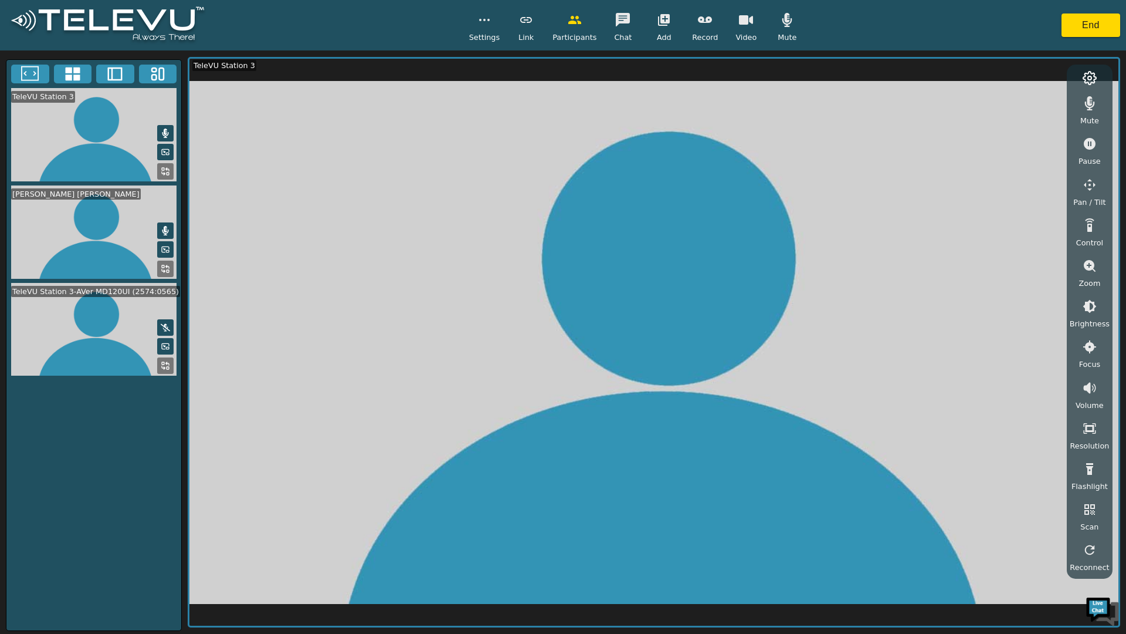
click at [481, 19] on circle "button" at bounding box center [480, 19] width 1 height 1
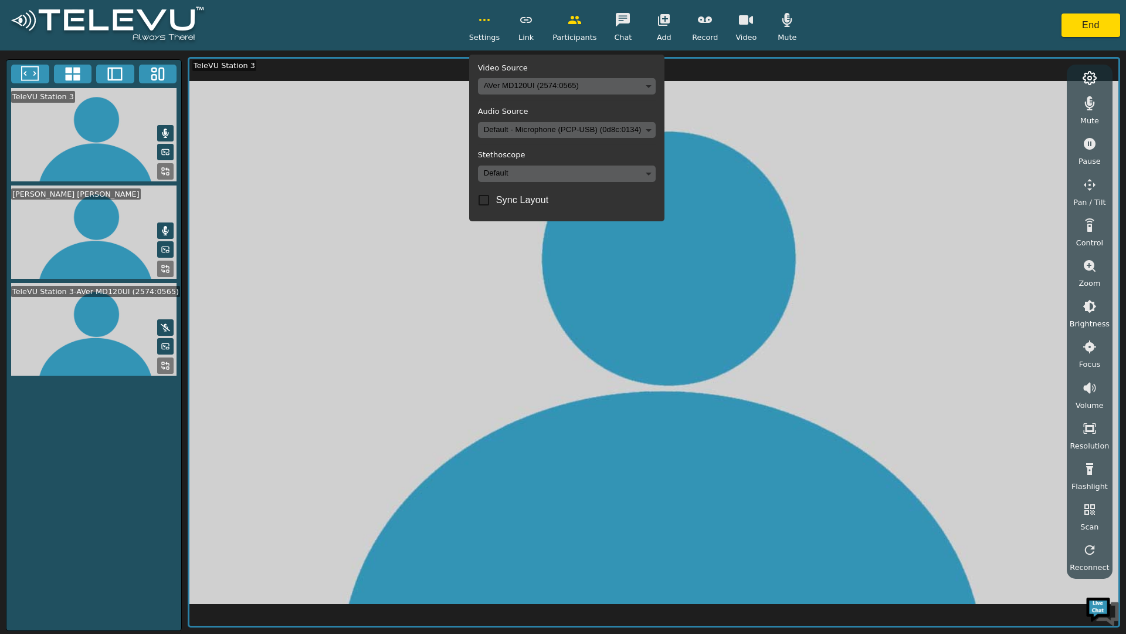
click at [642, 171] on body "Settings Video Source AVer MD120UI (2574:0565) 2390d42fe2ec3f0819d44b4c202e0207…" at bounding box center [563, 317] width 1126 height 634
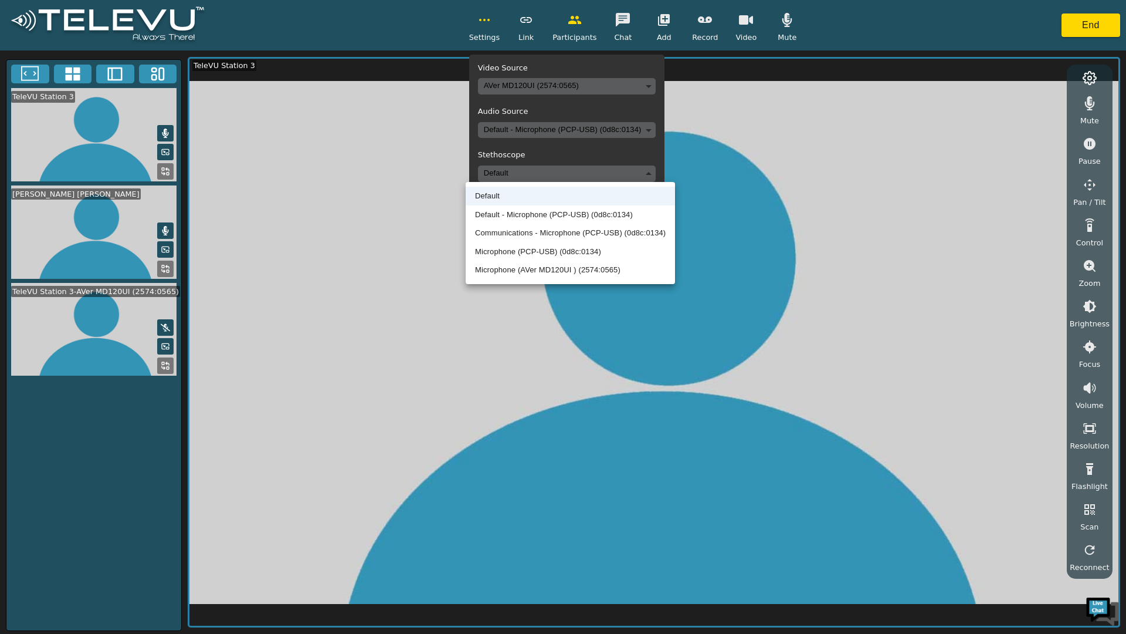
click at [582, 215] on li "Default - Microphone (PCP-USB) (0d8c:0134)" at bounding box center [570, 214] width 209 height 19
type input "default"
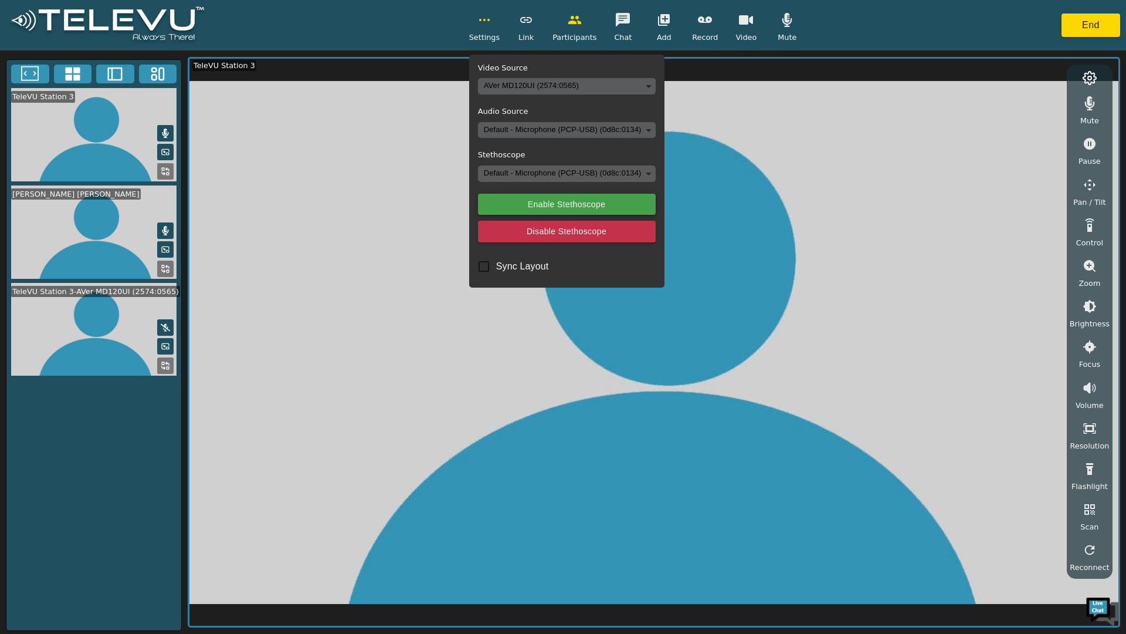
click at [548, 203] on button "Enable Stethoscope" at bounding box center [567, 205] width 178 height 22
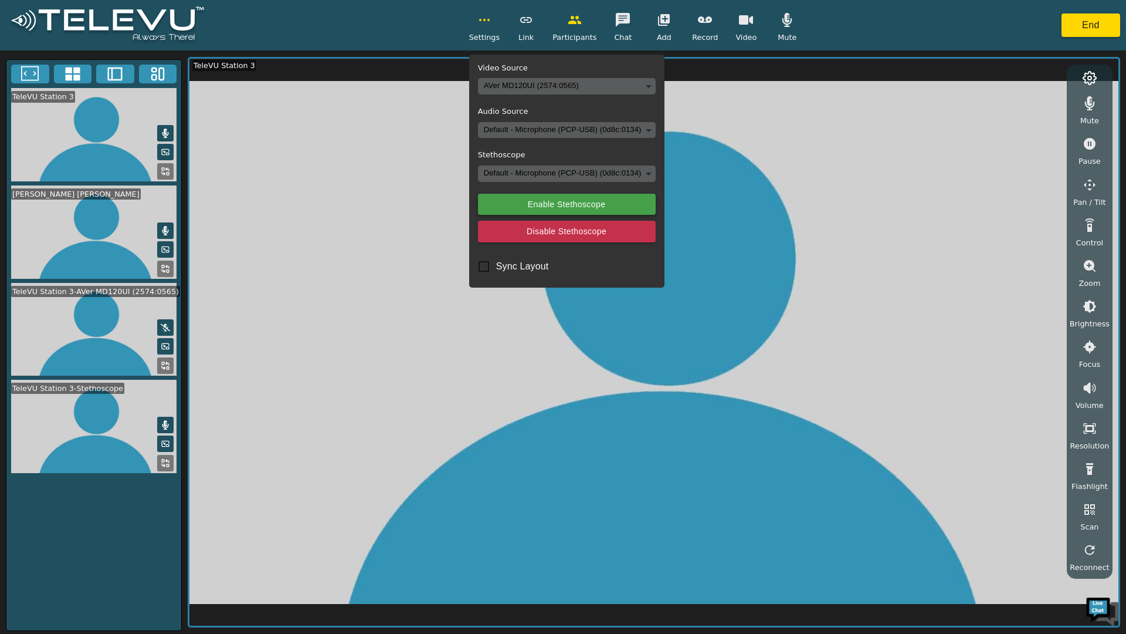
click at [549, 202] on button "Enable Stethoscope" at bounding box center [567, 205] width 178 height 22
click at [550, 203] on button "Enable Stethoscope" at bounding box center [567, 205] width 178 height 22
click at [158, 422] on button at bounding box center [165, 425] width 16 height 16
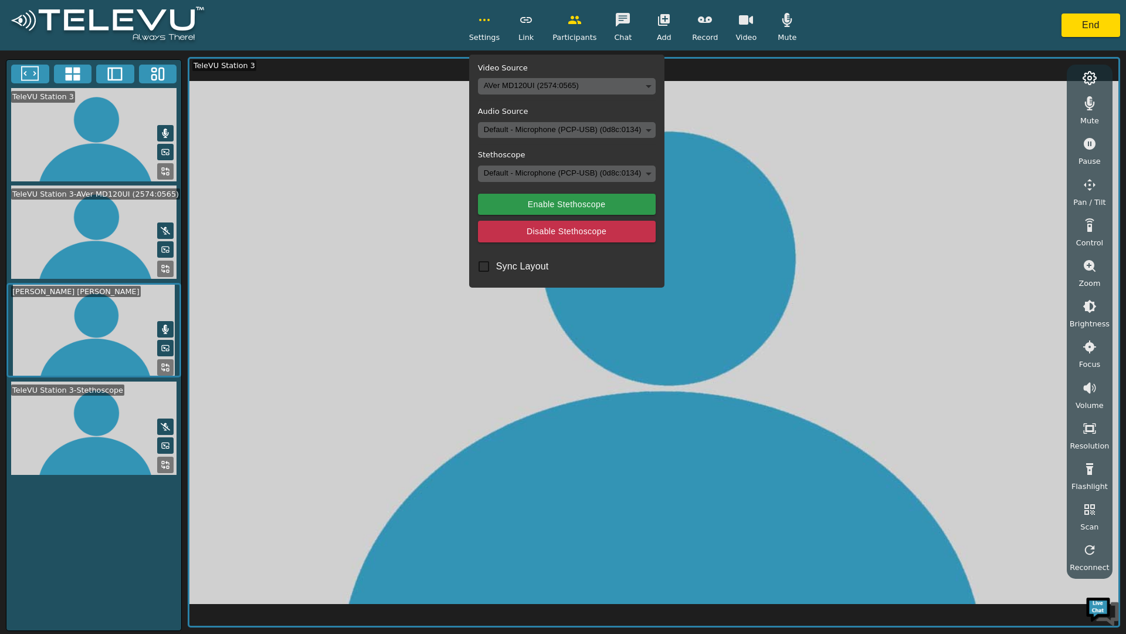
click at [161, 326] on icon at bounding box center [165, 328] width 9 height 9
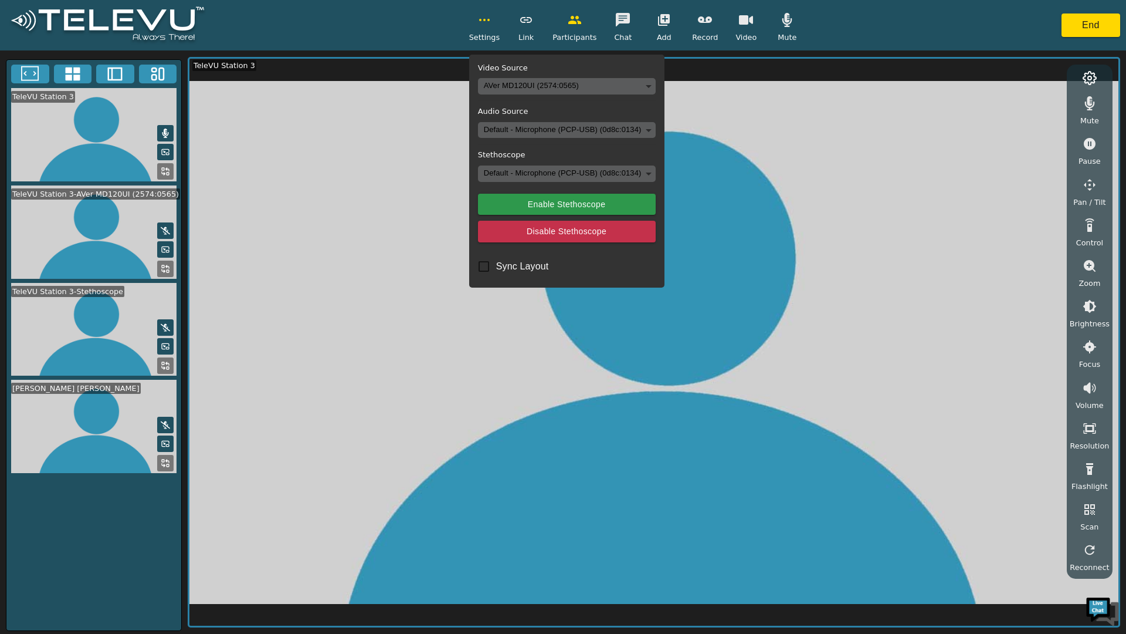
click at [167, 327] on icon at bounding box center [165, 327] width 9 height 9
click at [1084, 27] on button "End" at bounding box center [1091, 24] width 59 height 23
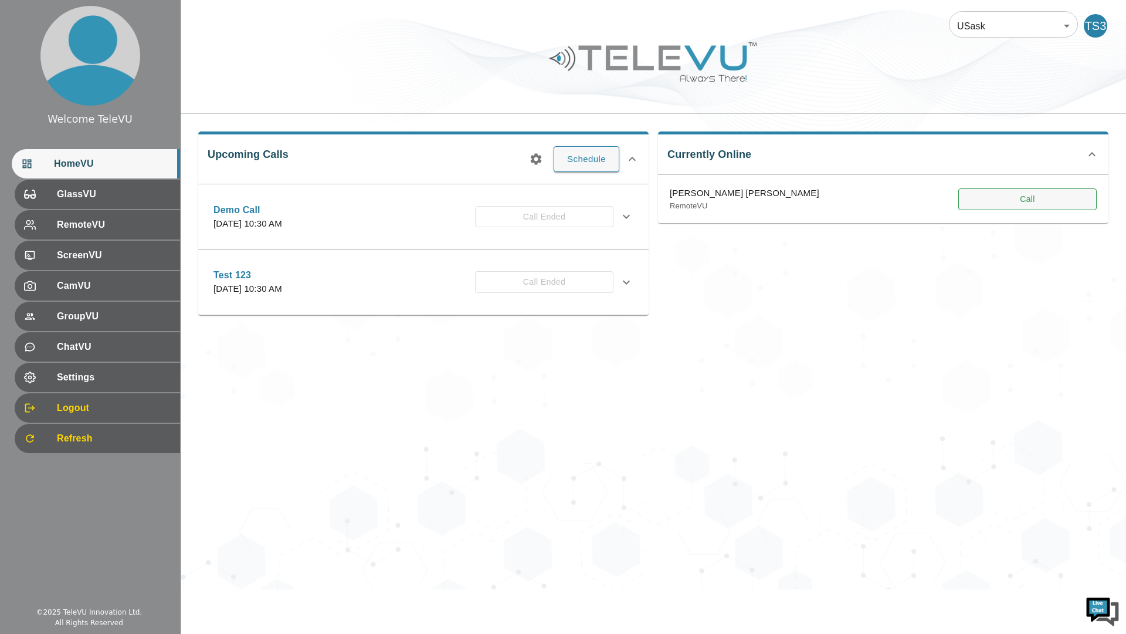
click at [1031, 198] on button "Call" at bounding box center [1028, 199] width 138 height 22
click at [999, 200] on button "Call" at bounding box center [1028, 199] width 138 height 22
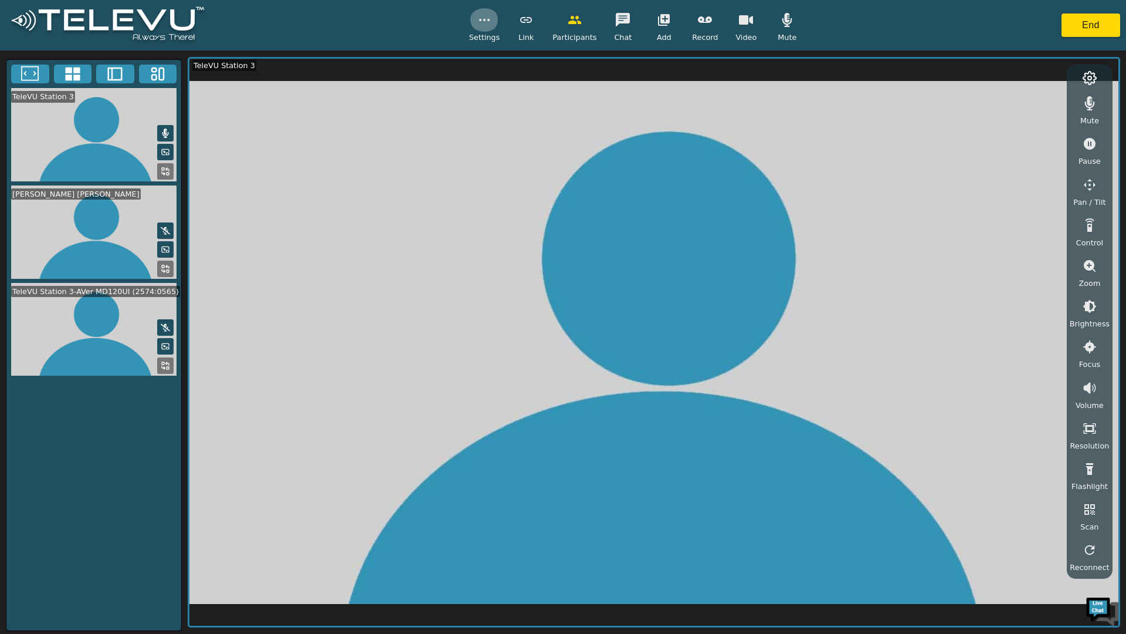
click at [489, 19] on circle "button" at bounding box center [488, 19] width 1 height 1
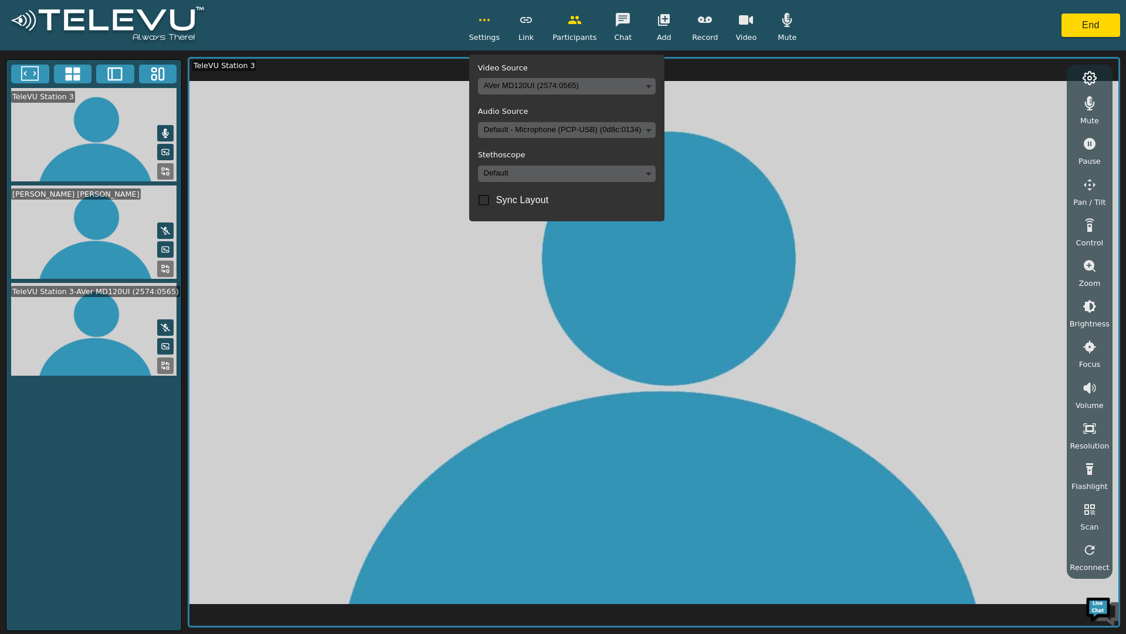
click at [588, 172] on body "Settings Video Source AVer MD120UI (2574:0565) 2390d42fe2ec3f0819d44b4c202e0207…" at bounding box center [563, 317] width 1126 height 634
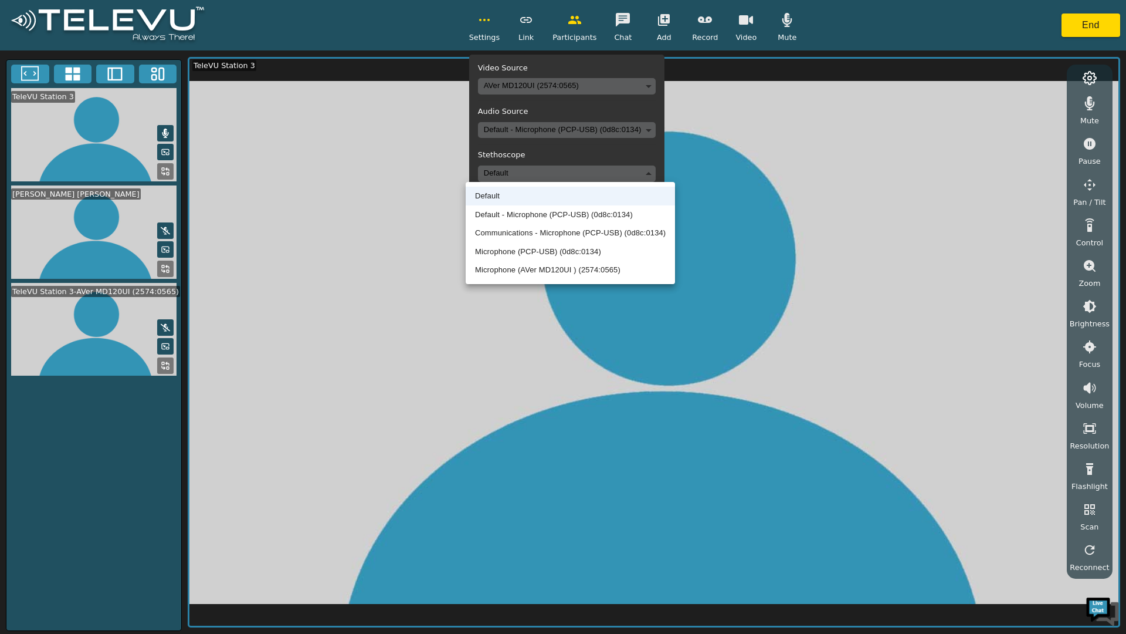
click at [641, 217] on li "Default - Microphone (PCP-USB) (0d8c:0134)" at bounding box center [570, 214] width 209 height 19
type input "default"
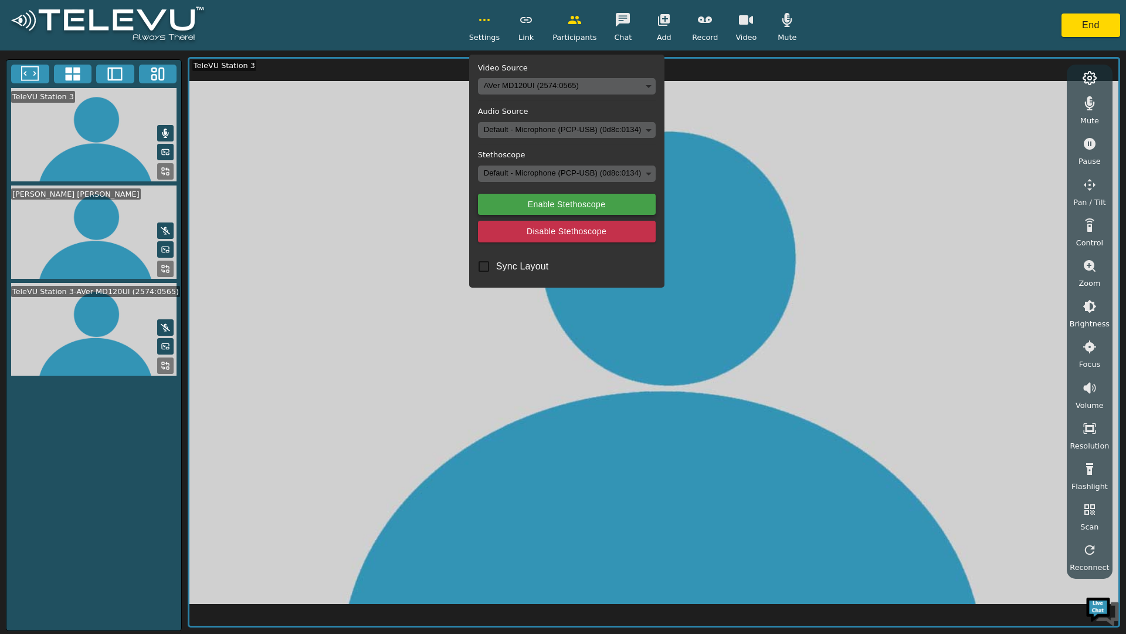
click at [642, 202] on button "Enable Stethoscope" at bounding box center [567, 205] width 178 height 22
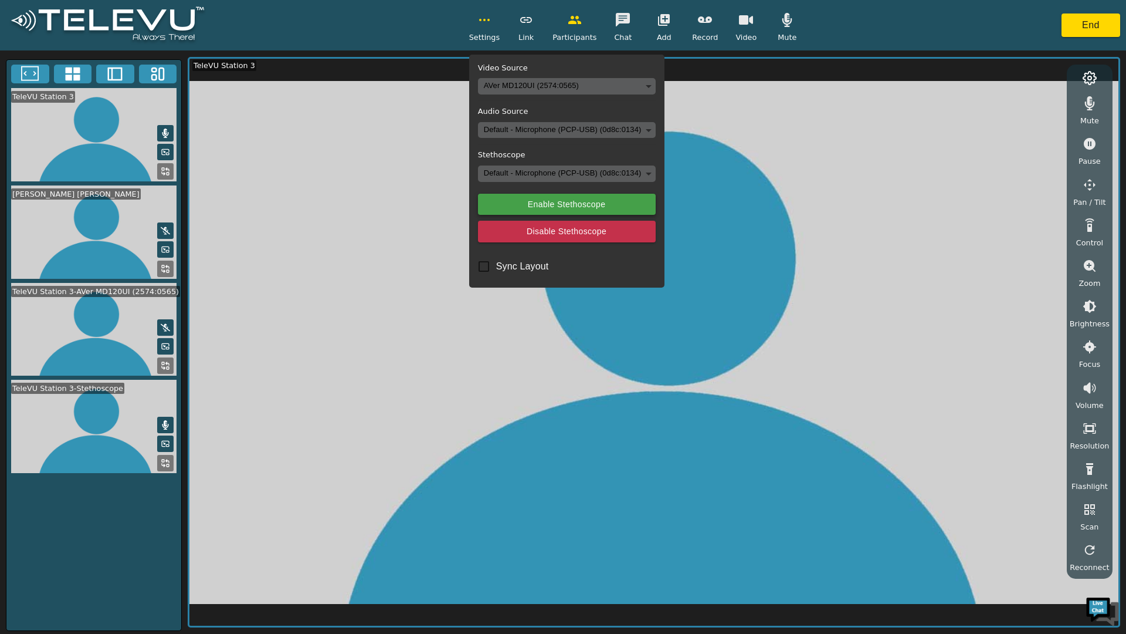
click at [522, 233] on button "Disable Stethoscope" at bounding box center [567, 232] width 178 height 22
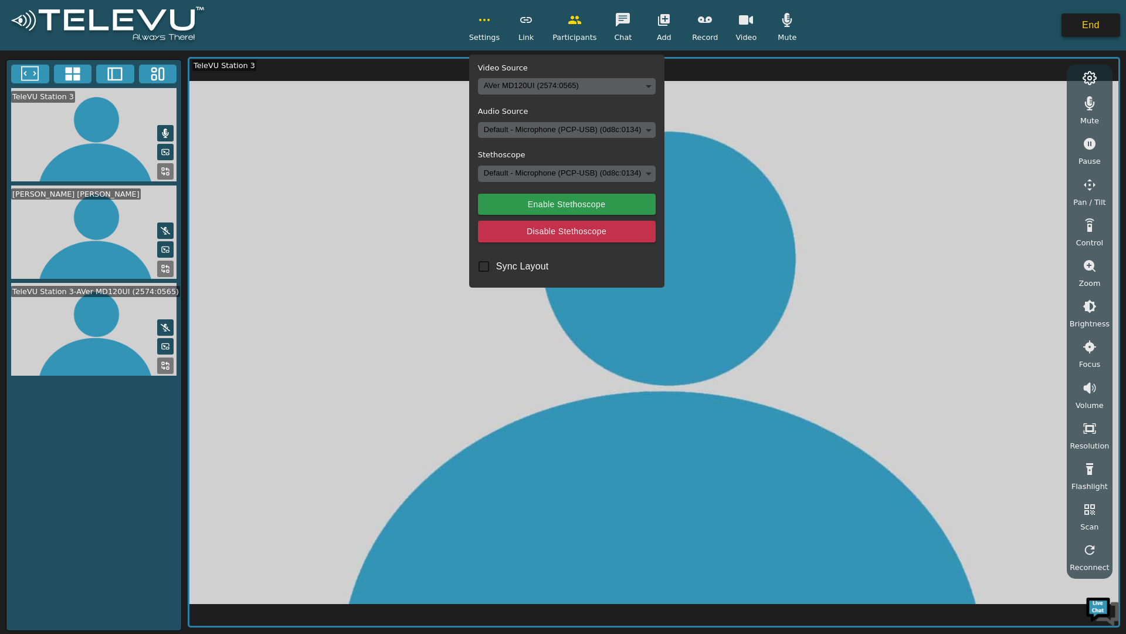
click at [1079, 25] on button "End" at bounding box center [1091, 24] width 59 height 23
